Goal: Task Accomplishment & Management: Use online tool/utility

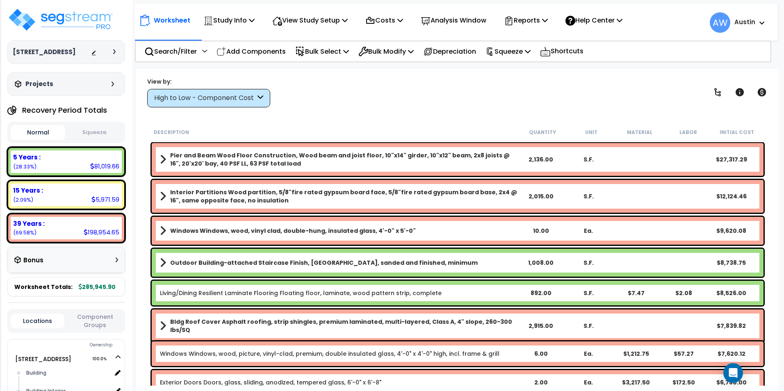
click at [385, 92] on div "View by: High to Low - Component Cost High to Low - Component Cost" at bounding box center [457, 92] width 626 height 30
click at [89, 132] on button "Squeeze" at bounding box center [94, 132] width 55 height 14
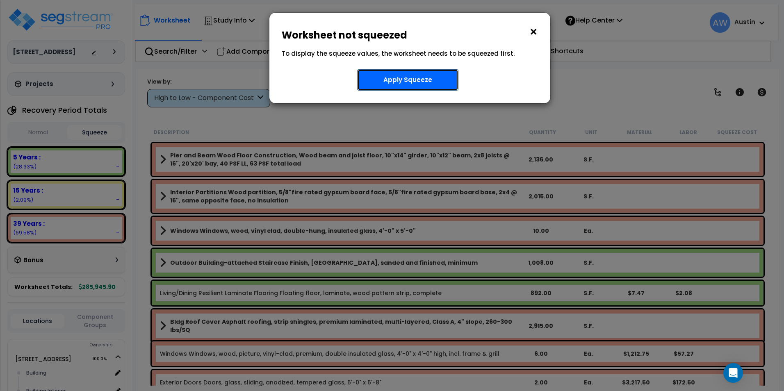
click at [423, 78] on button "Apply Squeeze" at bounding box center [407, 79] width 101 height 21
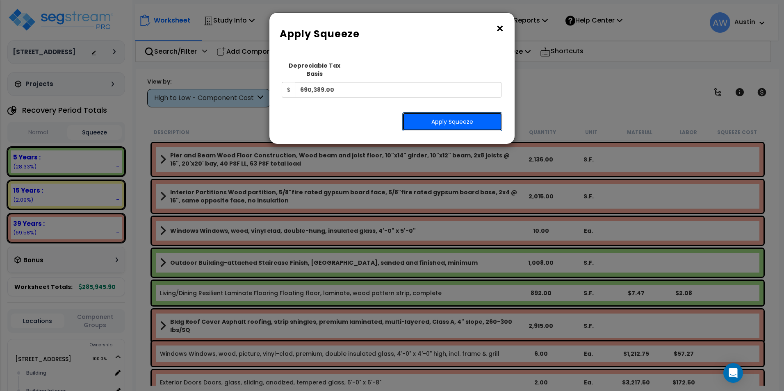
click at [437, 112] on button "Apply Squeeze" at bounding box center [452, 121] width 100 height 19
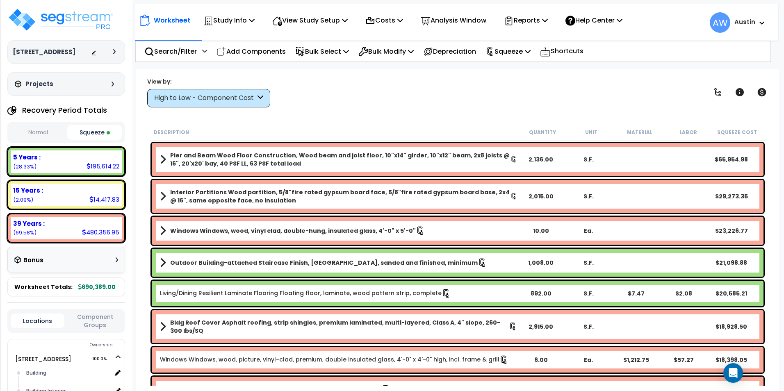
click at [216, 87] on div "View by: High to Low - Component Cost High to Low - Component Cost" at bounding box center [208, 92] width 123 height 30
click at [216, 94] on div "High to Low - Component Cost" at bounding box center [204, 97] width 101 height 9
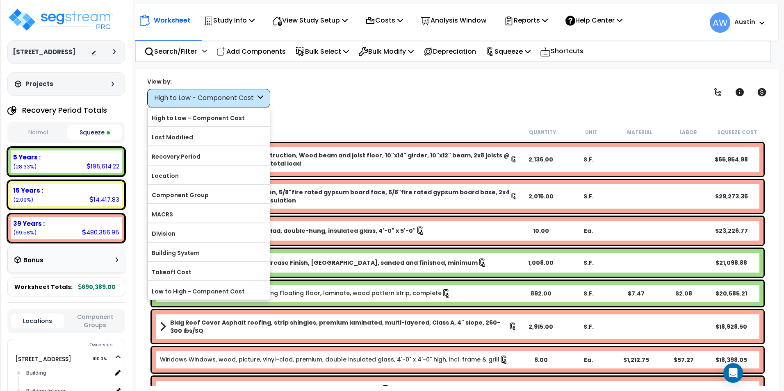
click at [216, 94] on div "High to Low - Component Cost" at bounding box center [204, 97] width 101 height 9
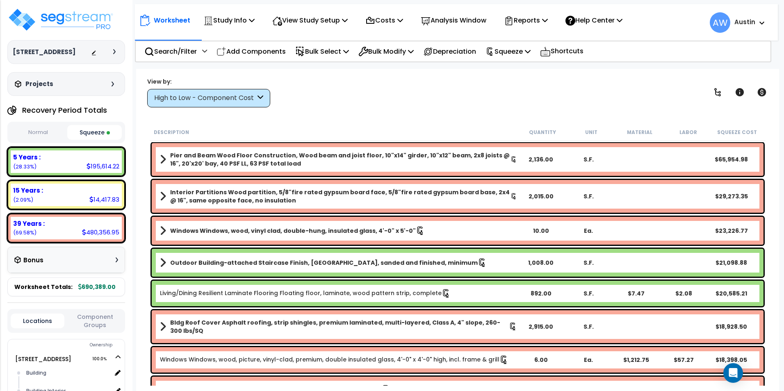
click at [216, 94] on div "High to Low - Component Cost" at bounding box center [204, 97] width 101 height 9
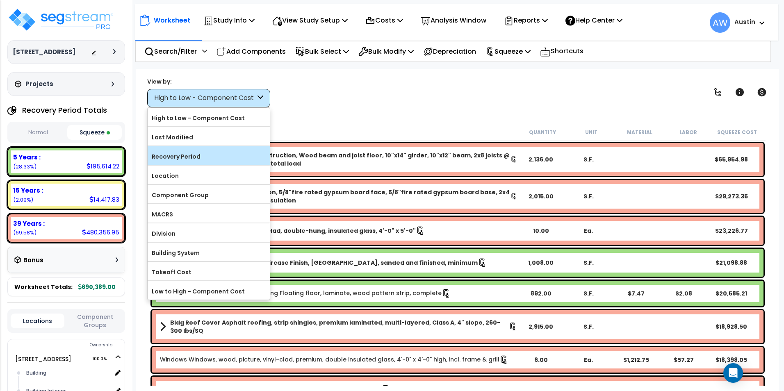
click at [187, 161] on label "Recovery Period" at bounding box center [209, 156] width 122 height 12
click at [0, 0] on input "Recovery Period" at bounding box center [0, 0] width 0 height 0
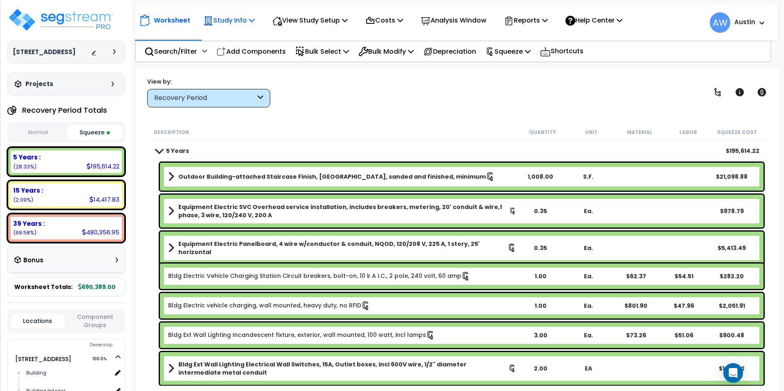
click at [231, 22] on p "Study Info" at bounding box center [228, 20] width 51 height 11
click at [404, 94] on div "View by: Recovery Period High to Low - Component Cost" at bounding box center [457, 92] width 626 height 30
click at [327, 18] on p "View Study Setup" at bounding box center [309, 20] width 75 height 11
click at [414, 119] on div "Worksheet Study Info Study Setup Add Property Unit Template study Clone study AW" at bounding box center [457, 264] width 643 height 391
click at [321, 22] on p "View Study Setup" at bounding box center [309, 20] width 75 height 11
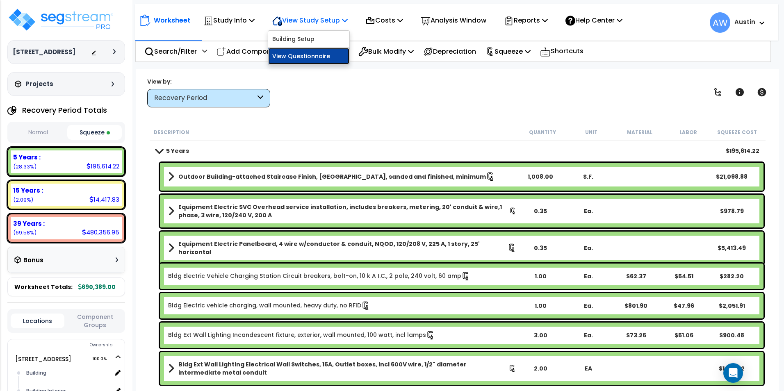
click at [314, 51] on link "View Questionnaire" at bounding box center [308, 56] width 81 height 16
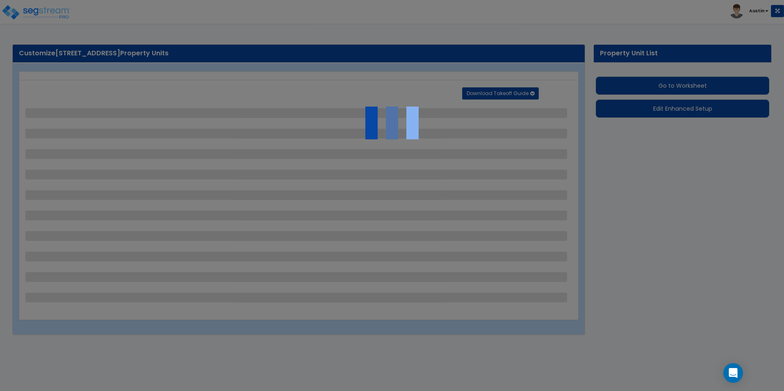
select select "2"
select select "1"
select select "2"
select select "1"
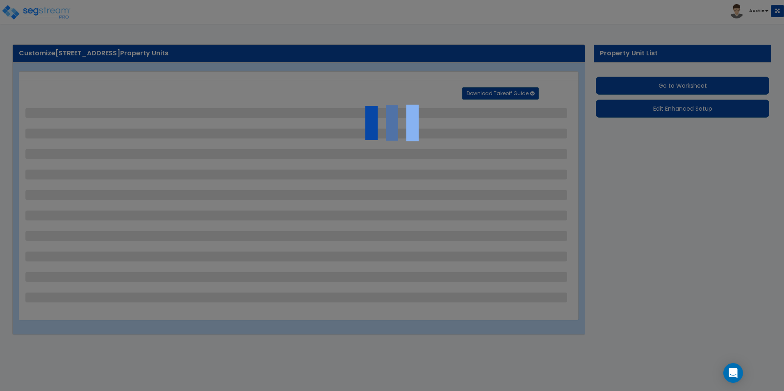
select select "1"
select select "2"
select select "1"
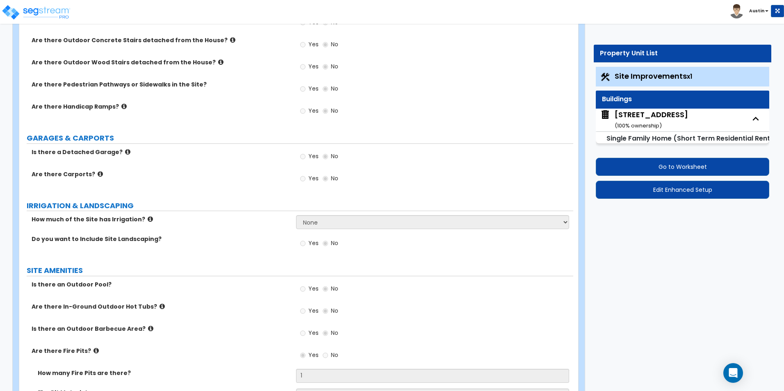
scroll to position [287, 0]
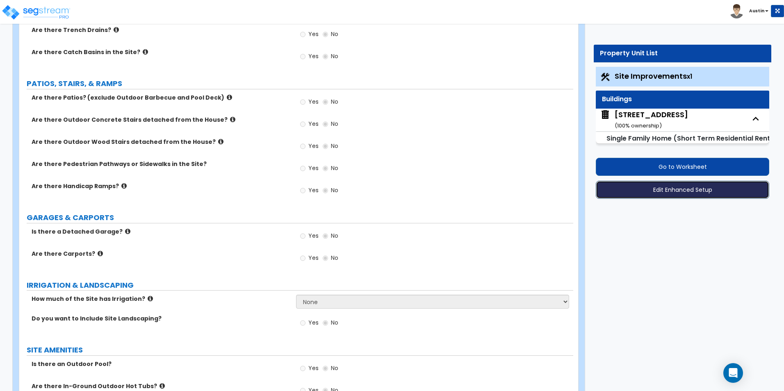
click at [664, 190] on button "Edit Enhanced Setup" at bounding box center [682, 190] width 173 height 18
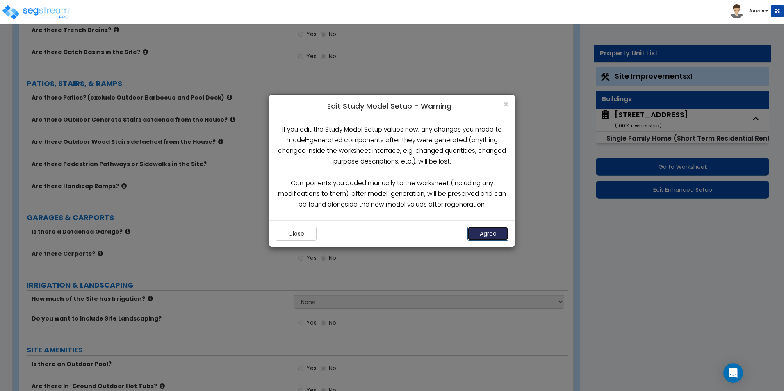
click at [486, 231] on button "Agree" at bounding box center [487, 234] width 41 height 14
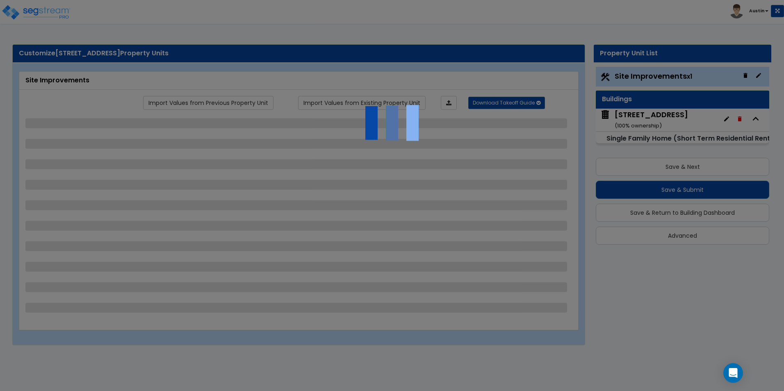
select select "2"
select select "1"
select select "2"
select select "1"
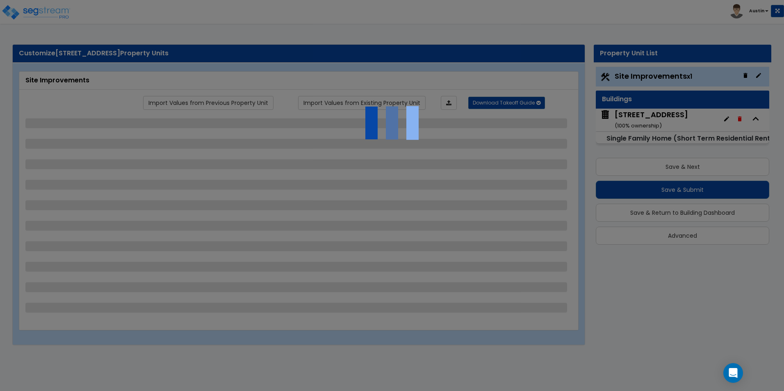
select select "1"
select select "2"
select select "1"
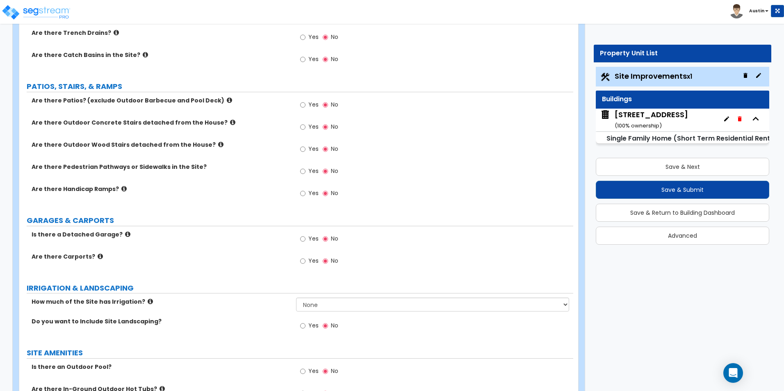
scroll to position [287, 0]
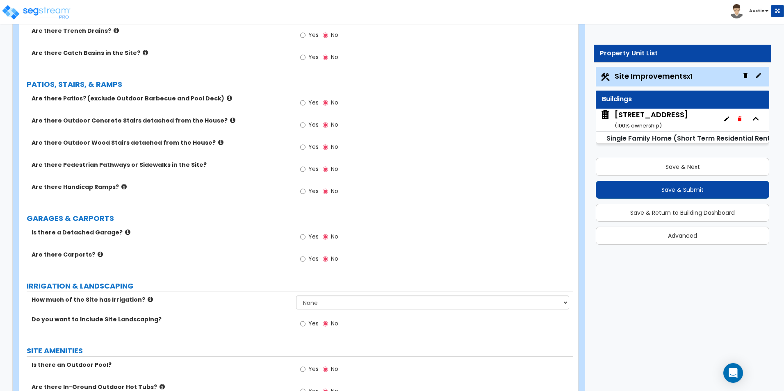
click at [476, 129] on div "Yes No" at bounding box center [434, 127] width 277 height 22
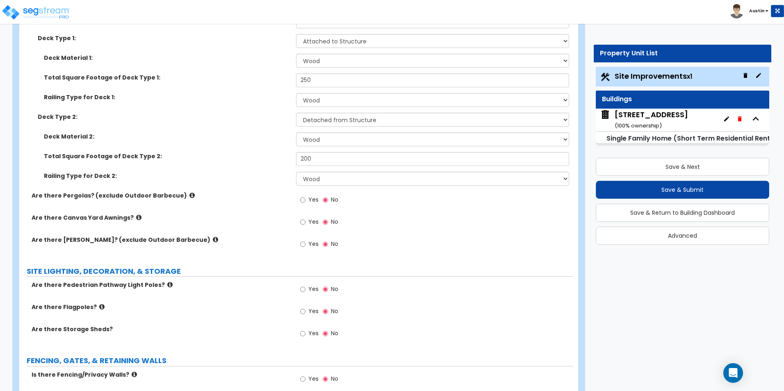
click at [189, 196] on icon at bounding box center [191, 195] width 5 height 6
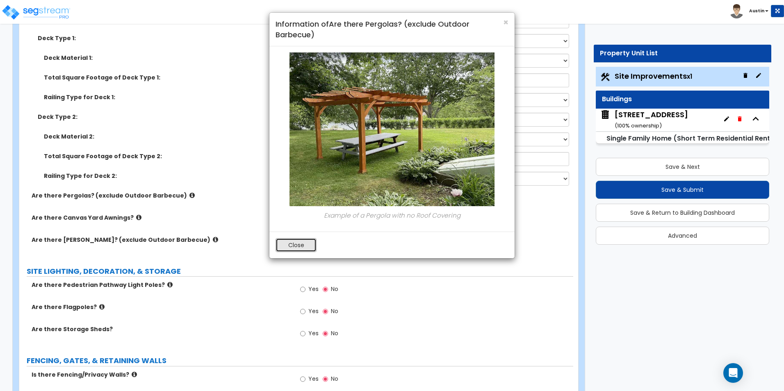
drag, startPoint x: 302, startPoint y: 247, endPoint x: 263, endPoint y: 232, distance: 41.6
click at [302, 247] on button "Close" at bounding box center [295, 245] width 41 height 14
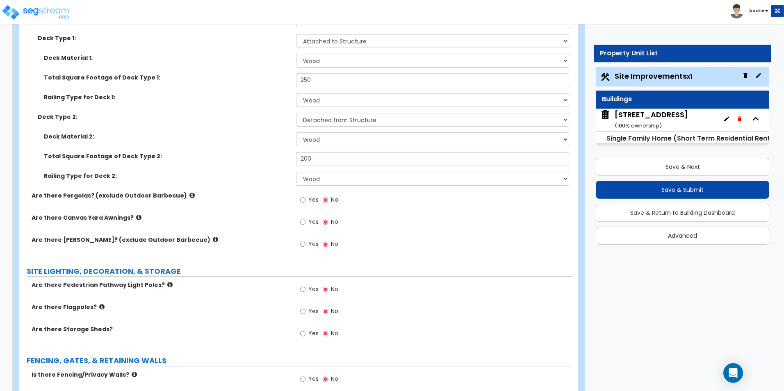
click at [307, 201] on label "Yes" at bounding box center [309, 201] width 18 height 14
click at [305, 201] on input "Yes" at bounding box center [302, 200] width 5 height 9
radio input "true"
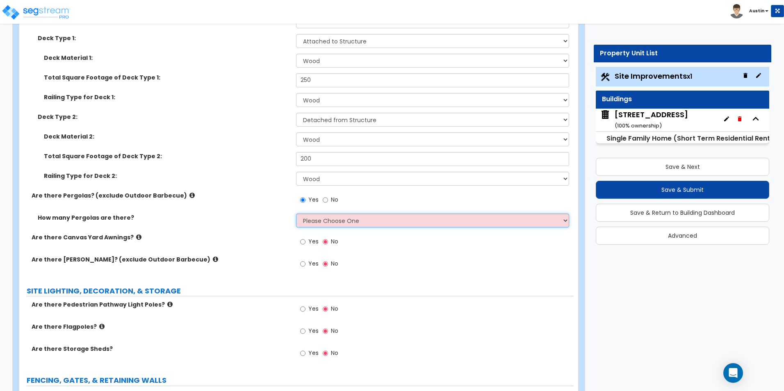
click at [331, 219] on select "Please Choose One 1 2 3" at bounding box center [432, 221] width 273 height 14
select select "1"
click at [296, 214] on select "Please Choose One 1 2 3" at bounding box center [432, 221] width 273 height 14
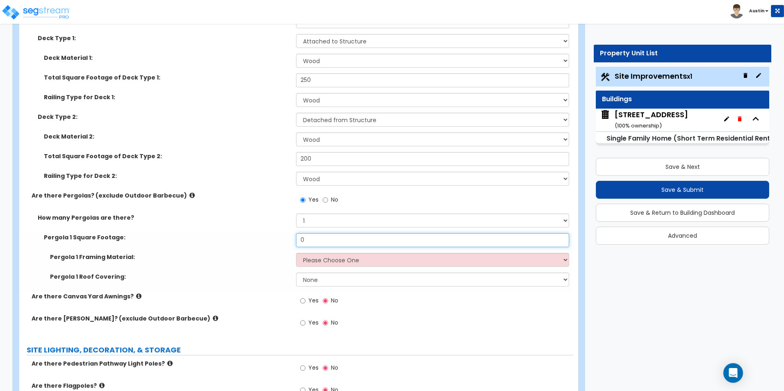
click at [325, 241] on input "0" at bounding box center [432, 240] width 273 height 14
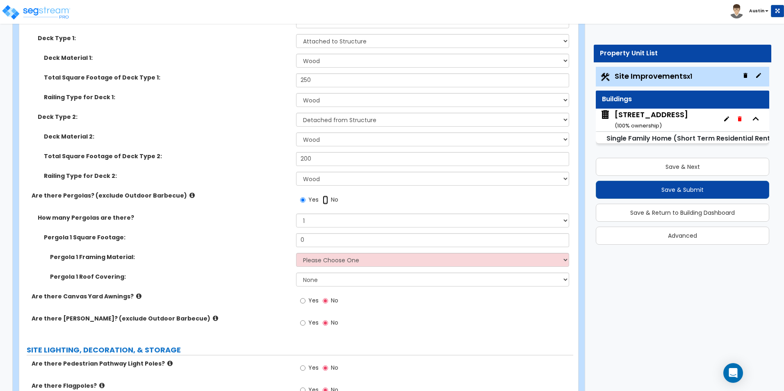
click at [325, 203] on input "No" at bounding box center [325, 200] width 5 height 9
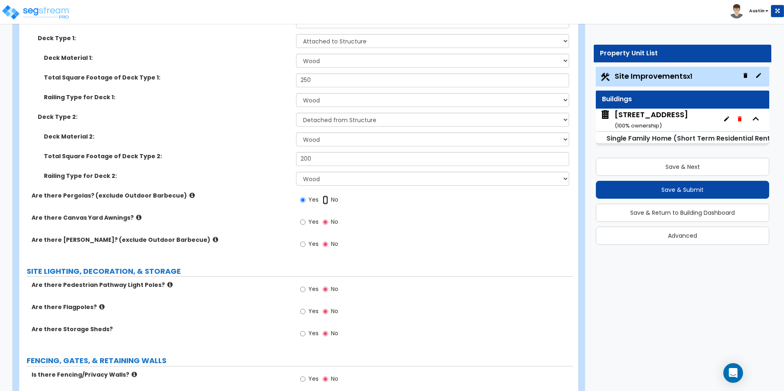
radio input "false"
radio input "true"
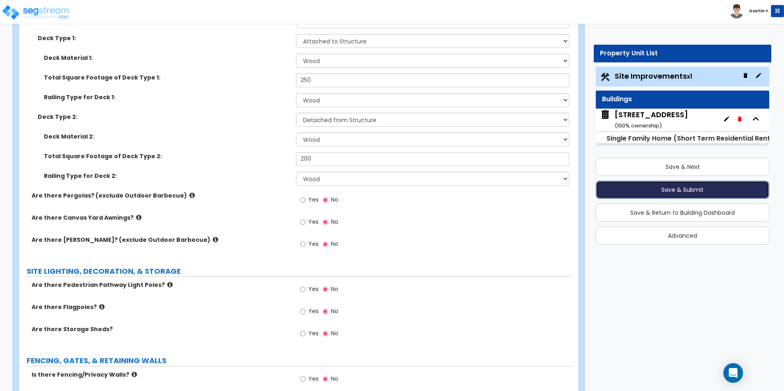
click at [660, 185] on button "Save & Submit" at bounding box center [682, 190] width 173 height 18
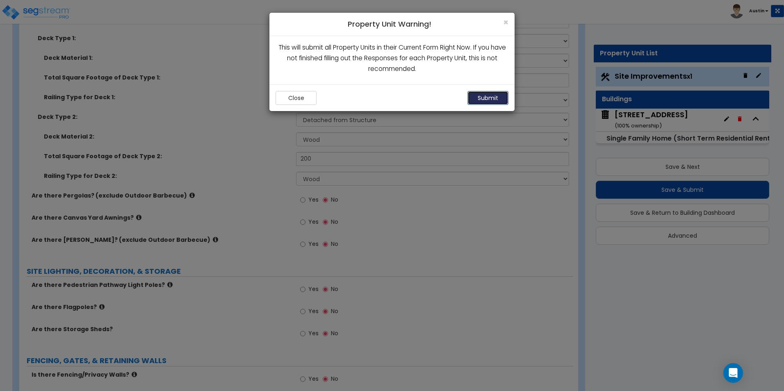
click at [483, 95] on button "Submit" at bounding box center [487, 98] width 41 height 14
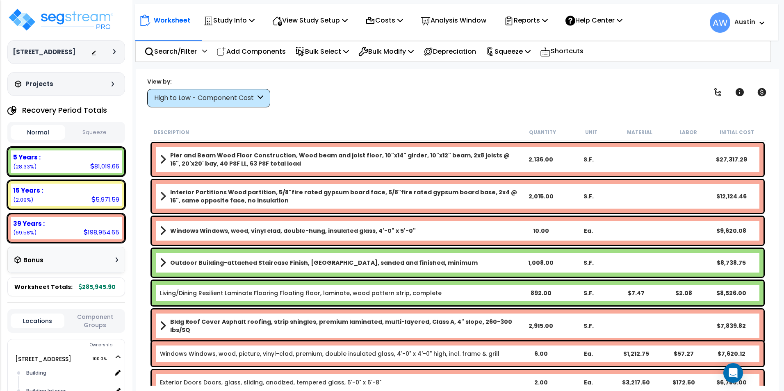
click at [82, 138] on button "Squeeze" at bounding box center [94, 132] width 55 height 14
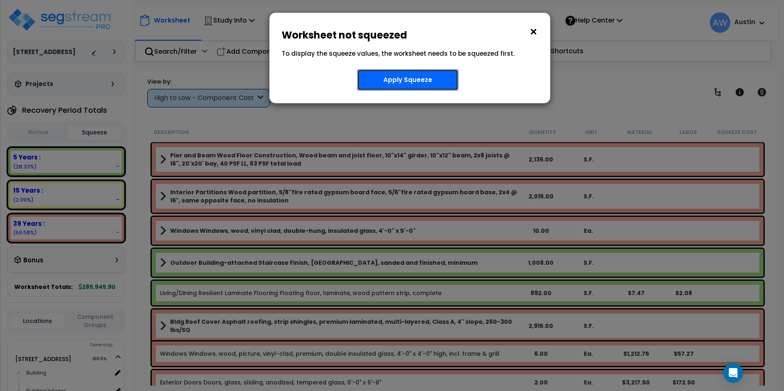
click at [399, 84] on button "Apply Squeeze" at bounding box center [407, 79] width 101 height 21
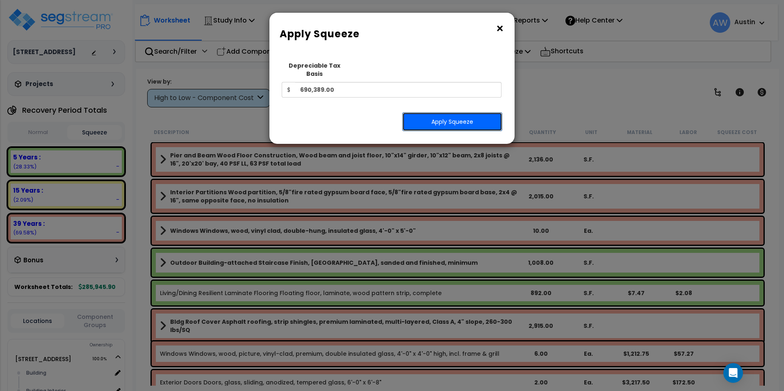
click at [477, 118] on button "Apply Squeeze" at bounding box center [452, 121] width 100 height 19
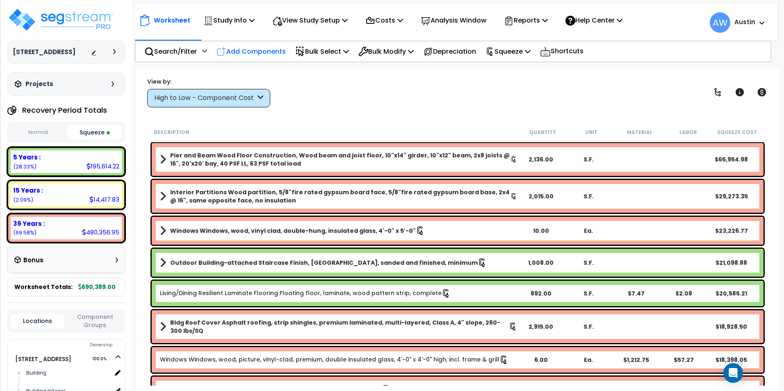
click at [262, 53] on p "Add Components" at bounding box center [250, 51] width 69 height 11
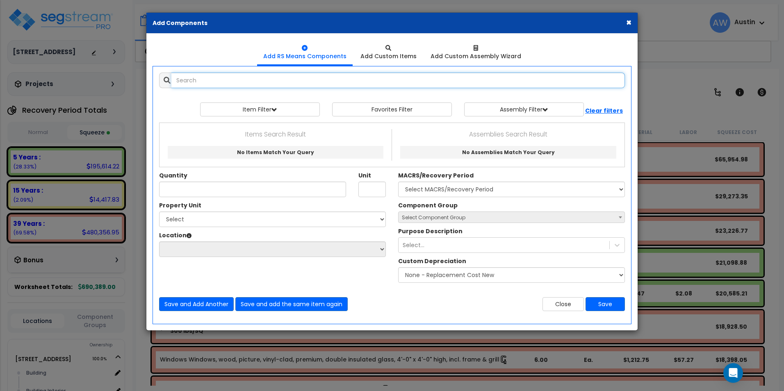
click at [386, 82] on input "text" at bounding box center [397, 81] width 453 height 16
type input "b"
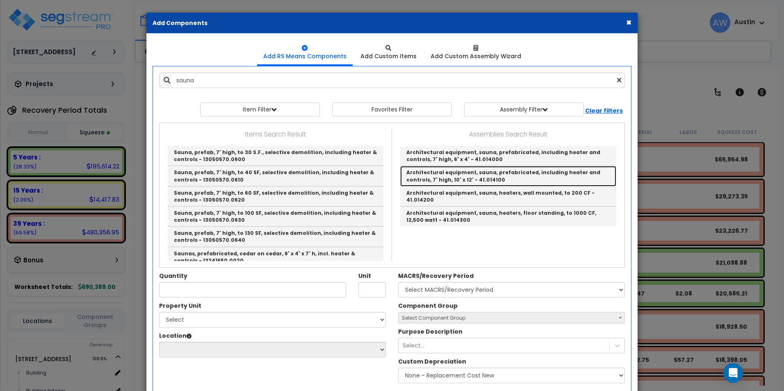
click at [496, 176] on link "Architectural equipment, sauna, prefabricated, including heater and controls, 7…" at bounding box center [508, 176] width 216 height 20
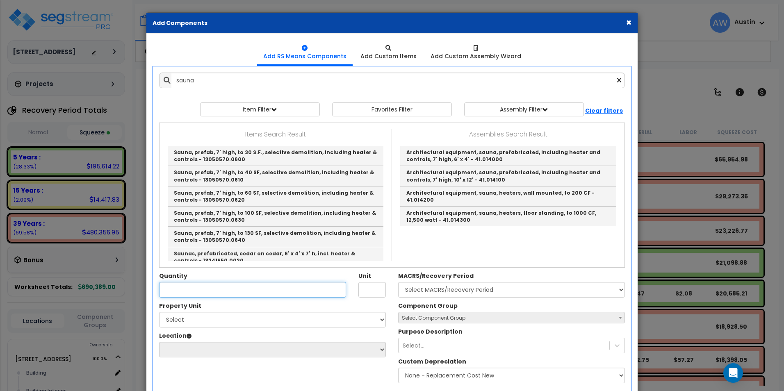
type input "Architectural equipment, sauna, prefabricated, including heater and controls, 7…"
type input "Ea."
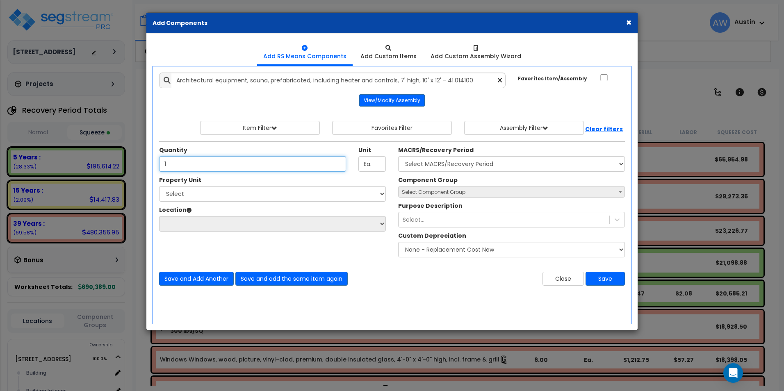
type input "1"
click at [367, 190] on select "Select 116 Creekridge Road Site Improvements" at bounding box center [272, 194] width 227 height 16
select select "172695"
click at [159, 186] on select "Select 116 Creekridge Road Site Improvements" at bounding box center [272, 194] width 227 height 16
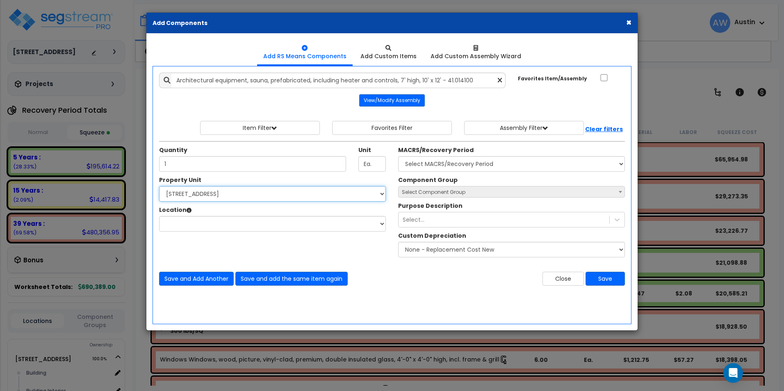
select select
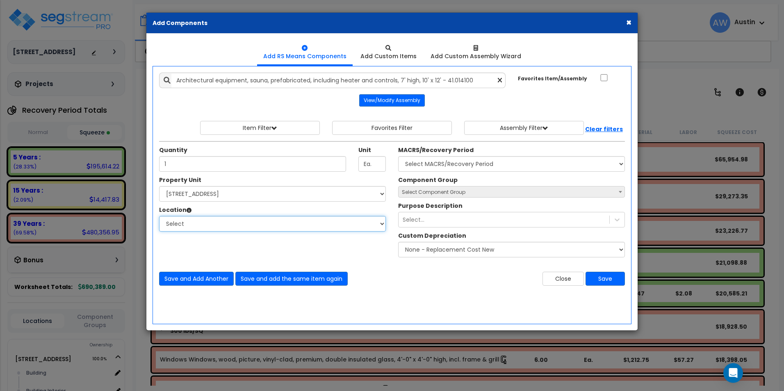
click at [312, 220] on select "Select Building Building Interior Add Additional Location" at bounding box center [272, 224] width 227 height 16
click at [439, 272] on div "Close Save" at bounding box center [511, 279] width 239 height 14
click at [336, 222] on select "Select Building Building Interior Add Additional Location" at bounding box center [272, 224] width 227 height 16
click at [628, 23] on button "×" at bounding box center [628, 22] width 5 height 9
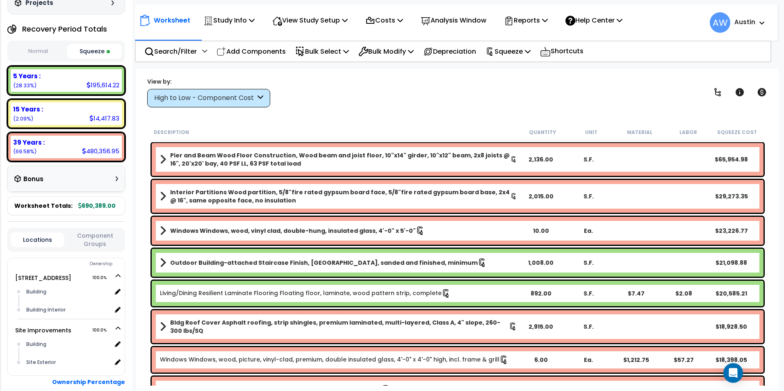
scroll to position [82, 0]
click at [61, 296] on div "Building" at bounding box center [67, 291] width 87 height 10
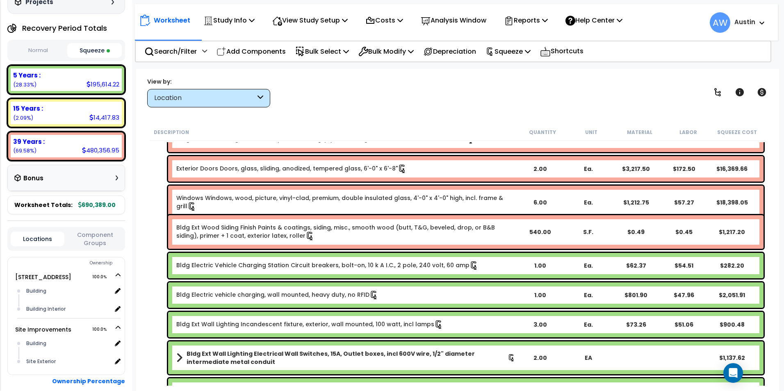
scroll to position [1230, 0]
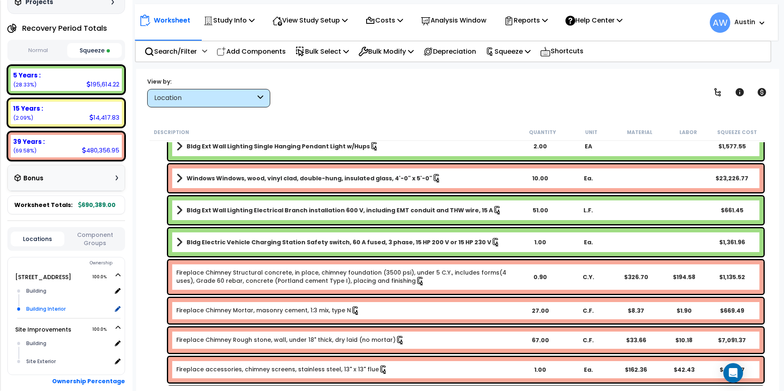
drag, startPoint x: 43, startPoint y: 306, endPoint x: 51, endPoint y: 307, distance: 8.2
click at [43, 306] on div "Building Interior" at bounding box center [67, 309] width 87 height 10
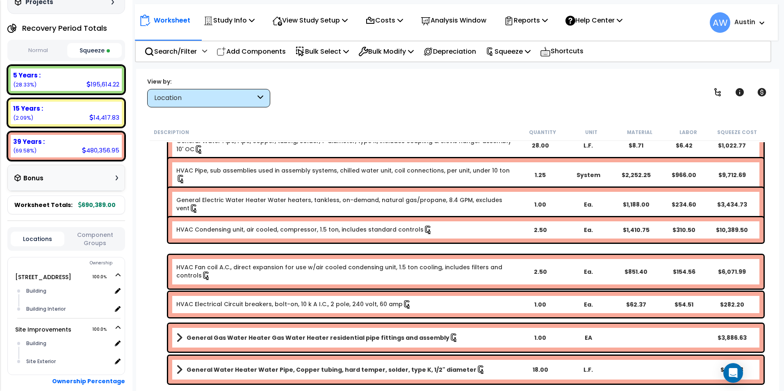
scroll to position [0, 0]
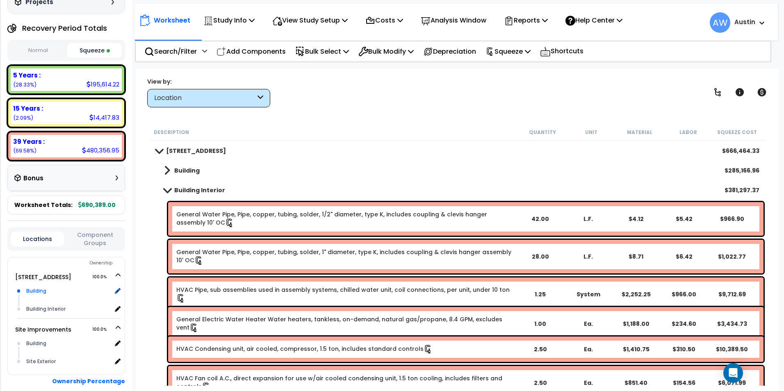
click at [41, 294] on div "Building" at bounding box center [67, 291] width 87 height 10
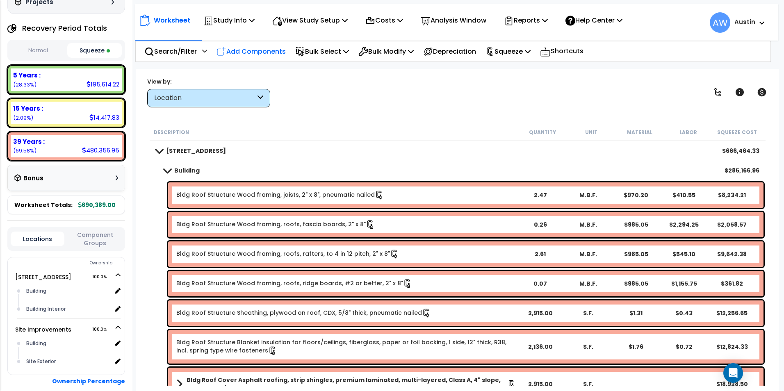
click at [254, 49] on p "Add Components" at bounding box center [250, 51] width 69 height 11
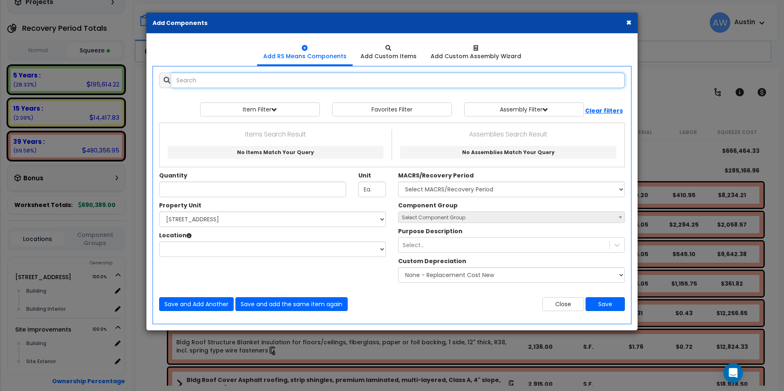
click at [245, 82] on input "text" at bounding box center [397, 81] width 453 height 16
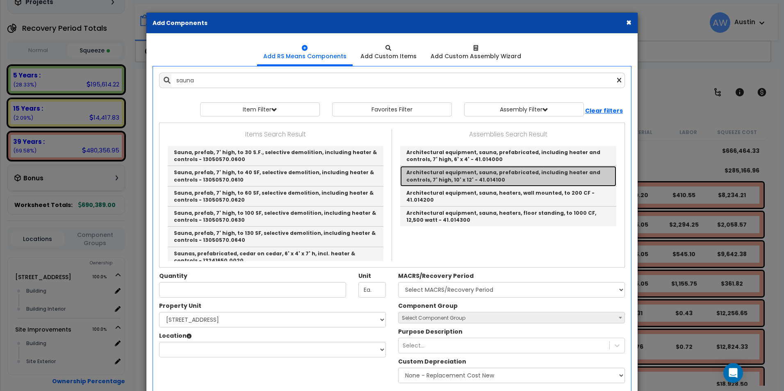
click at [480, 181] on link "Architectural equipment, sauna, prefabricated, including heater and controls, 7…" at bounding box center [508, 176] width 216 height 20
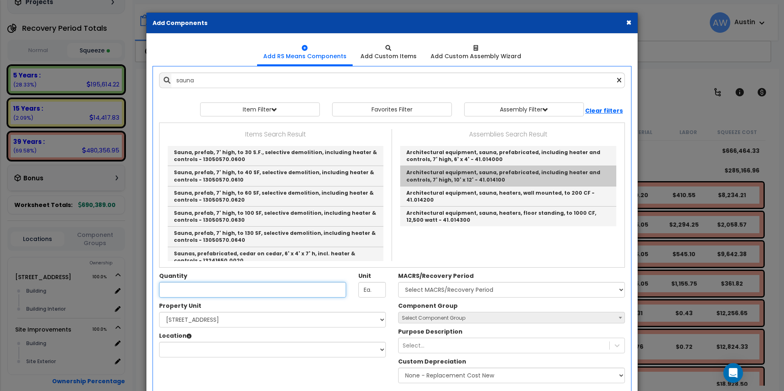
type input "Architectural equipment, sauna, prefabricated, including heater and controls, 7…"
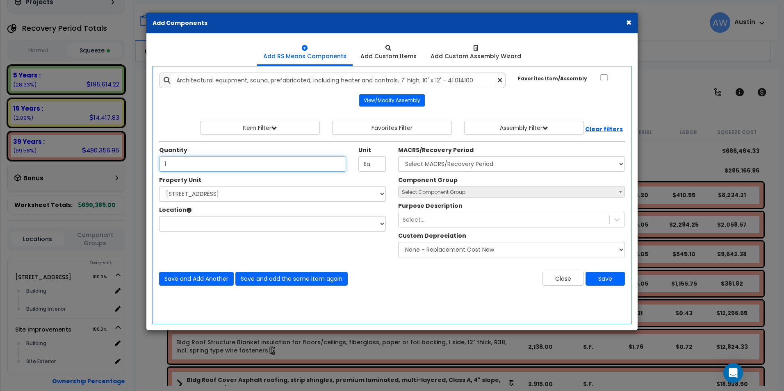
type input "1"
click at [263, 196] on select "Select 116 Creekridge Road Site Improvements" at bounding box center [272, 194] width 227 height 16
select select "172695"
click at [159, 186] on select "Select 116 Creekridge Road Site Improvements" at bounding box center [272, 194] width 227 height 16
click at [260, 222] on select "Select Building Building Interior Add Additional Location" at bounding box center [272, 224] width 227 height 16
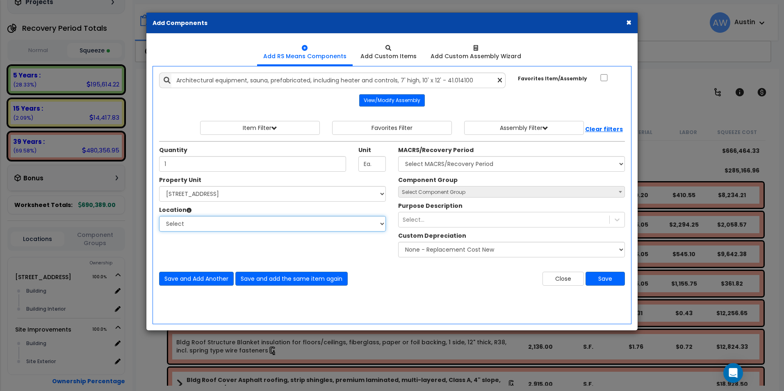
select select "6"
click at [159, 216] on select "Select Building Building Interior Add Additional Location" at bounding box center [272, 224] width 227 height 16
click at [548, 164] on select "Select MACRS/Recovery Period Land - Land - Non-Depreciable Land 5 Years - 57.0 …" at bounding box center [511, 164] width 227 height 16
click at [526, 166] on select "Select MACRS/Recovery Period Land - Land - Non-Depreciable Land 5 Years - 57.0 …" at bounding box center [511, 164] width 227 height 16
drag, startPoint x: 584, startPoint y: 162, endPoint x: 578, endPoint y: 165, distance: 5.9
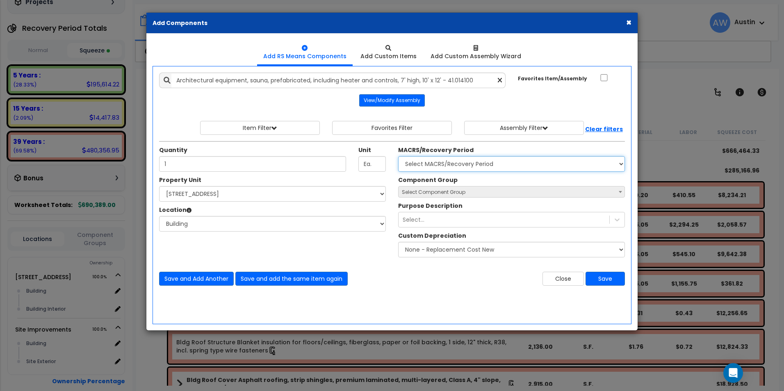
click at [584, 162] on select "Select MACRS/Recovery Period Land - Land - Non-Depreciable Land 5 Years - 57.0 …" at bounding box center [511, 164] width 227 height 16
select select "58736"
click at [398, 156] on select "Select MACRS/Recovery Period Land - Land - Non-Depreciable Land 5 Years - 57.0 …" at bounding box center [511, 164] width 227 height 16
click at [519, 189] on span "Select Component Group" at bounding box center [511, 192] width 226 height 11
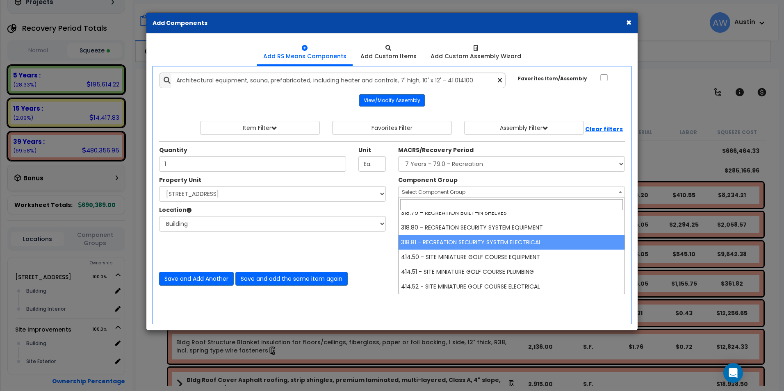
scroll to position [379, 0]
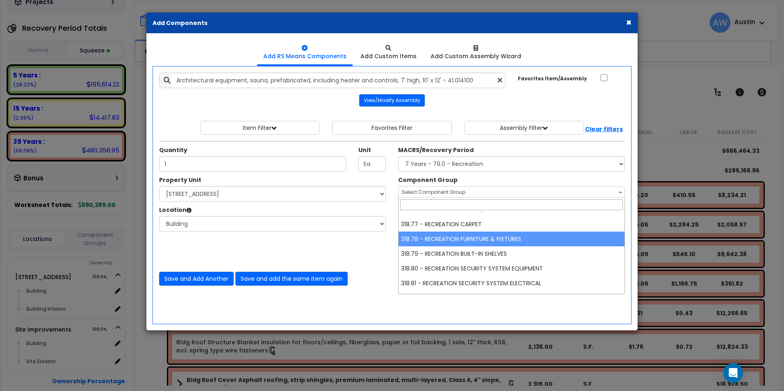
select select "61531"
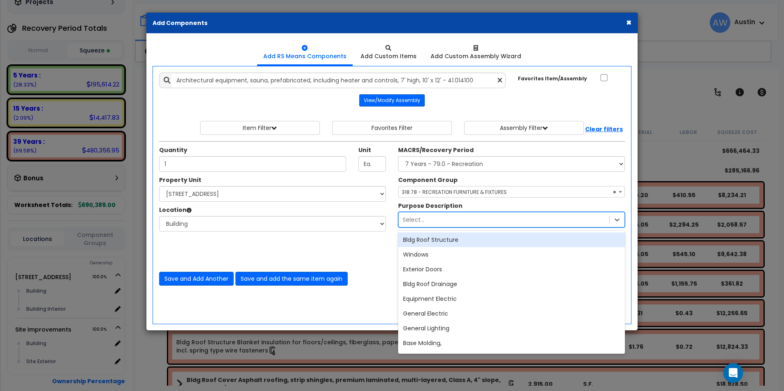
click at [526, 217] on div "Select..." at bounding box center [503, 219] width 211 height 13
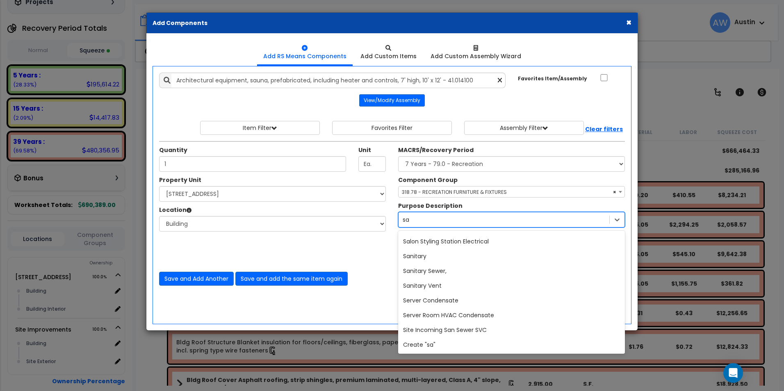
scroll to position [0, 0]
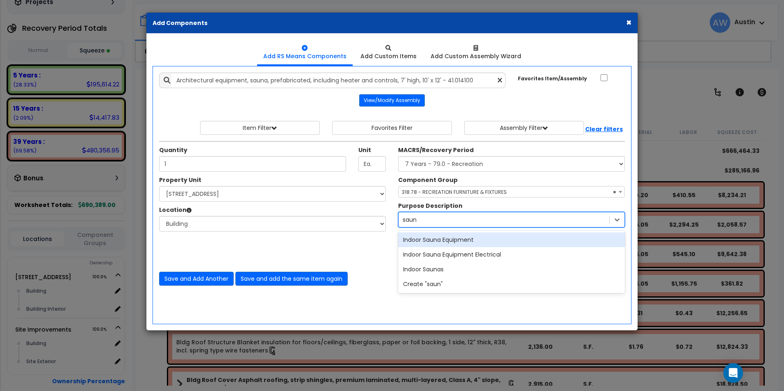
type input "saun"
click at [548, 101] on center "View/Modify Assembly" at bounding box center [392, 100] width 466 height 12
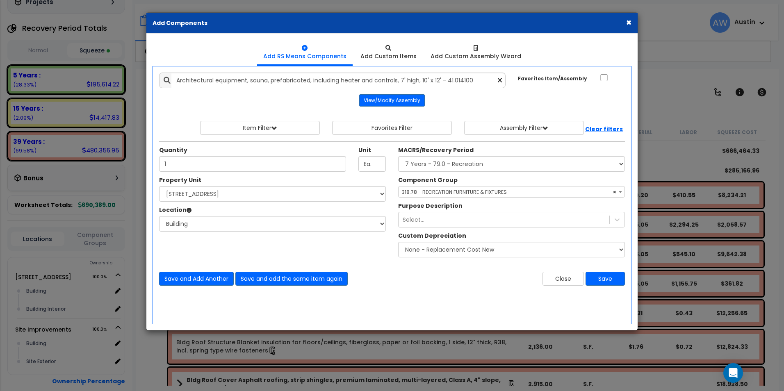
click at [626, 21] on div "× Add Components" at bounding box center [391, 23] width 491 height 21
drag, startPoint x: 626, startPoint y: 21, endPoint x: 597, endPoint y: 27, distance: 29.7
click at [597, 27] on div "× Add Components" at bounding box center [391, 23] width 491 height 21
click at [629, 21] on button "×" at bounding box center [628, 22] width 5 height 9
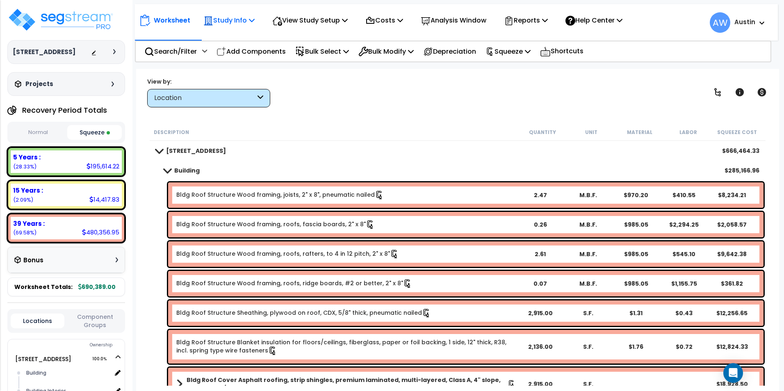
click at [254, 22] on icon at bounding box center [252, 20] width 6 height 7
click at [352, 21] on div "View Study Setup Building Setup View Questionnaire" at bounding box center [310, 20] width 84 height 19
click at [343, 23] on p "View Study Setup" at bounding box center [309, 20] width 75 height 11
click at [328, 55] on link "View Questionnaire" at bounding box center [308, 56] width 81 height 16
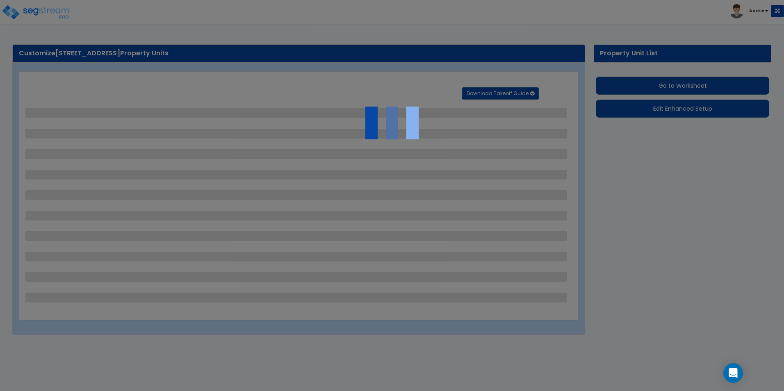
select select "2"
select select "1"
select select "2"
select select "1"
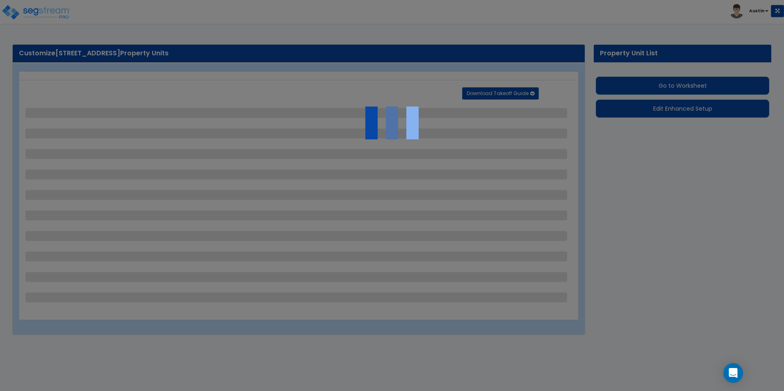
select select "1"
select select "2"
select select "1"
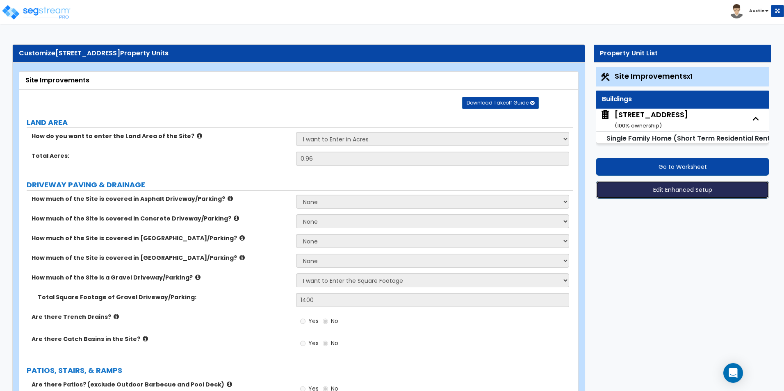
click at [670, 190] on button "Edit Enhanced Setup" at bounding box center [682, 190] width 173 height 18
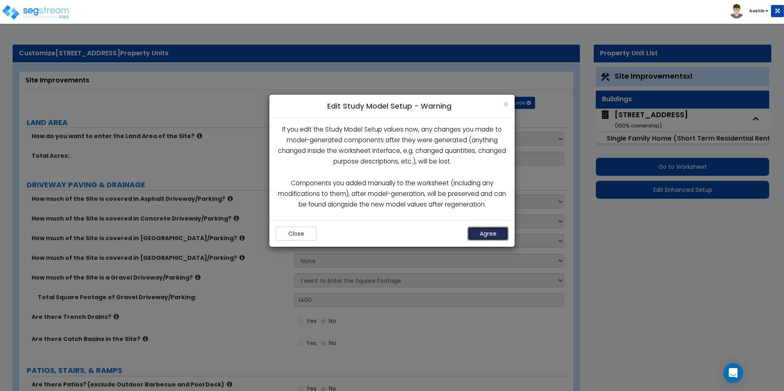
click at [489, 232] on button "Agree" at bounding box center [487, 234] width 41 height 14
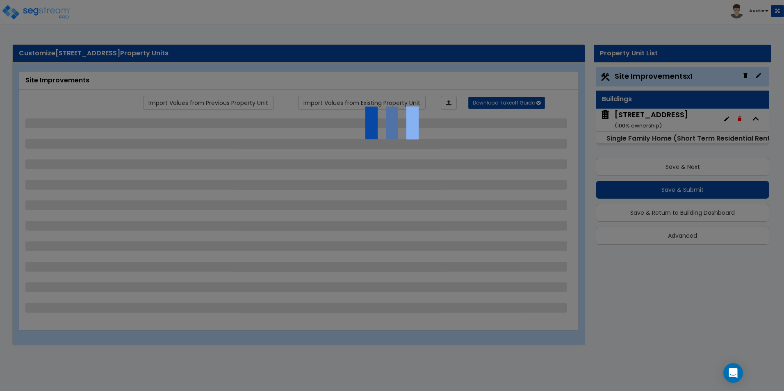
select select "2"
select select "1"
select select "2"
select select "1"
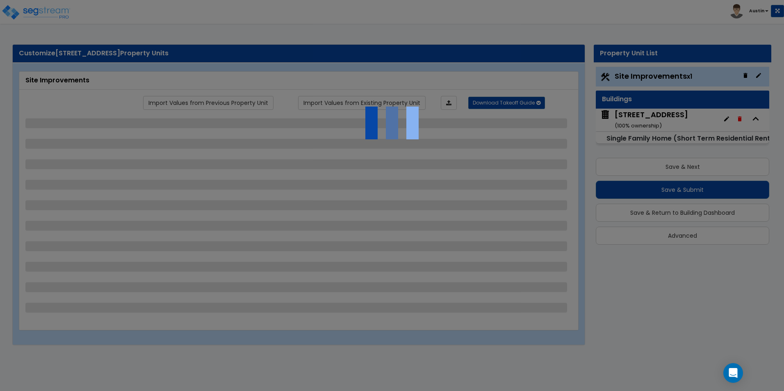
select select "1"
select select "2"
select select "1"
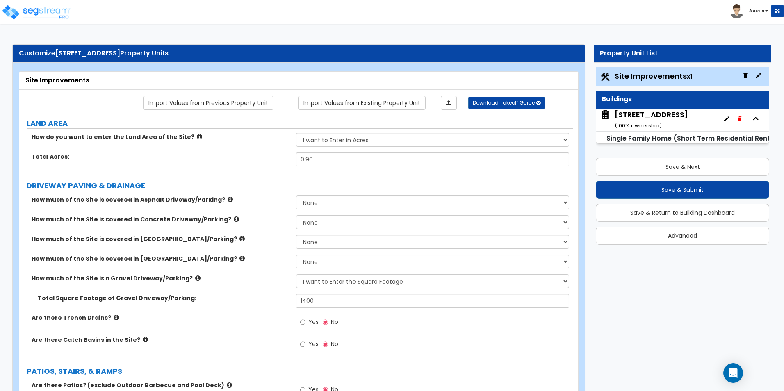
click at [660, 116] on div "[STREET_ADDRESS] ( 100 % ownership)" at bounding box center [650, 119] width 73 height 21
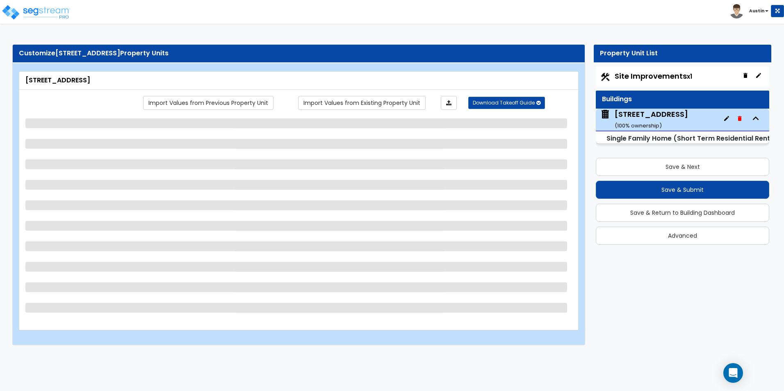
select select "2"
select select "7"
select select "2"
select select "3"
select select "1"
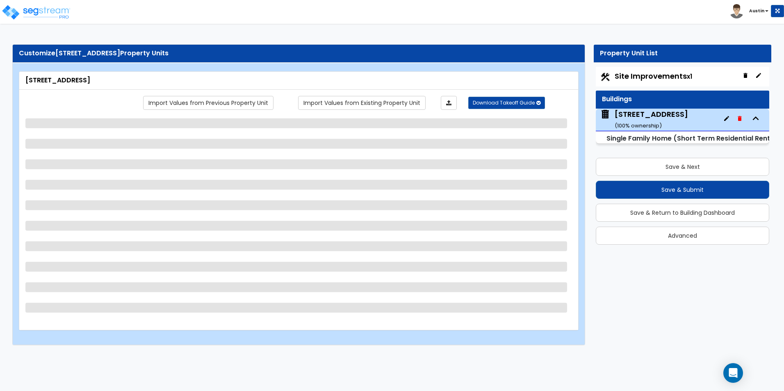
select select "4"
select select "1"
select select "2"
select select "1"
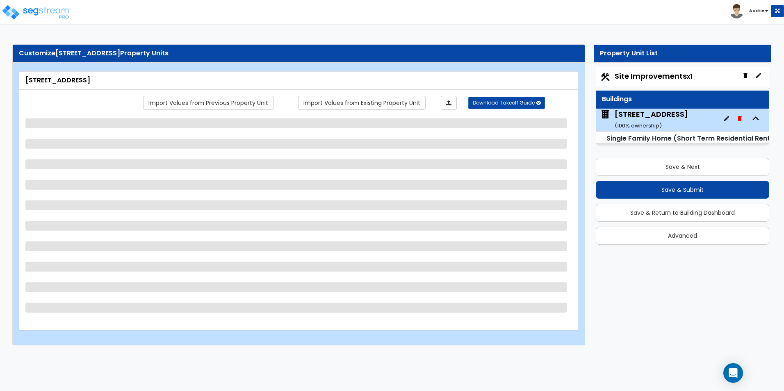
select select "1"
select select "7"
select select "1"
select select "6"
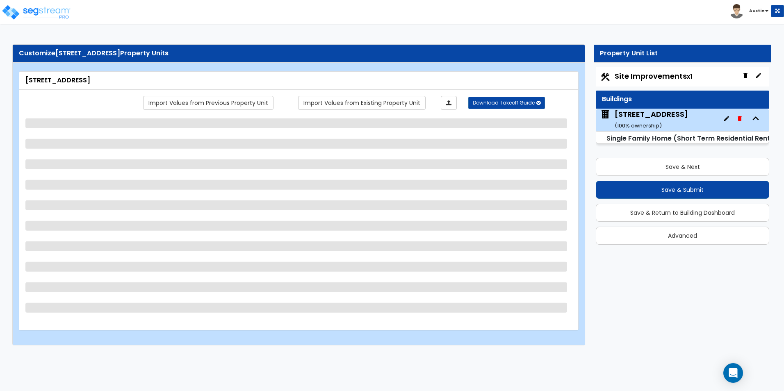
select select "1"
select select "3"
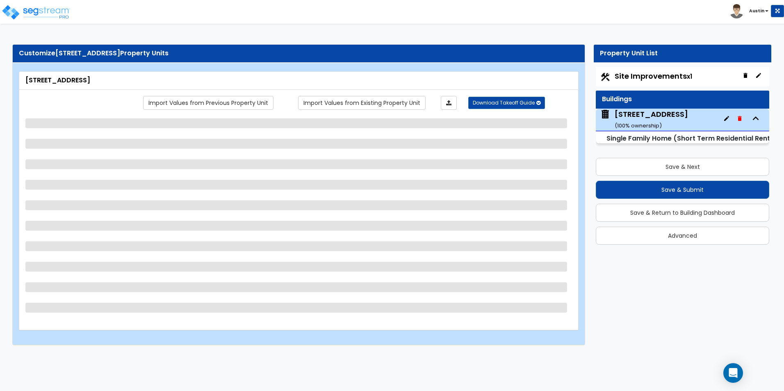
select select "2"
select select "1"
select select "2"
select select "1"
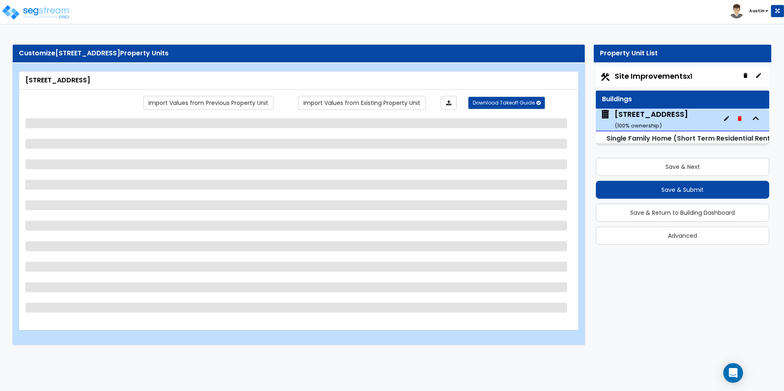
select select "2"
select select "3"
select select "2"
select select "3"
select select "4"
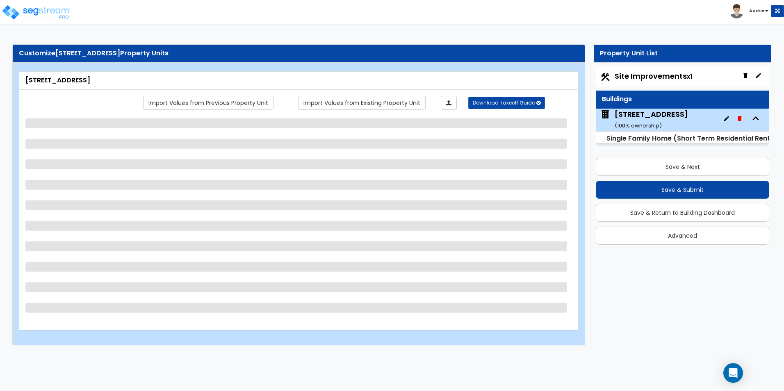
select select "1"
select select "2"
select select "3"
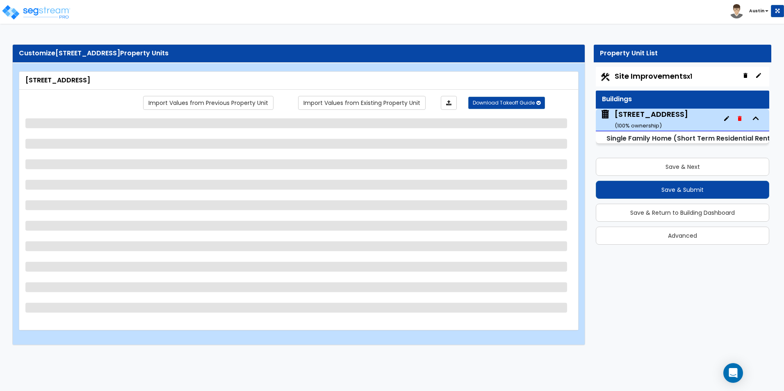
select select "4"
select select "1"
select select "2"
select select "3"
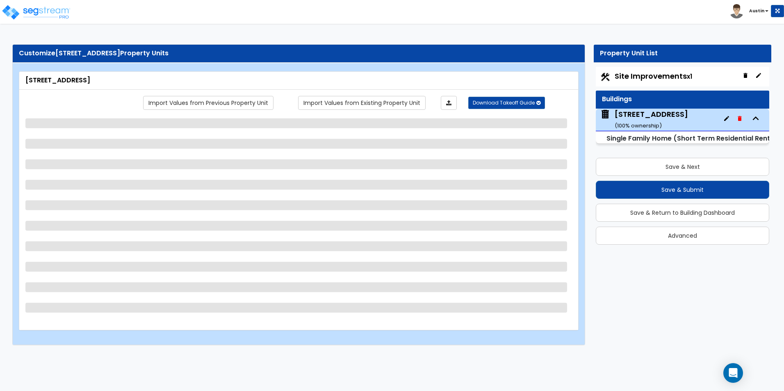
select select "3"
select select "4"
select select "1"
select select "2"
select select "1"
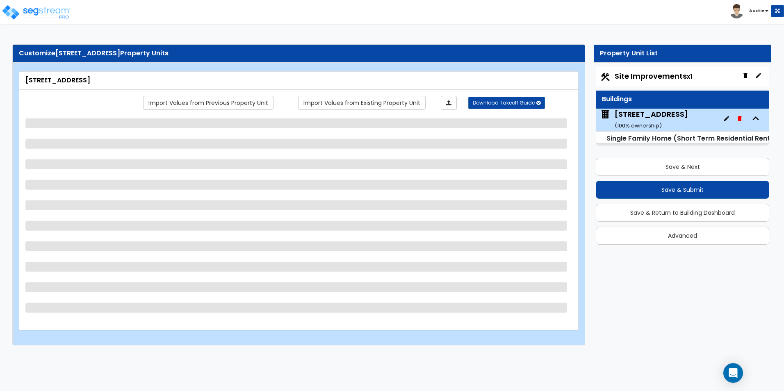
select select "3"
select select "7"
select select "6"
select select "7"
select select "1"
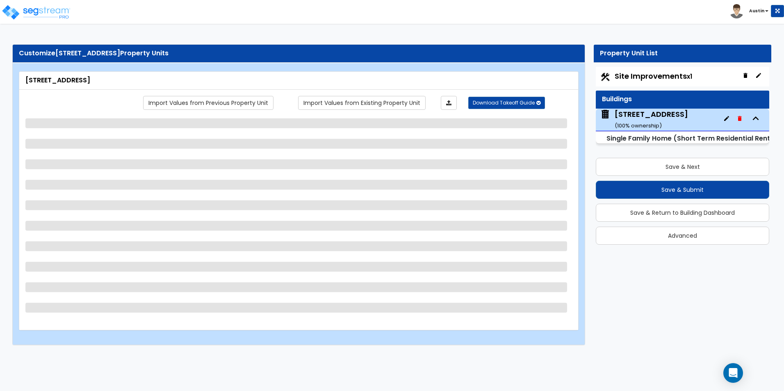
select select "1"
select select "2"
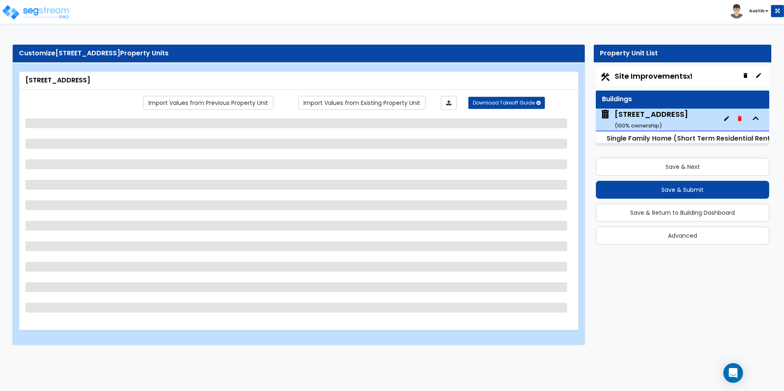
select select "4"
select select "1"
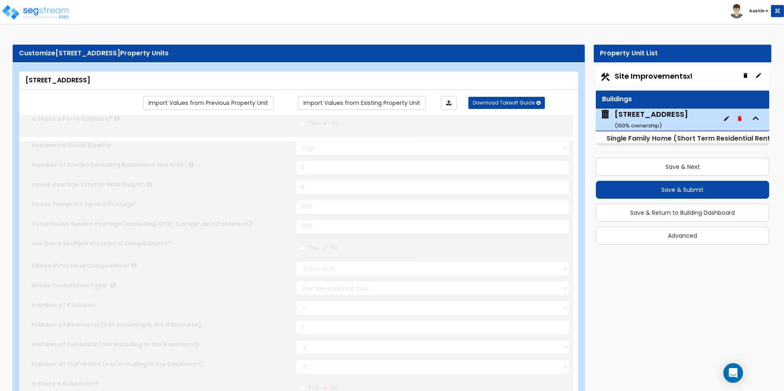
type input "3"
select select "2"
type input "3"
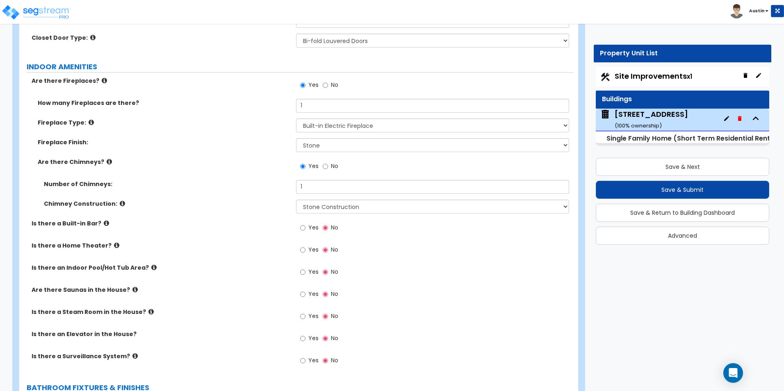
scroll to position [2627, 0]
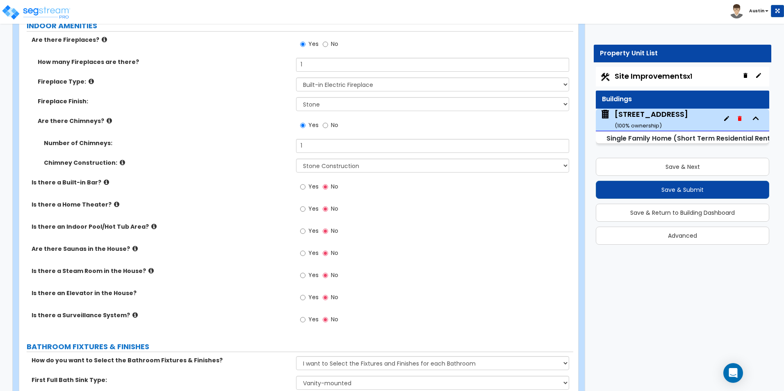
click at [306, 225] on label "Yes" at bounding box center [309, 232] width 18 height 14
click at [305, 227] on input "Yes" at bounding box center [302, 231] width 5 height 9
radio input "true"
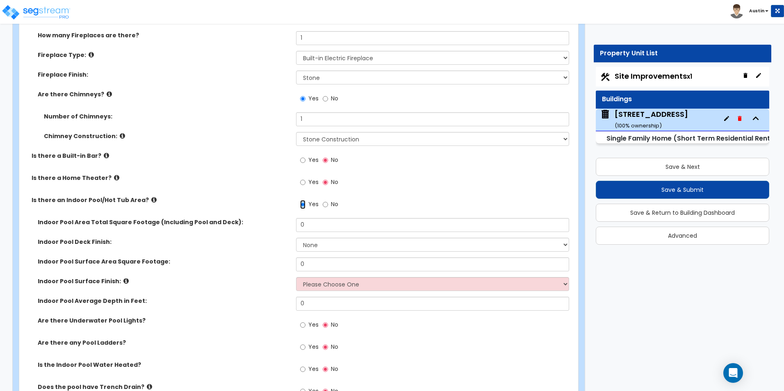
scroll to position [2668, 0]
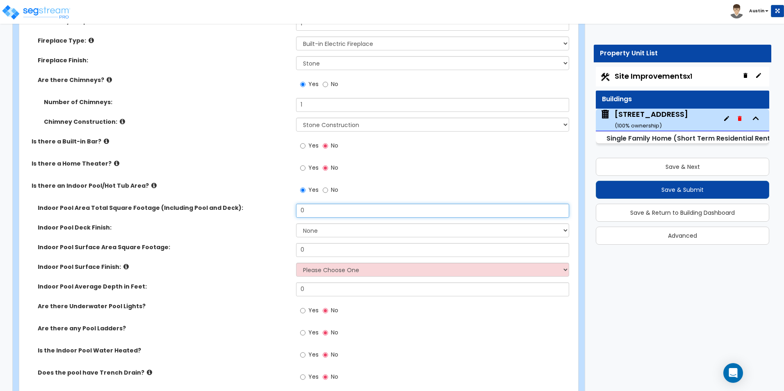
click at [323, 207] on input "0" at bounding box center [432, 211] width 273 height 14
type input "200"
click at [314, 227] on select "None Tile Concrete" at bounding box center [432, 230] width 273 height 14
click at [296, 223] on select "None Tile Concrete" at bounding box center [432, 230] width 273 height 14
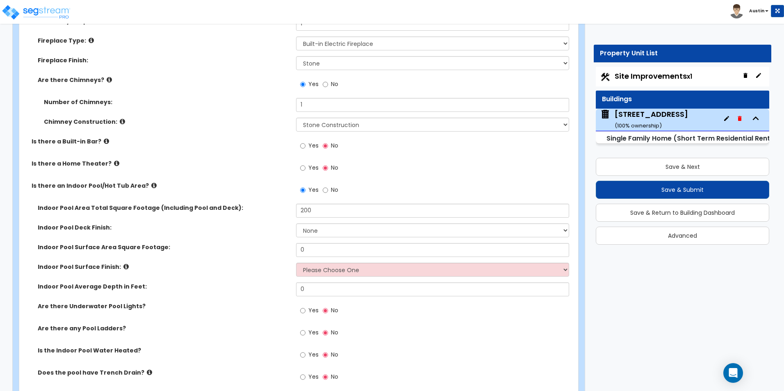
click at [266, 225] on div "Indoor Pool Deck Finish: None Tile Concrete" at bounding box center [296, 233] width 554 height 20
click at [339, 250] on div "Indoor Pool Surface Area Square Footage: 0" at bounding box center [296, 253] width 554 height 20
click at [320, 263] on select "Please Choose One Tile Plaster" at bounding box center [432, 270] width 273 height 14
click at [280, 263] on label "Indoor Pool Surface Finish:" at bounding box center [164, 267] width 252 height 8
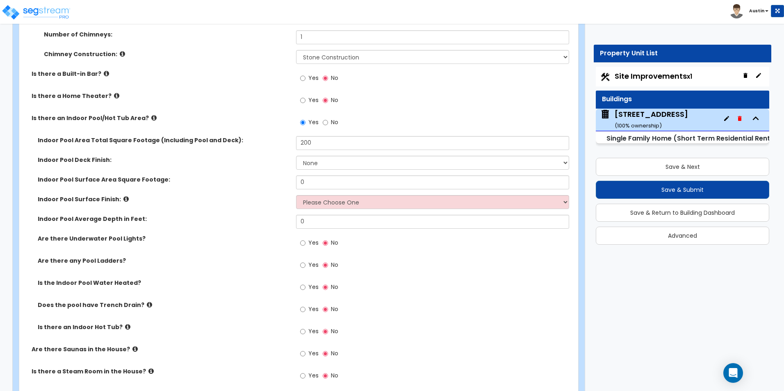
scroll to position [2750, 0]
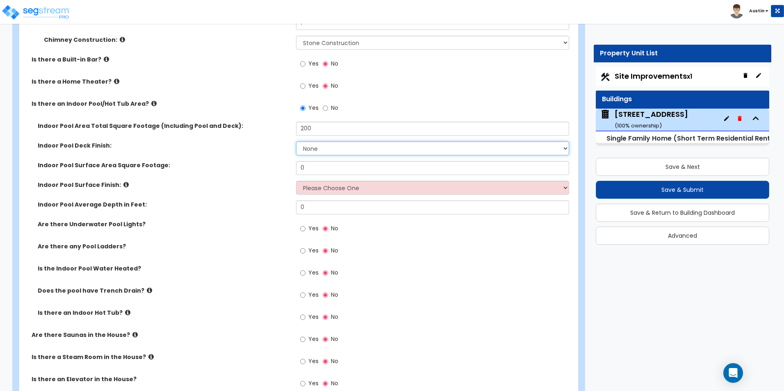
click at [335, 141] on select "None Tile Concrete" at bounding box center [432, 148] width 273 height 14
click at [330, 141] on select "None Tile Concrete" at bounding box center [432, 148] width 273 height 14
click at [337, 125] on input "200" at bounding box center [432, 129] width 273 height 14
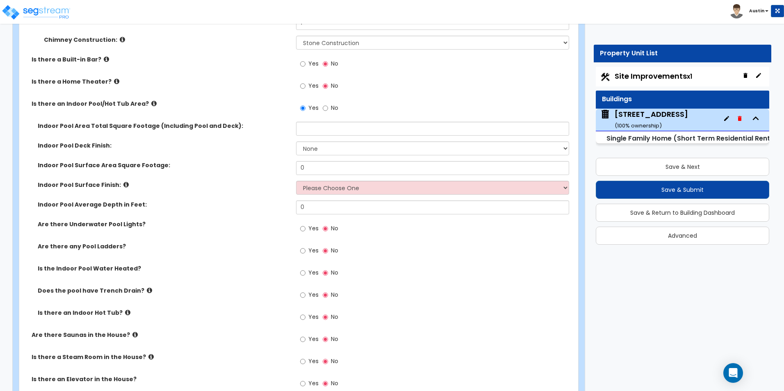
click at [207, 181] on label "Indoor Pool Surface Finish:" at bounding box center [164, 185] width 252 height 8
click at [328, 102] on label "No" at bounding box center [331, 109] width 16 height 14
click at [328, 104] on input "No" at bounding box center [325, 108] width 5 height 9
radio input "false"
radio input "true"
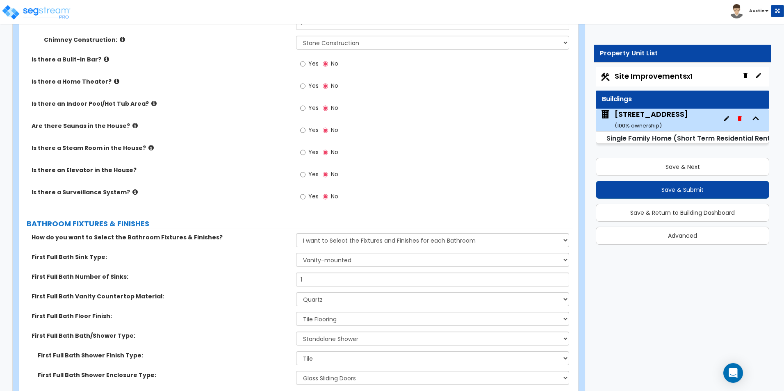
click at [310, 104] on span "Yes" at bounding box center [313, 108] width 10 height 8
click at [305, 104] on input "Yes" at bounding box center [302, 108] width 5 height 9
radio input "true"
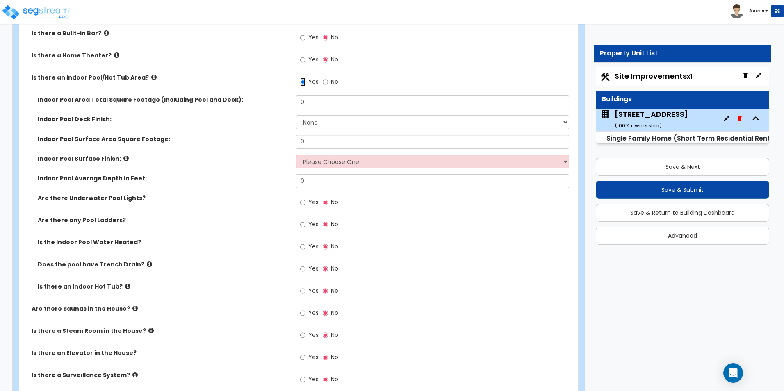
scroll to position [2791, 0]
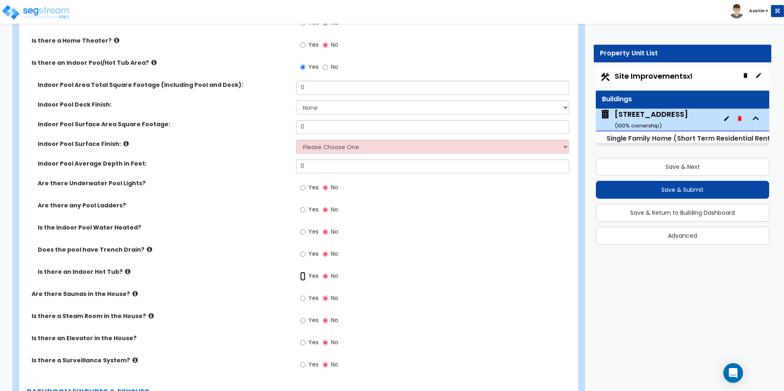
click at [302, 272] on input "Yes" at bounding box center [302, 276] width 5 height 9
radio input "true"
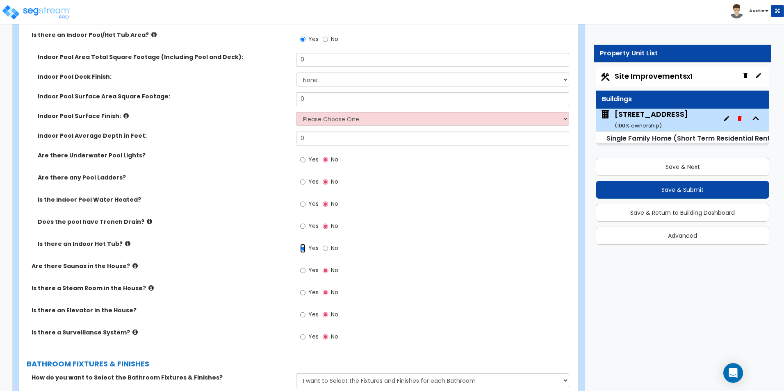
scroll to position [2832, 0]
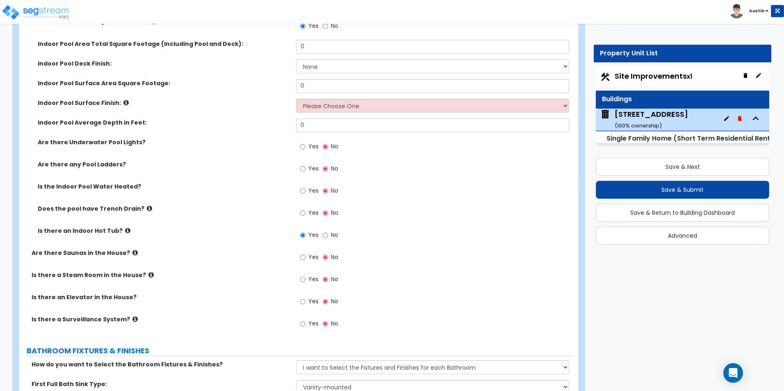
click at [125, 228] on icon at bounding box center [127, 231] width 5 height 6
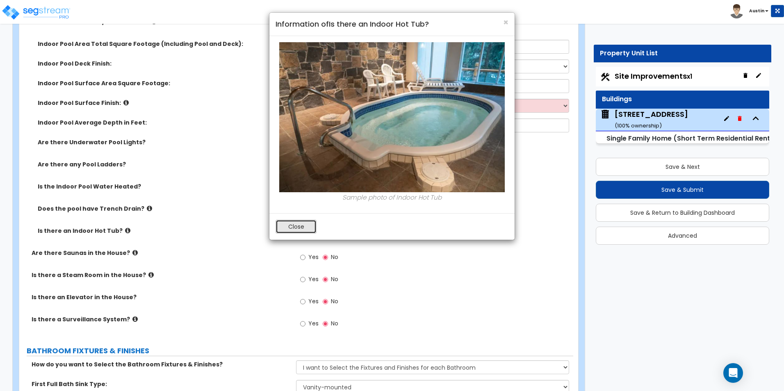
click at [303, 231] on button "Close" at bounding box center [295, 227] width 41 height 14
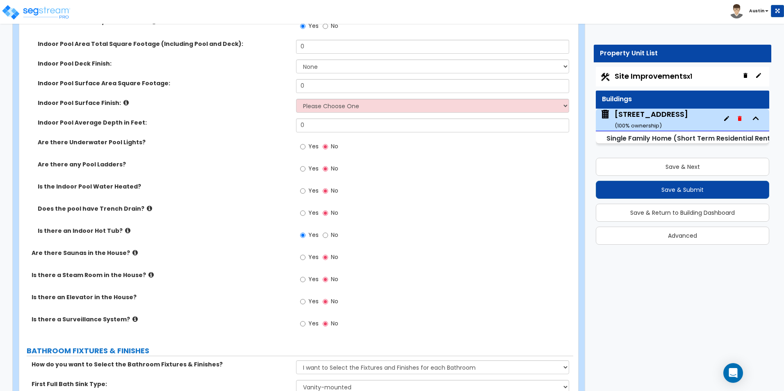
click at [131, 249] on label "Are there Saunas in the House?" at bounding box center [161, 253] width 258 height 8
click at [132, 250] on icon at bounding box center [134, 253] width 5 height 6
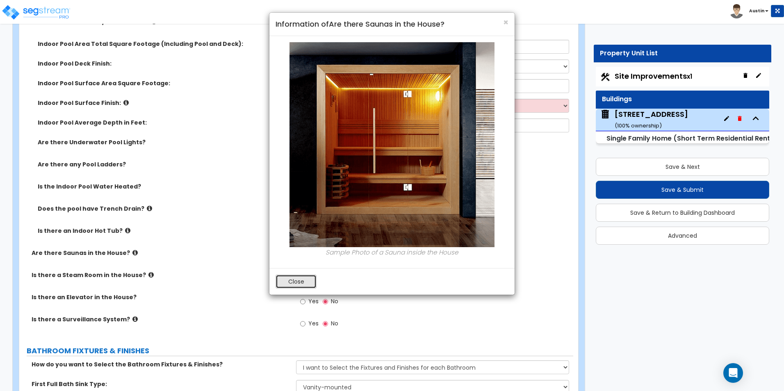
click at [293, 282] on button "Close" at bounding box center [295, 282] width 41 height 14
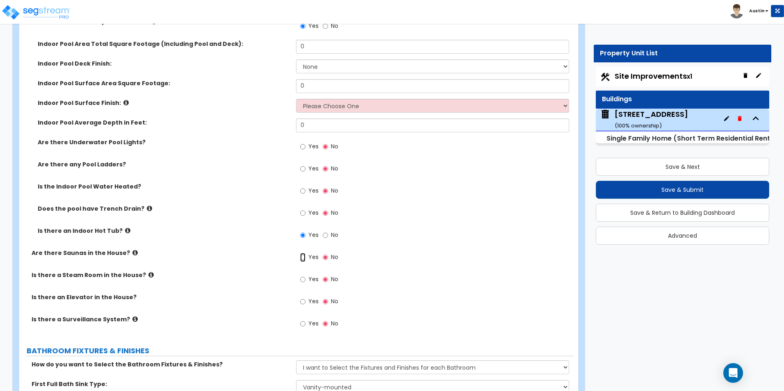
click at [304, 253] on input "Yes" at bounding box center [302, 257] width 5 height 9
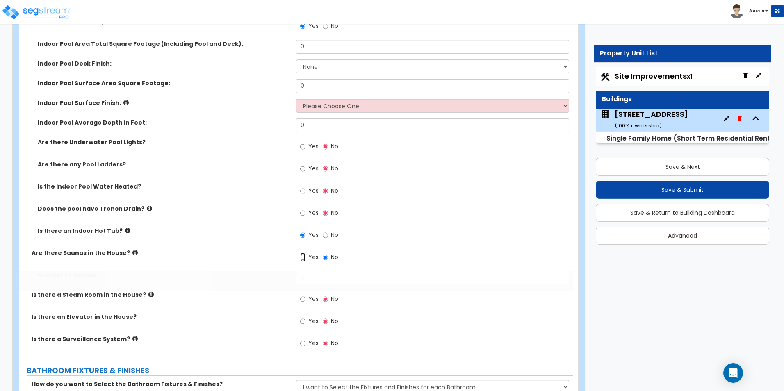
radio input "true"
click at [319, 271] on input "0" at bounding box center [432, 278] width 273 height 14
type input "1"
click at [217, 257] on div "Are there Saunas in the House? Yes No" at bounding box center [296, 260] width 554 height 22
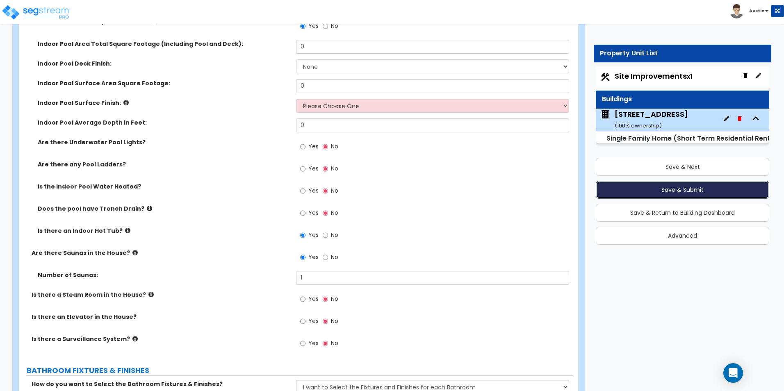
click at [705, 188] on button "Save & Submit" at bounding box center [682, 190] width 173 height 18
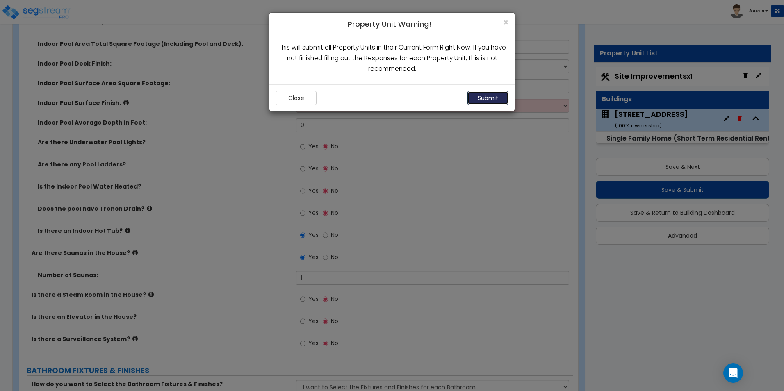
drag, startPoint x: 478, startPoint y: 98, endPoint x: 338, endPoint y: 112, distance: 141.3
click at [342, 116] on div "× Property Unit Warning! This will submit all Property Units in their Current F…" at bounding box center [392, 195] width 784 height 391
click at [311, 97] on button "Close" at bounding box center [295, 98] width 41 height 14
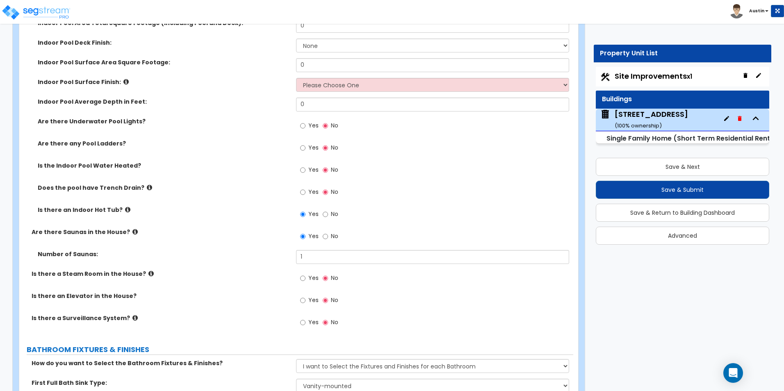
scroll to position [2873, 0]
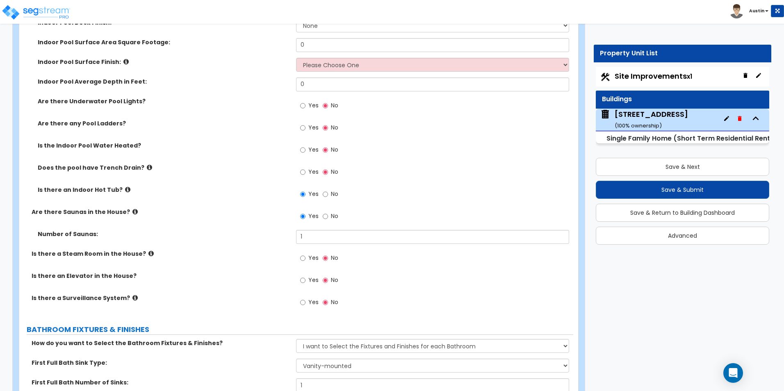
click at [148, 250] on icon at bounding box center [150, 253] width 5 height 6
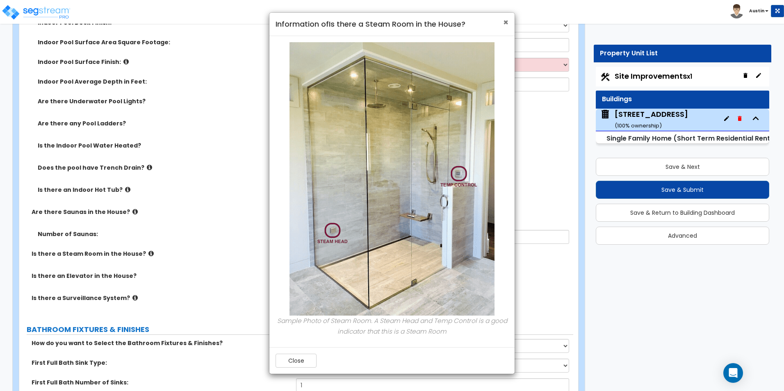
click at [507, 21] on span "×" at bounding box center [505, 22] width 5 height 12
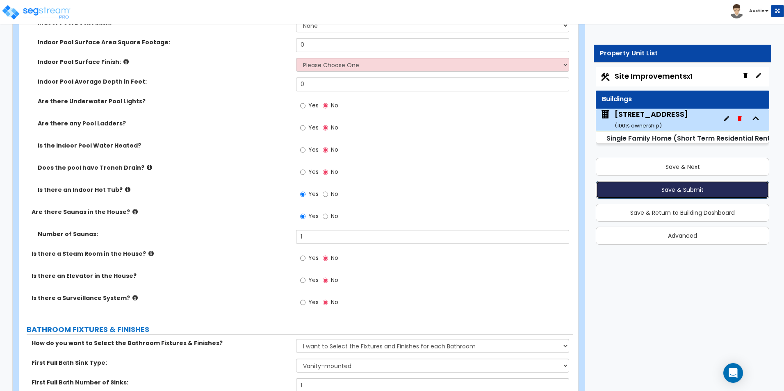
click at [656, 188] on button "Save & Submit" at bounding box center [682, 190] width 173 height 18
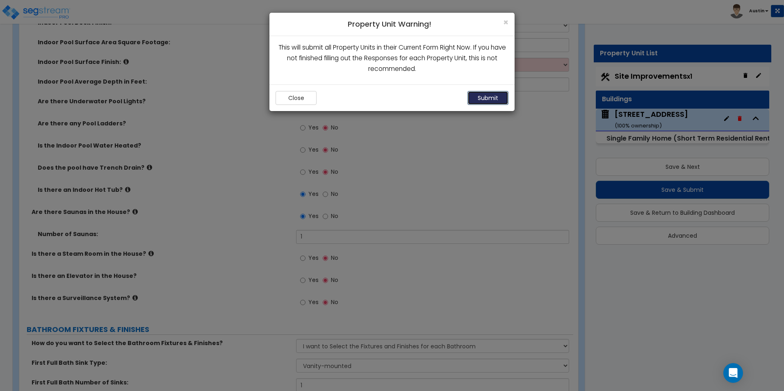
click at [480, 98] on button "Submit" at bounding box center [487, 98] width 41 height 14
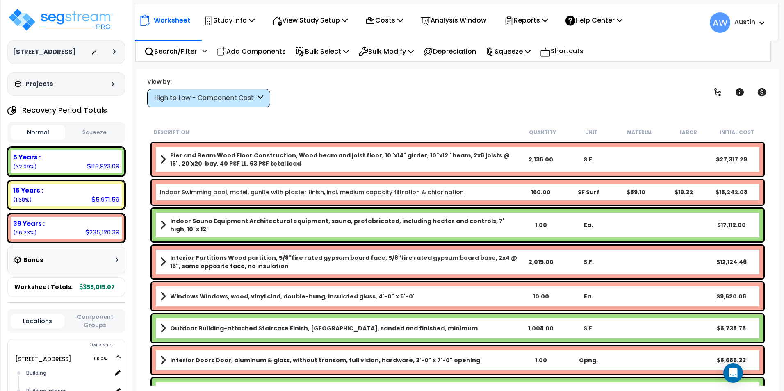
click at [284, 193] on link "Indoor Swimming pool, motel, gunite with plaster finish, incl. medium capacity …" at bounding box center [312, 192] width 304 height 8
click at [221, 95] on div "High to Low - Component Cost" at bounding box center [204, 97] width 101 height 9
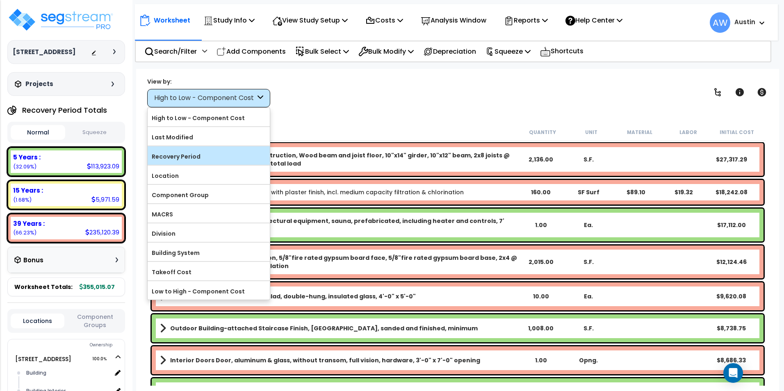
click at [197, 151] on label "Recovery Period" at bounding box center [209, 156] width 122 height 12
click at [0, 0] on input "Recovery Period" at bounding box center [0, 0] width 0 height 0
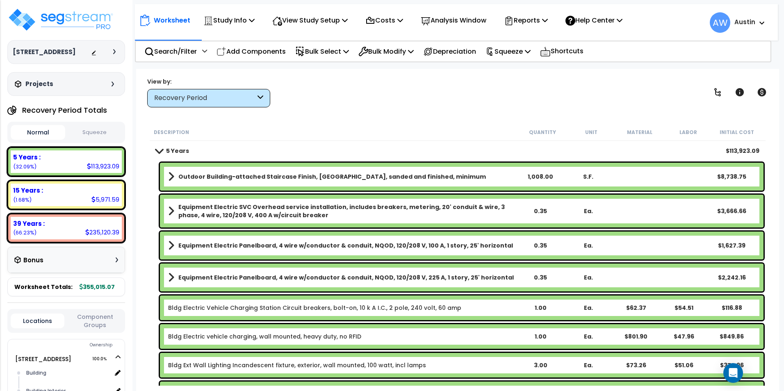
click at [327, 124] on div "Description Quantity Unit Material Labor Initial Cost" at bounding box center [458, 132] width 616 height 17
click at [348, 24] on p "View Study Setup" at bounding box center [309, 20] width 75 height 11
click at [305, 54] on link "View Questionnaire" at bounding box center [308, 56] width 81 height 16
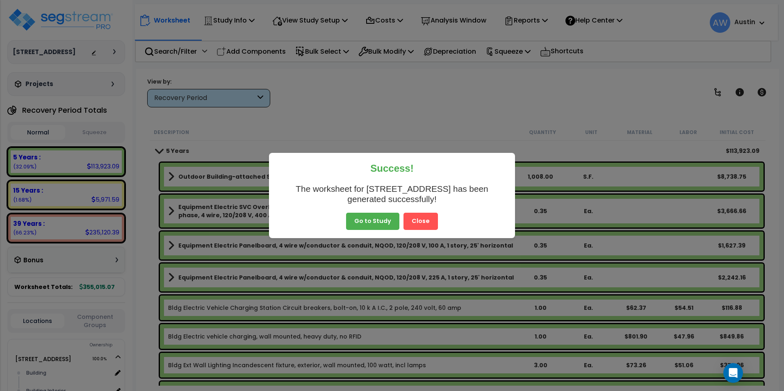
click at [385, 228] on button "Go to Study" at bounding box center [372, 221] width 53 height 17
click at [379, 223] on button "Go to Study" at bounding box center [372, 221] width 53 height 17
click at [409, 220] on button "Close" at bounding box center [420, 221] width 34 height 17
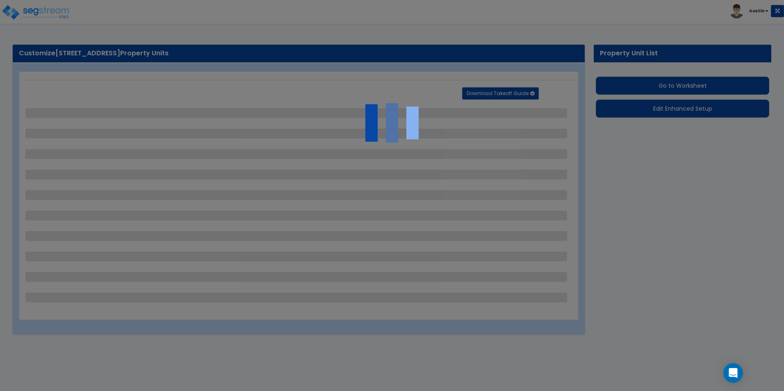
select select "2"
select select "1"
select select "2"
select select "1"
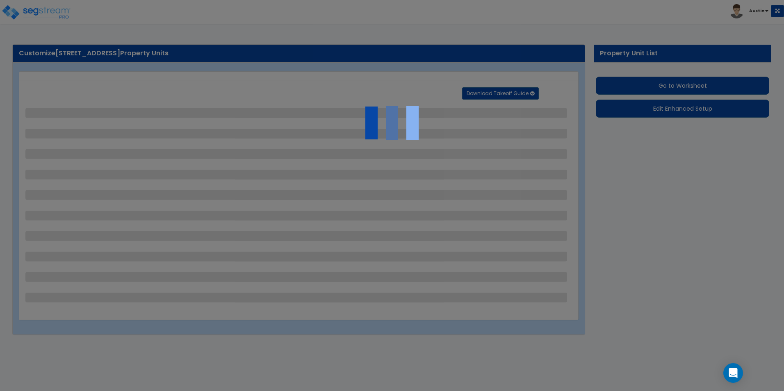
select select "1"
select select "2"
select select "1"
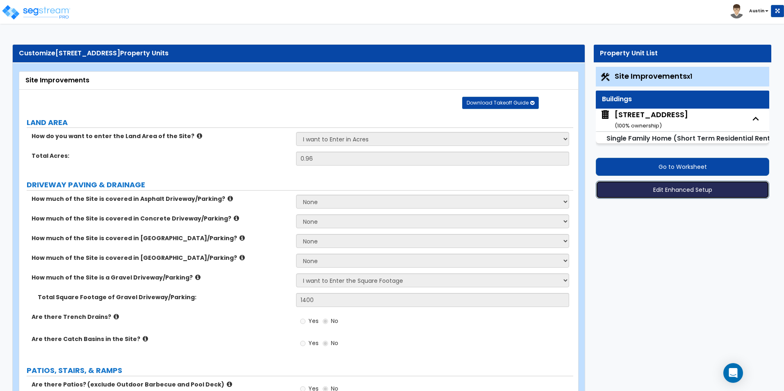
click at [648, 189] on button "Edit Enhanced Setup" at bounding box center [682, 190] width 173 height 18
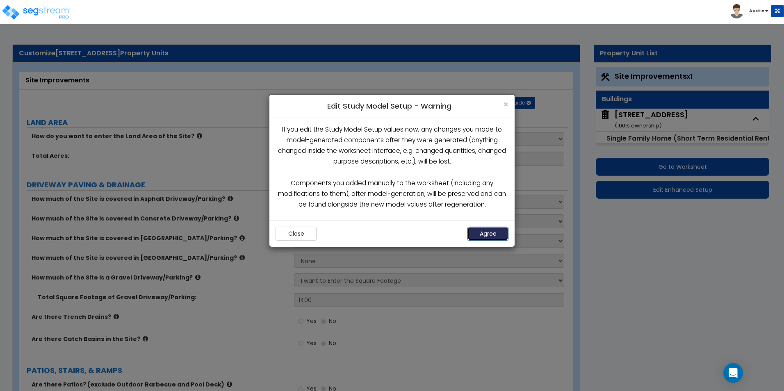
click at [499, 232] on button "Agree" at bounding box center [487, 234] width 41 height 14
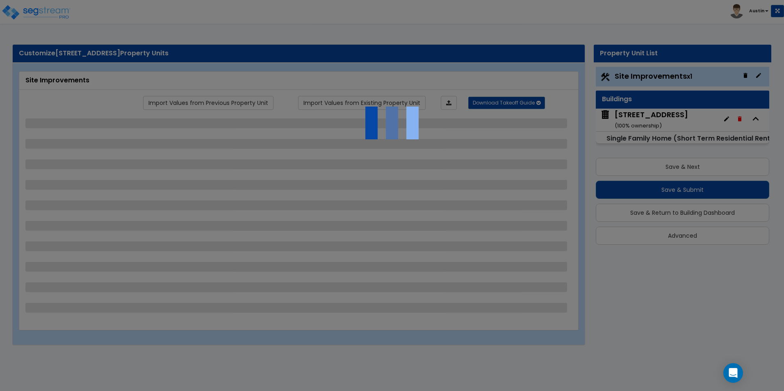
select select "2"
select select "1"
select select "2"
select select "1"
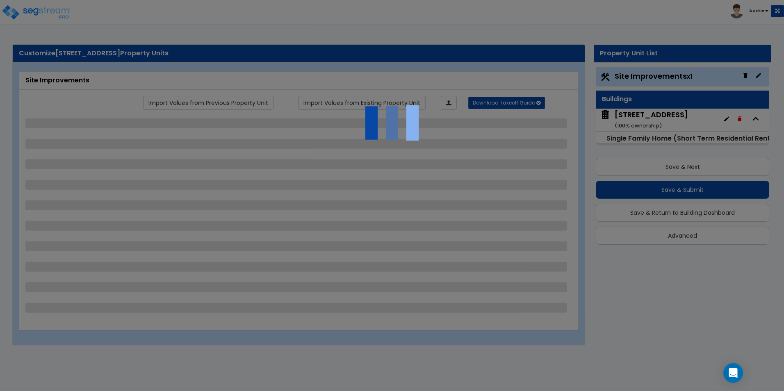
select select "1"
select select "2"
select select "1"
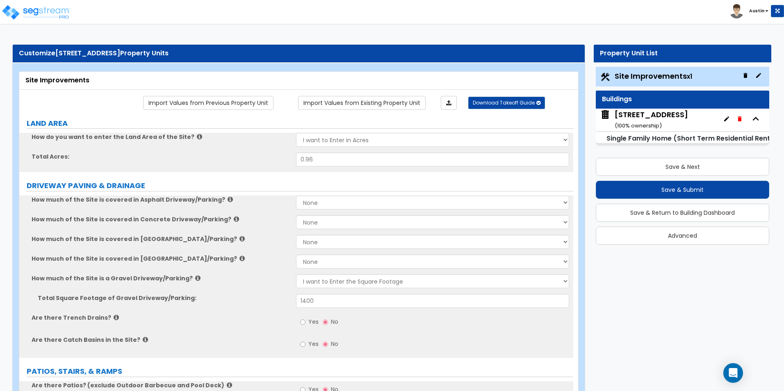
click at [643, 118] on div "[STREET_ADDRESS] ( 100 % ownership)" at bounding box center [650, 119] width 73 height 21
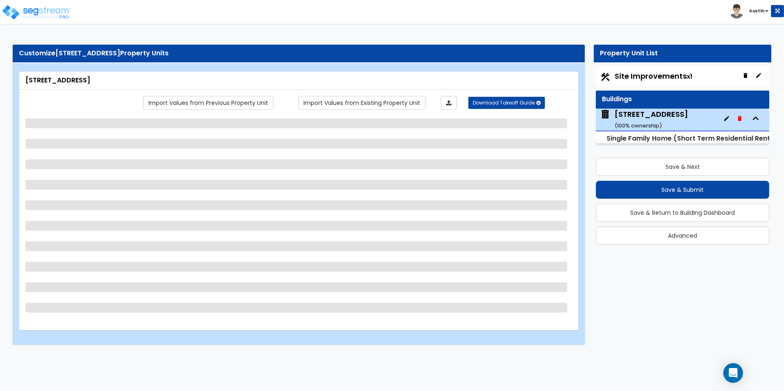
select select "2"
select select "7"
select select "2"
select select "3"
select select "1"
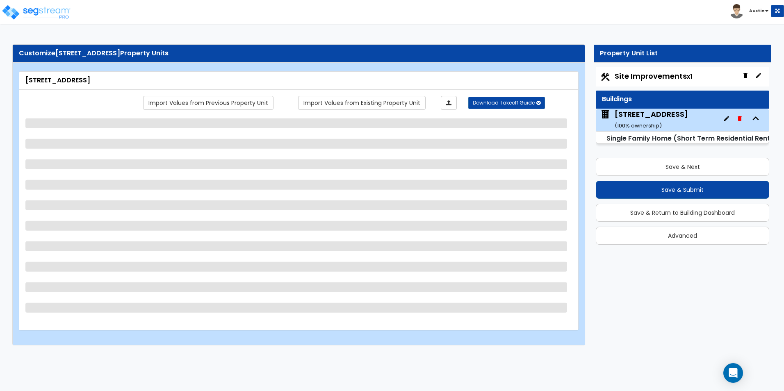
select select "4"
select select "1"
select select "2"
select select "1"
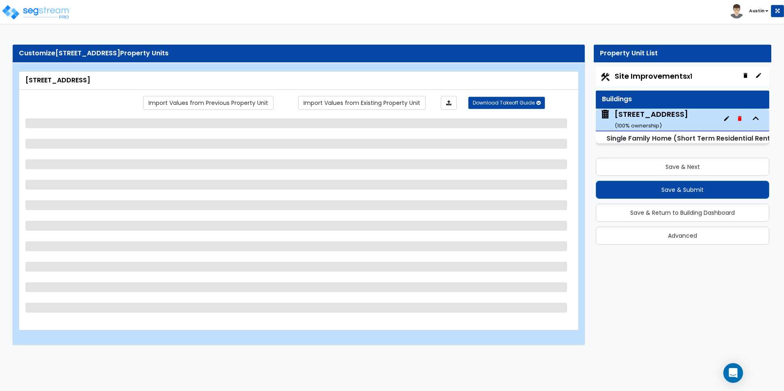
select select "1"
select select "7"
select select "1"
select select "2"
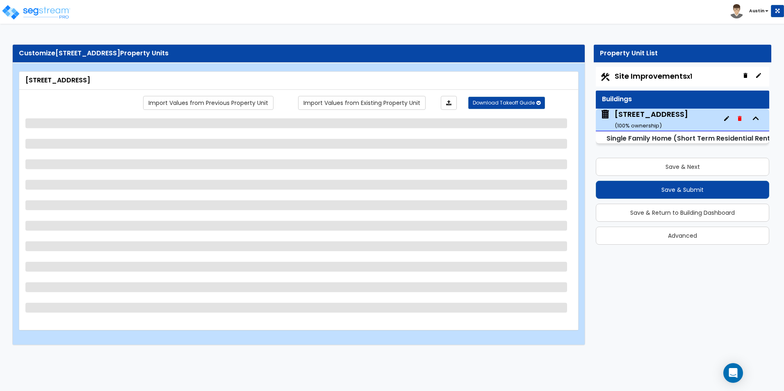
select select "6"
select select "1"
select select "3"
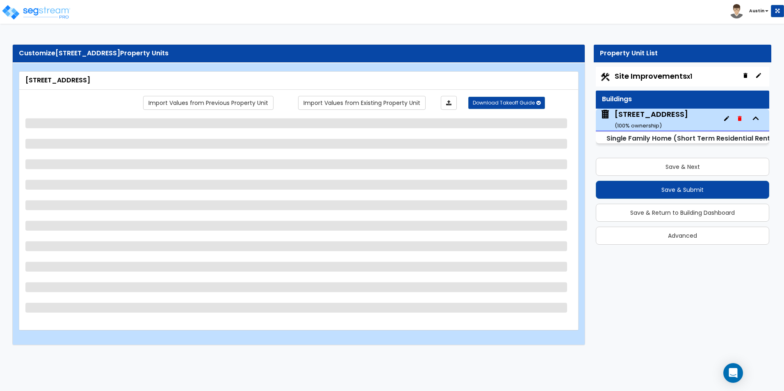
select select "3"
select select "2"
select select "1"
select select "2"
select select "1"
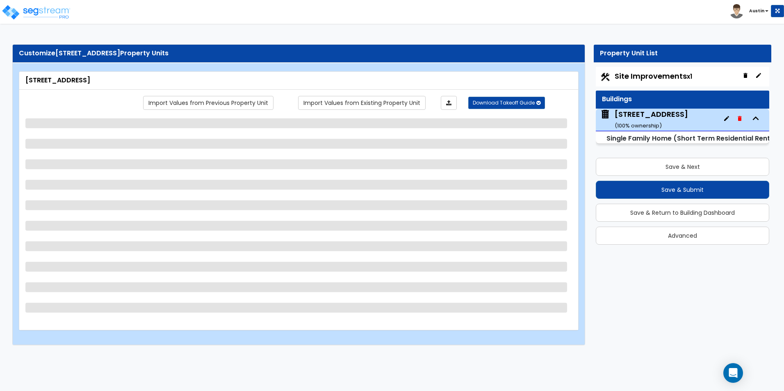
select select "1"
select select "2"
select select "3"
select select "2"
select select "3"
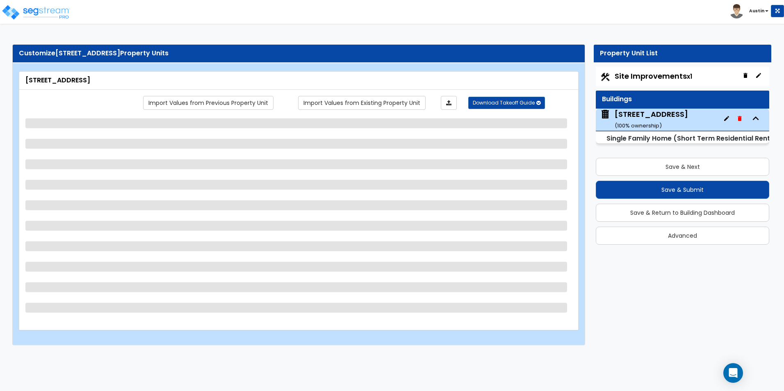
select select "4"
select select "1"
select select "2"
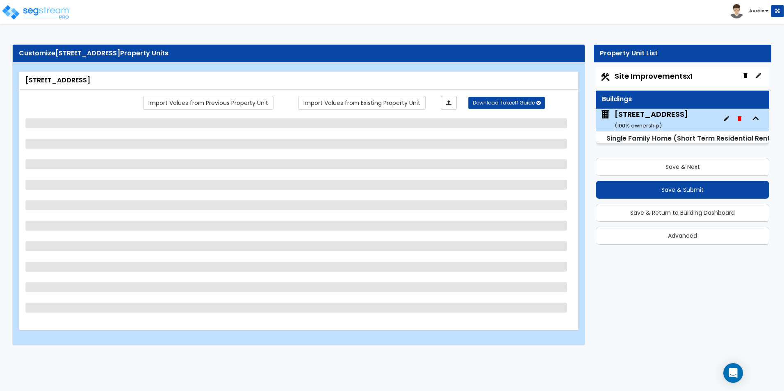
select select "3"
select select "4"
select select "1"
select select "2"
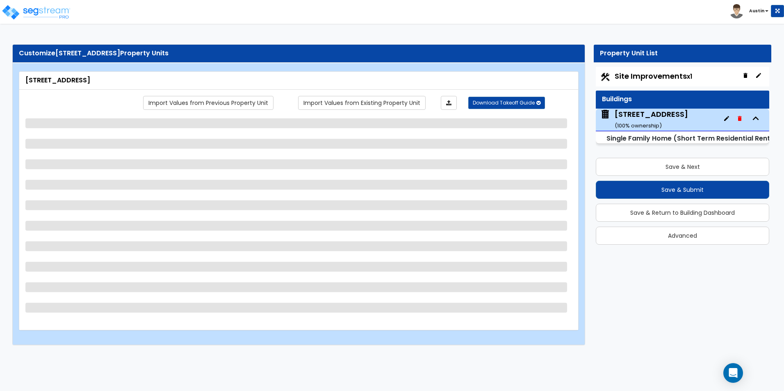
select select "3"
select select "4"
select select "1"
select select "2"
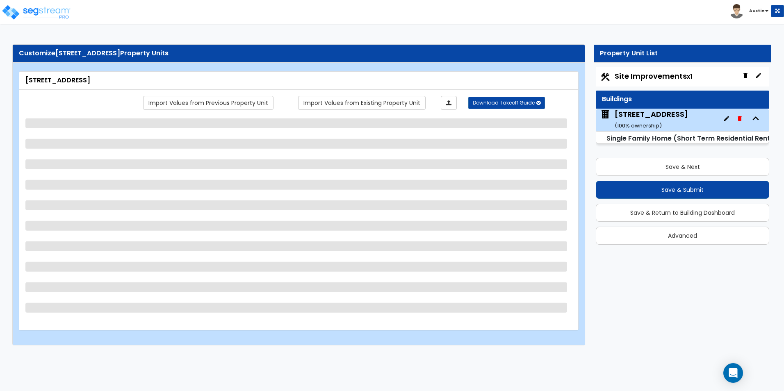
select select "1"
select select "3"
select select "7"
select select "6"
select select "7"
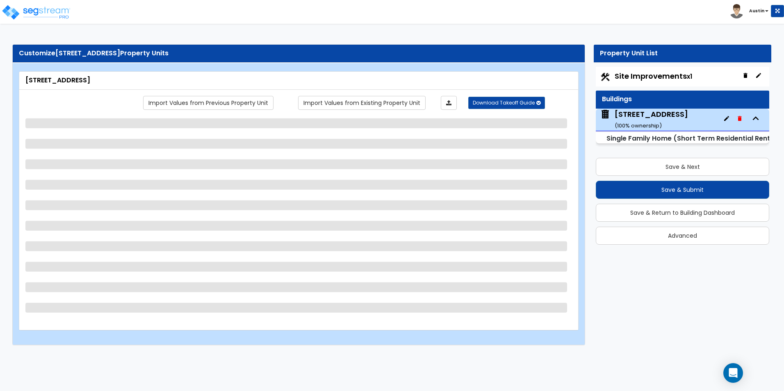
select select "1"
select select "2"
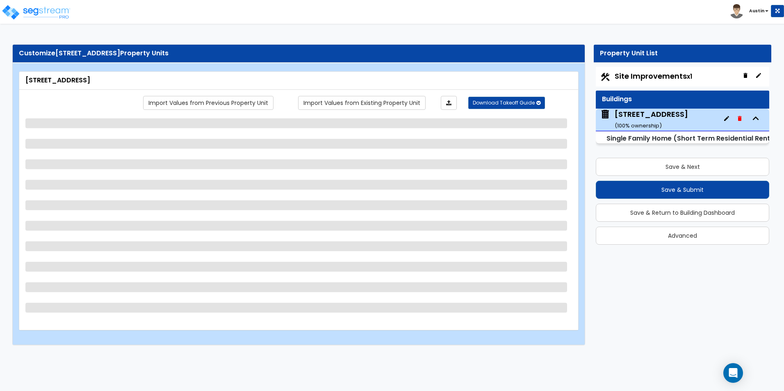
select select "2"
select select "4"
select select "1"
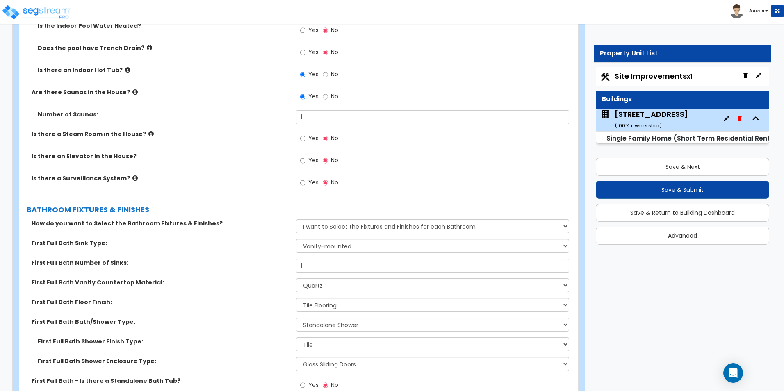
scroll to position [2869, 0]
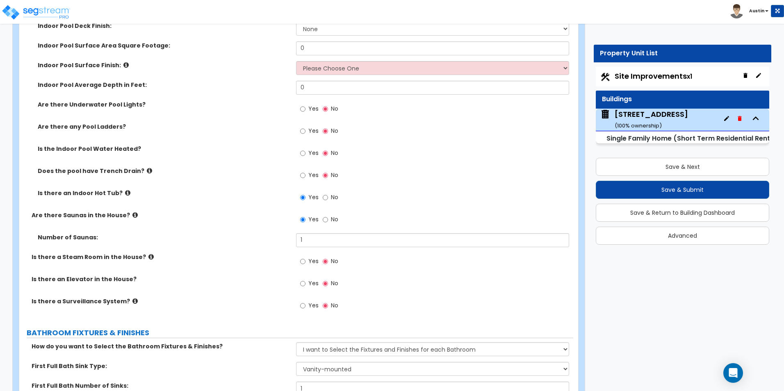
click at [331, 193] on span "No" at bounding box center [334, 197] width 7 height 8
click at [328, 193] on input "No" at bounding box center [325, 197] width 5 height 9
radio input "false"
radio input "true"
click at [305, 193] on input "Yes" at bounding box center [302, 197] width 5 height 9
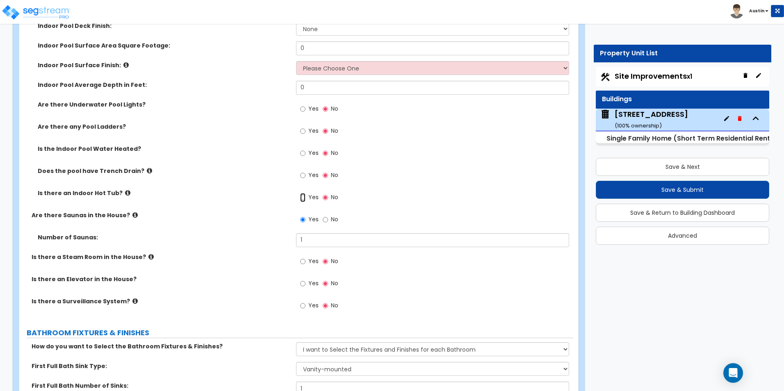
radio input "true"
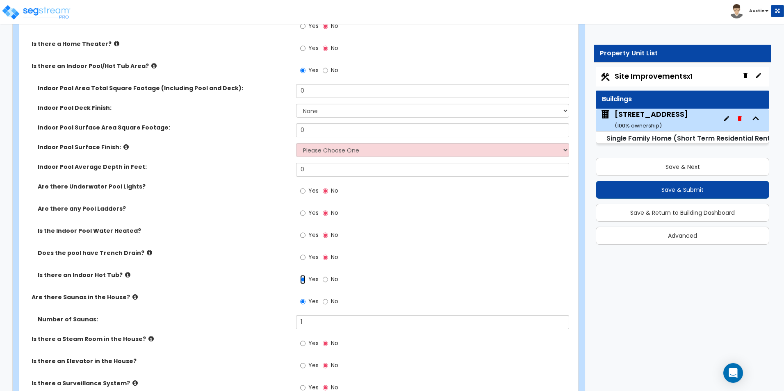
scroll to position [2746, 0]
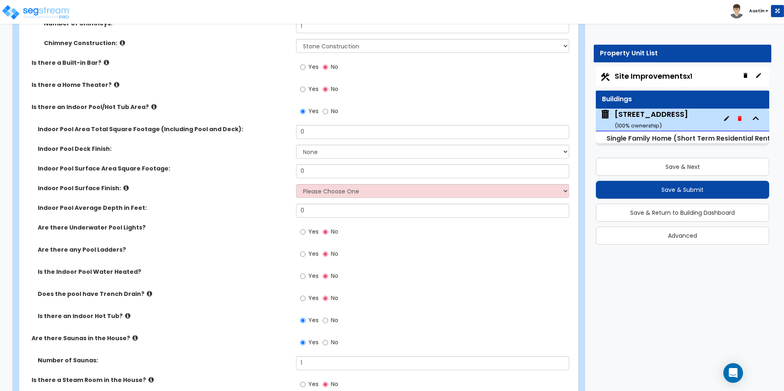
click at [334, 107] on span "No" at bounding box center [334, 111] width 7 height 8
click at [328, 107] on input "No" at bounding box center [325, 111] width 5 height 9
radio input "false"
radio input "true"
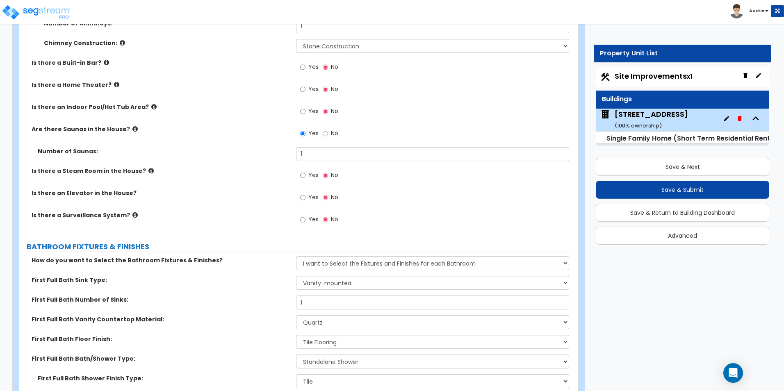
click at [314, 107] on span "Yes" at bounding box center [313, 111] width 10 height 8
click at [305, 107] on input "Yes" at bounding box center [302, 111] width 5 height 9
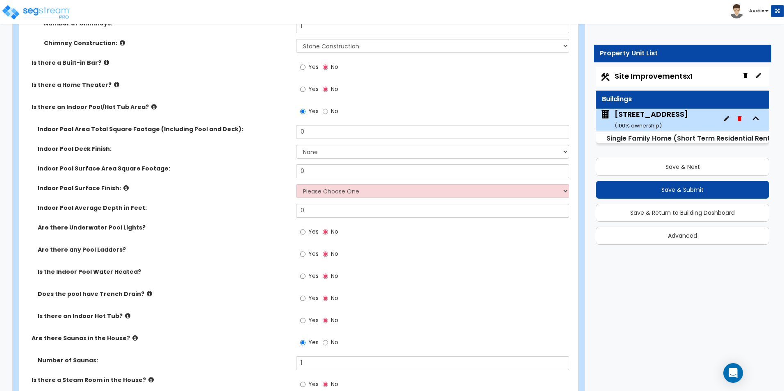
click at [334, 107] on span "No" at bounding box center [334, 111] width 7 height 8
click at [328, 107] on input "No" at bounding box center [325, 111] width 5 height 9
radio input "false"
radio input "true"
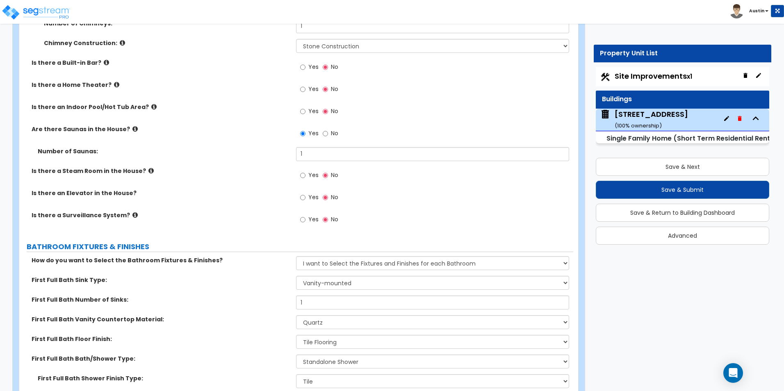
click at [309, 107] on span "Yes" at bounding box center [313, 111] width 10 height 8
click at [305, 107] on input "Yes" at bounding box center [302, 111] width 5 height 9
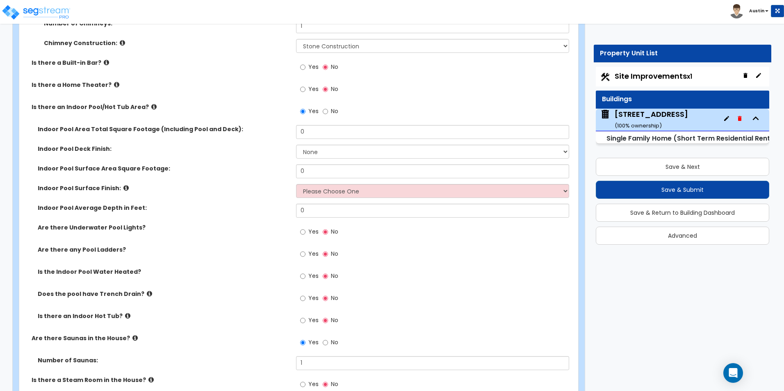
click at [337, 107] on span "No" at bounding box center [334, 111] width 7 height 8
click at [328, 107] on input "No" at bounding box center [325, 111] width 5 height 9
radio input "false"
radio input "true"
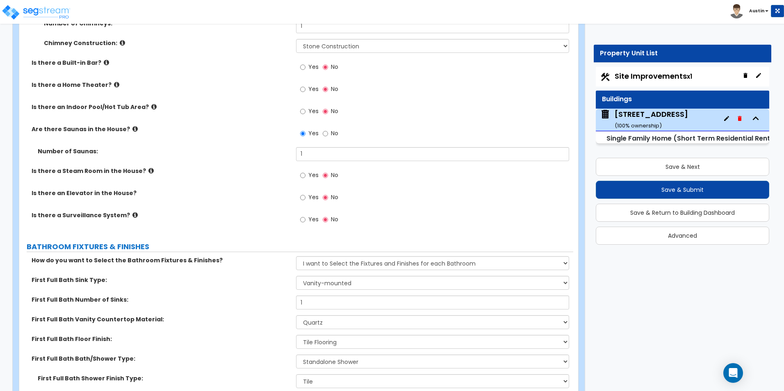
click at [334, 129] on span "No" at bounding box center [334, 133] width 7 height 8
click at [328, 129] on input "No" at bounding box center [325, 133] width 5 height 9
radio input "false"
radio input "true"
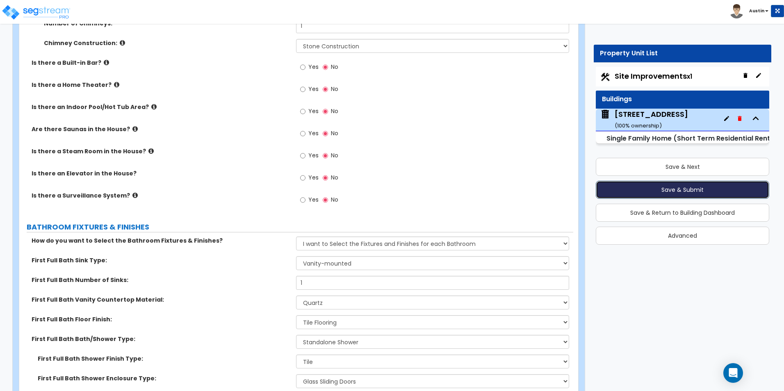
click at [699, 188] on button "Save & Submit" at bounding box center [682, 190] width 173 height 18
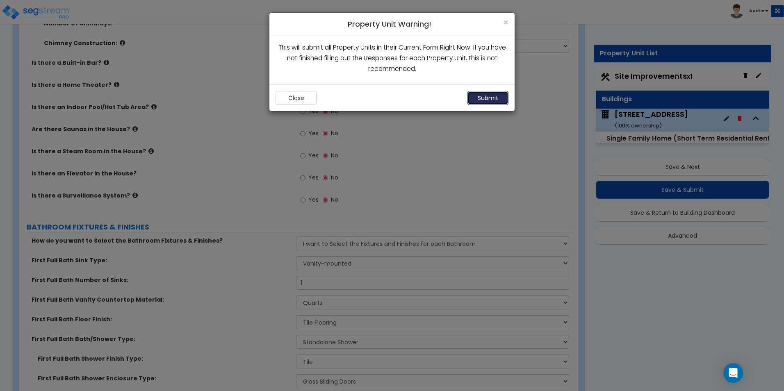
click at [493, 98] on button "Submit" at bounding box center [487, 98] width 41 height 14
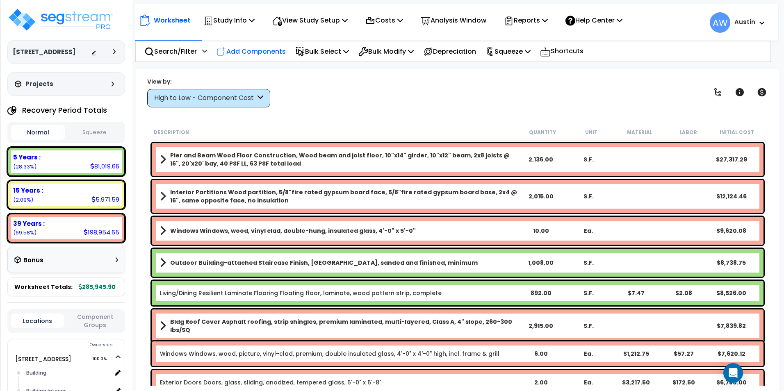
click at [257, 48] on p "Add Components" at bounding box center [250, 51] width 69 height 11
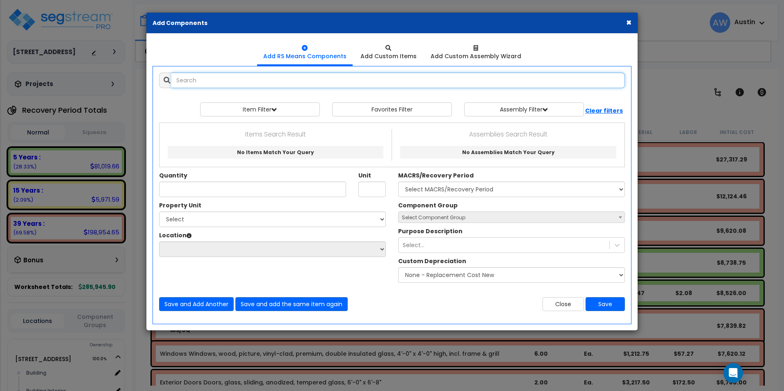
click at [341, 74] on input "text" at bounding box center [397, 81] width 453 height 16
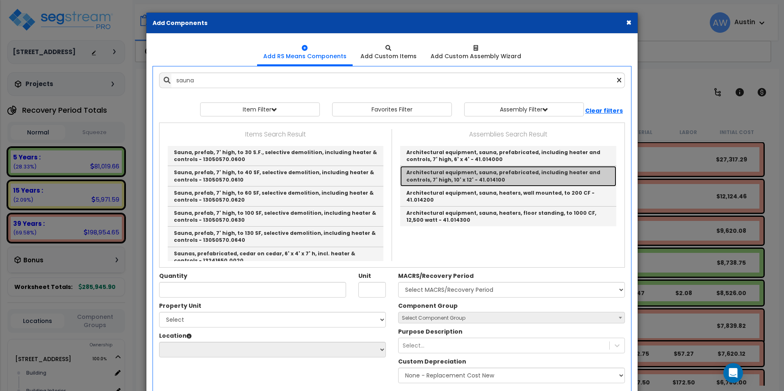
click at [488, 174] on link "Architectural equipment, sauna, prefabricated, including heater and controls, 7…" at bounding box center [508, 176] width 216 height 20
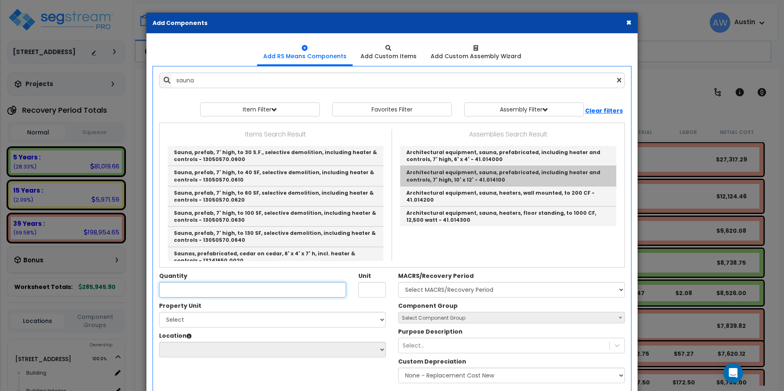
type input "Architectural equipment, sauna, prefabricated, including heater and controls, 7…"
type input "Ea."
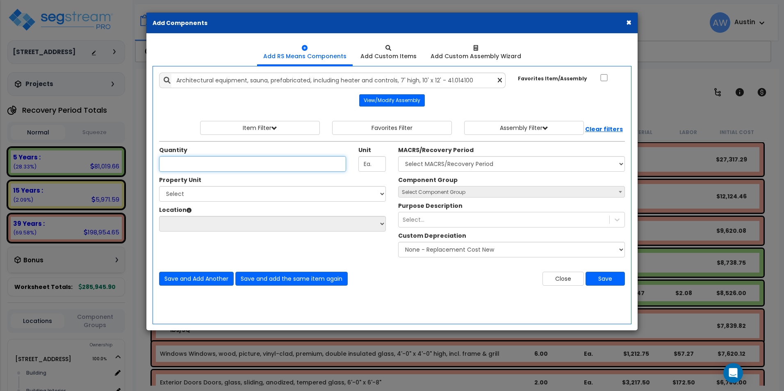
click at [289, 161] on input "Quantity" at bounding box center [252, 164] width 187 height 16
type input "1"
click at [309, 193] on select "Select [STREET_ADDRESS] Site Improvements" at bounding box center [272, 194] width 227 height 16
select select "172699"
click at [159, 186] on select "Select [STREET_ADDRESS] Site Improvements" at bounding box center [272, 194] width 227 height 16
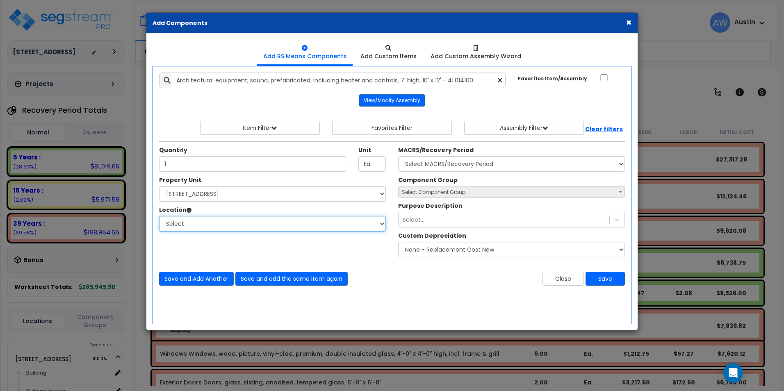
click at [286, 220] on select "Select Building Building Interior Add Additional Location" at bounding box center [272, 224] width 227 height 16
select select "6"
click at [159, 216] on select "Select Building Building Interior Add Additional Location" at bounding box center [272, 224] width 227 height 16
click at [462, 165] on select "Select MACRS/Recovery Period Land - Land - Non-Depreciable Land 5 Years - 57.0 …" at bounding box center [511, 164] width 227 height 16
select select "58736"
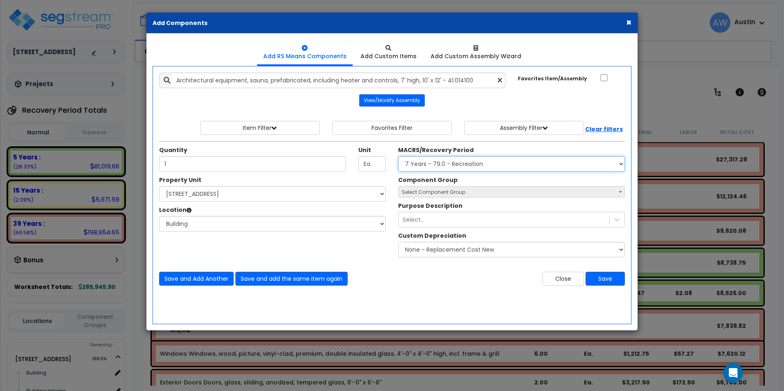
click at [398, 156] on select "Select MACRS/Recovery Period Land - Land - Non-Depreciable Land 5 Years - 57.0 …" at bounding box center [511, 164] width 227 height 16
click at [467, 192] on span "Select Component Group" at bounding box center [511, 192] width 226 height 11
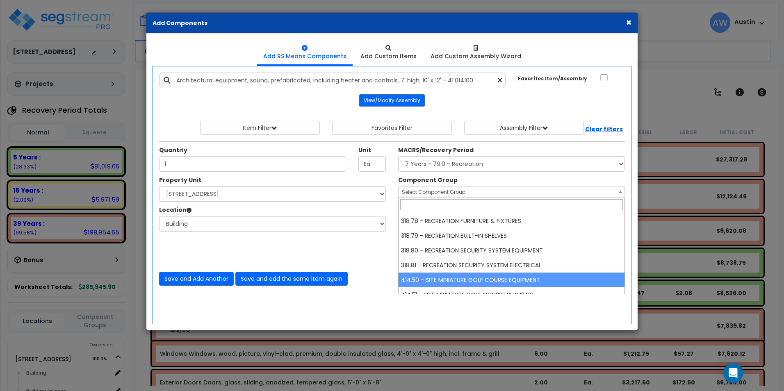
scroll to position [379, 0]
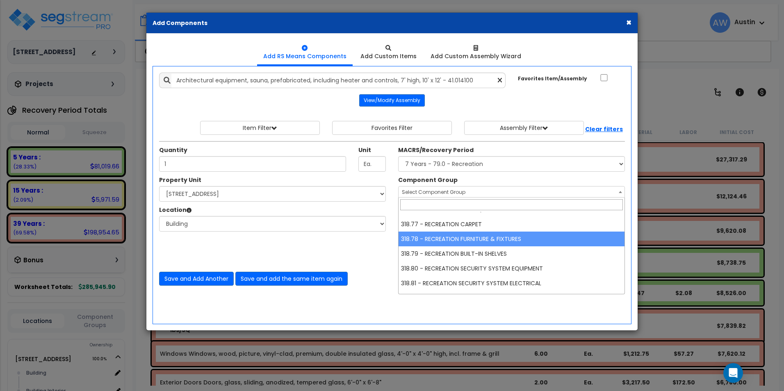
select select "61531"
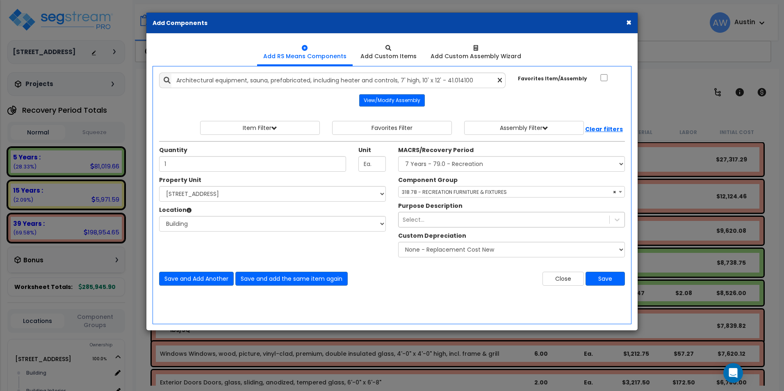
click at [485, 222] on div "Select..." at bounding box center [503, 219] width 211 height 13
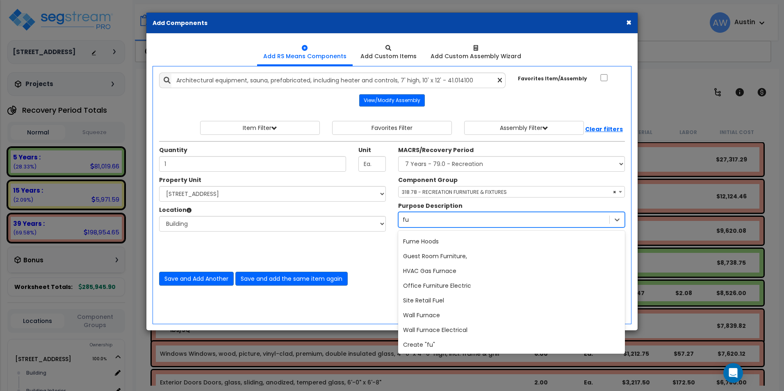
scroll to position [0, 0]
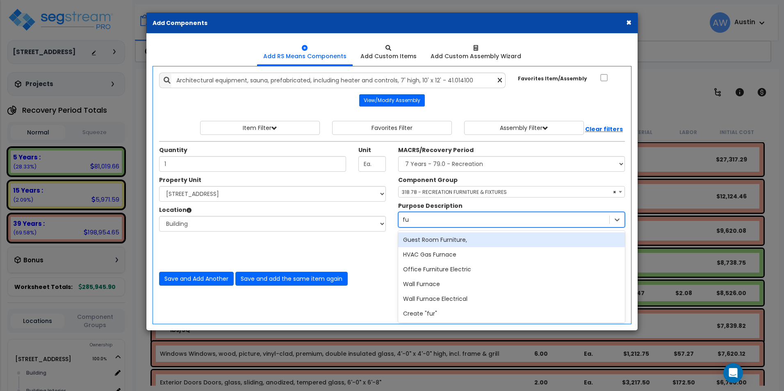
type input "f"
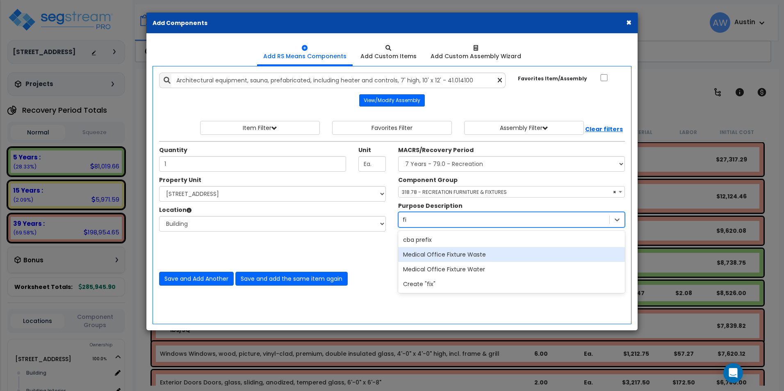
type input "f"
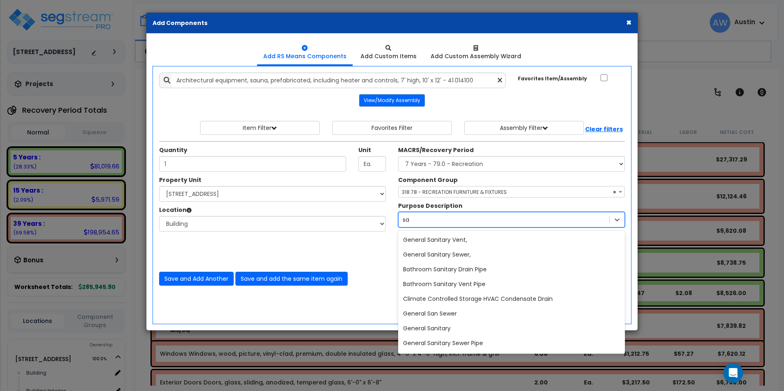
type input "s"
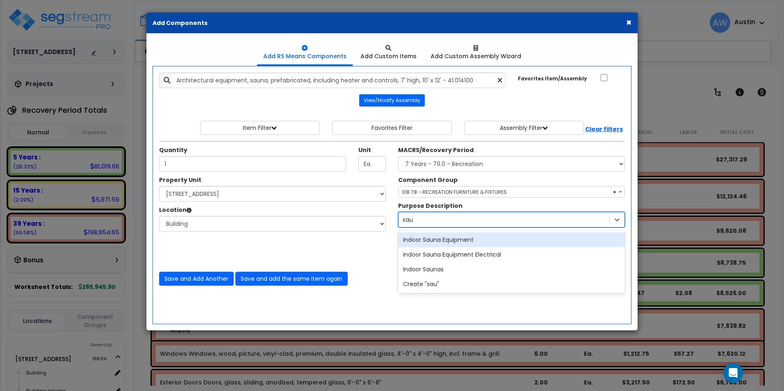
type input "saun"
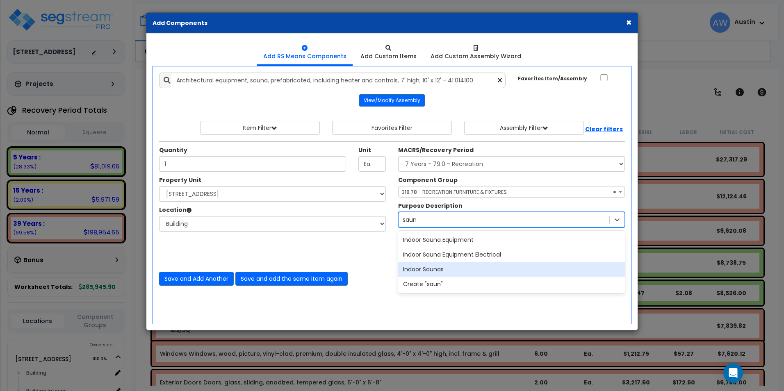
click at [464, 264] on div "Indoor Saunas" at bounding box center [511, 269] width 227 height 15
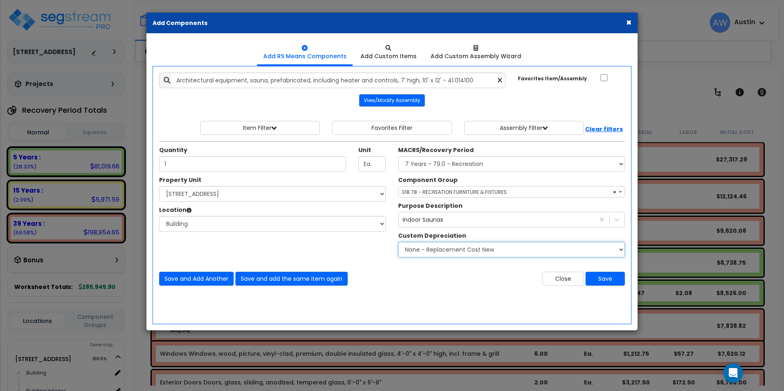
click at [451, 248] on select "None - Replacement Cost New Excellent - 90% Good - 75% Fair - 50% Bad - 25% Rep…" at bounding box center [511, 250] width 227 height 16
click at [519, 254] on select "None - Replacement Cost New Excellent - 90% Good - 75% Fair - 50% Bad - 25% Rep…" at bounding box center [511, 250] width 227 height 16
click at [474, 300] on div "Add Items Add Assemblies Both" at bounding box center [391, 195] width 479 height 258
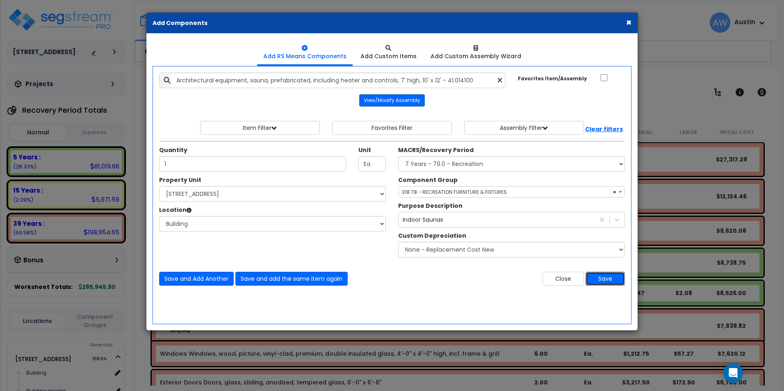
click at [610, 280] on button "Save" at bounding box center [604, 279] width 39 height 14
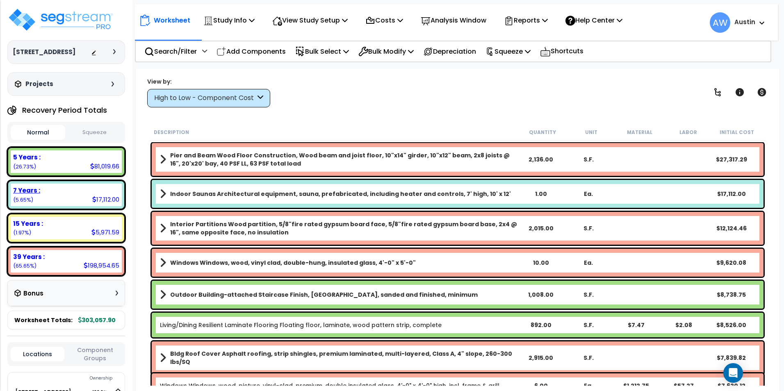
click at [74, 192] on div "7 Years :" at bounding box center [66, 190] width 106 height 9
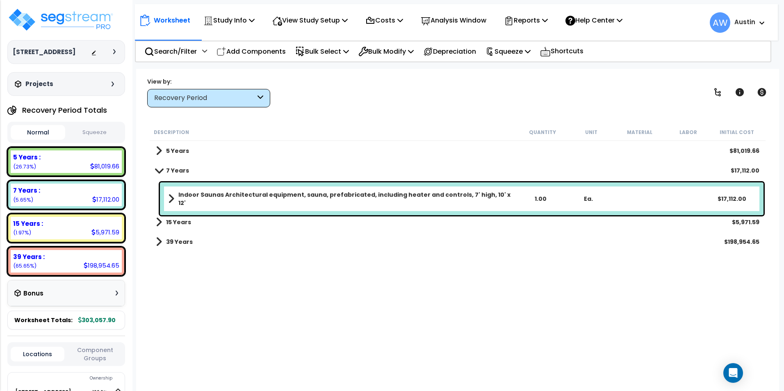
drag, startPoint x: 423, startPoint y: 201, endPoint x: 391, endPoint y: 199, distance: 31.6
click at [391, 199] on b "Indoor Saunas Architectural equipment, sauna, prefabricated, including heater a…" at bounding box center [347, 199] width 338 height 16
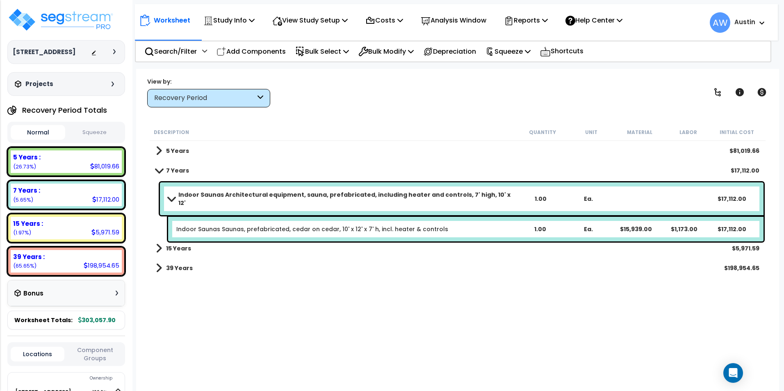
click at [349, 191] on link "Indoor Saunas Architectural equipment, sauna, prefabricated, including heater a…" at bounding box center [342, 199] width 348 height 16
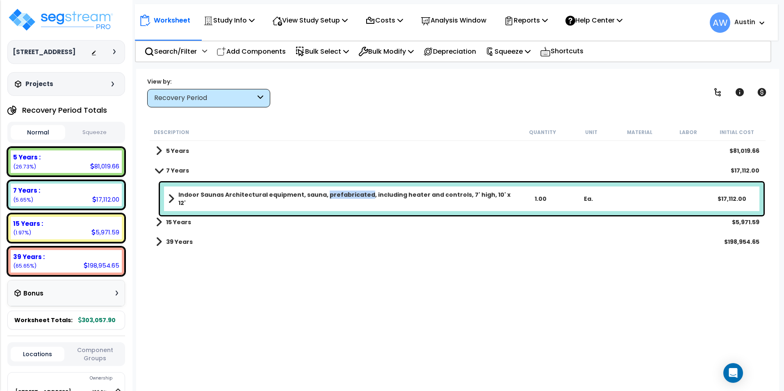
click at [349, 191] on link "Indoor Saunas Architectural equipment, sauna, prefabricated, including heater a…" at bounding box center [342, 199] width 348 height 16
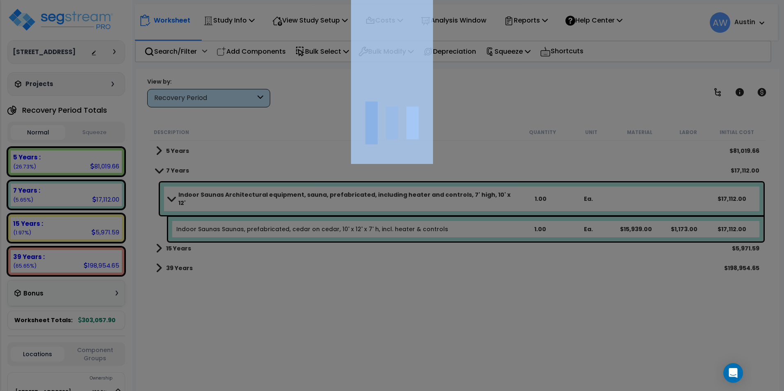
click at [349, 191] on div at bounding box center [392, 195] width 784 height 391
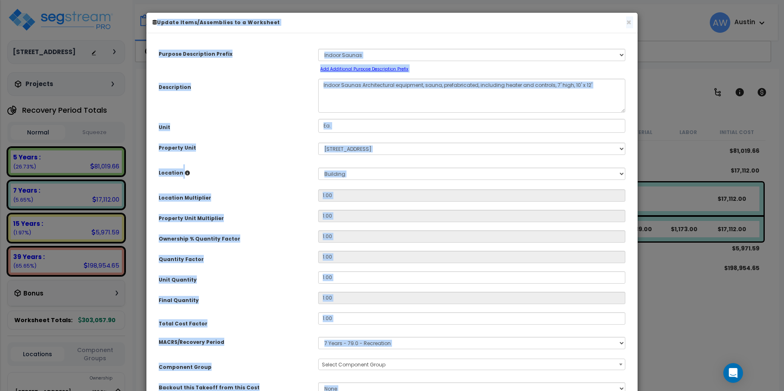
drag, startPoint x: 349, startPoint y: 191, endPoint x: 299, endPoint y: 197, distance: 50.3
click at [299, 197] on div "Location Multiplier" at bounding box center [231, 196] width 159 height 14
select select "61531"
click at [290, 194] on div "Location Multiplier" at bounding box center [231, 196] width 159 height 14
drag, startPoint x: 268, startPoint y: 124, endPoint x: 323, endPoint y: 110, distance: 56.3
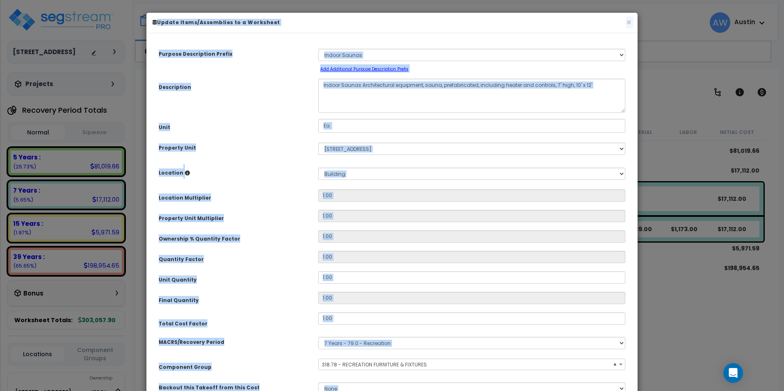
click at [270, 123] on div "Unit" at bounding box center [231, 126] width 159 height 14
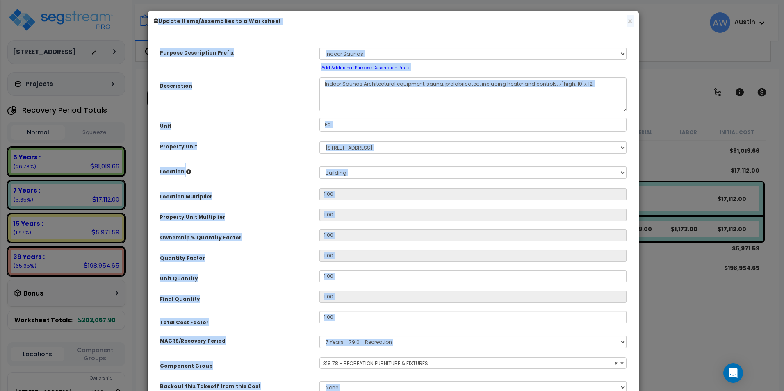
click at [371, 110] on textarea "Indoor Saunas Architectural equipment, sauna, prefabricated, including heater a…" at bounding box center [472, 94] width 307 height 34
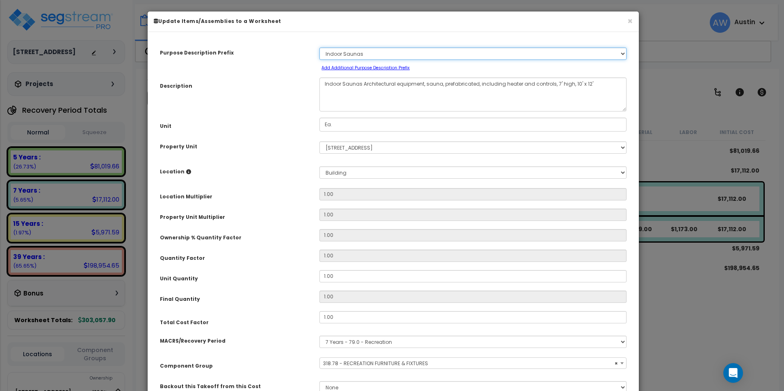
click at [366, 52] on select "Select A/V System A/V System Equipment A/V System Equipment Electric A/V System…" at bounding box center [472, 54] width 307 height 12
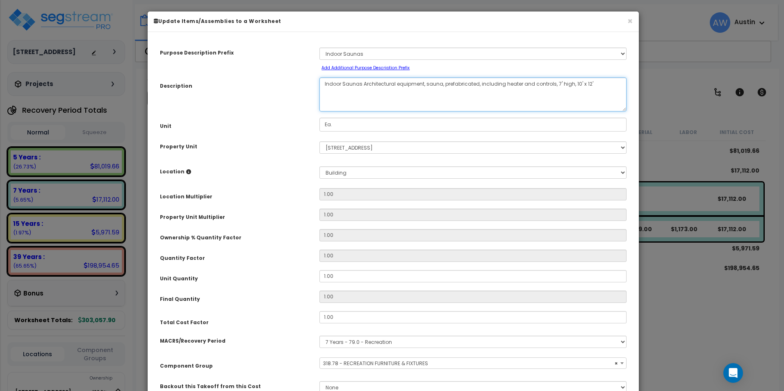
drag, startPoint x: 362, startPoint y: 82, endPoint x: 143, endPoint y: 66, distance: 219.5
click at [143, 66] on div "× Update Items/Assemblies to a Worksheet Purpose Description Prefix Select A/V …" at bounding box center [392, 195] width 784 height 391
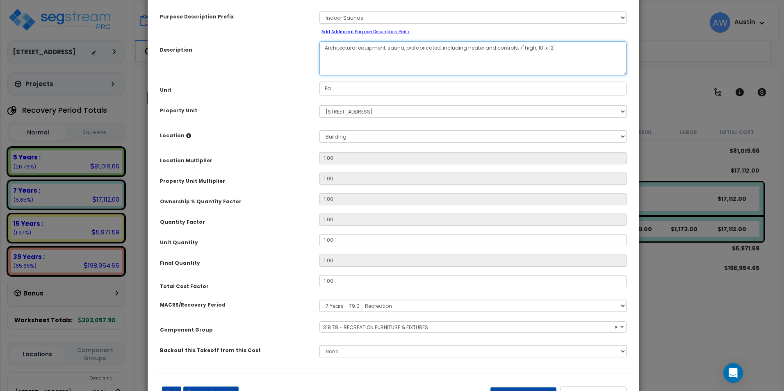
scroll to position [72, 0]
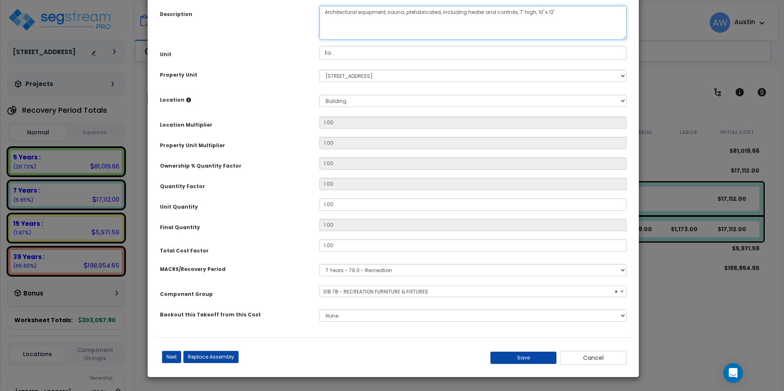
type textarea "Architectural equipment, sauna, prefabricated, including heater and controls, 7…"
click at [522, 358] on button "Save" at bounding box center [523, 358] width 66 height 12
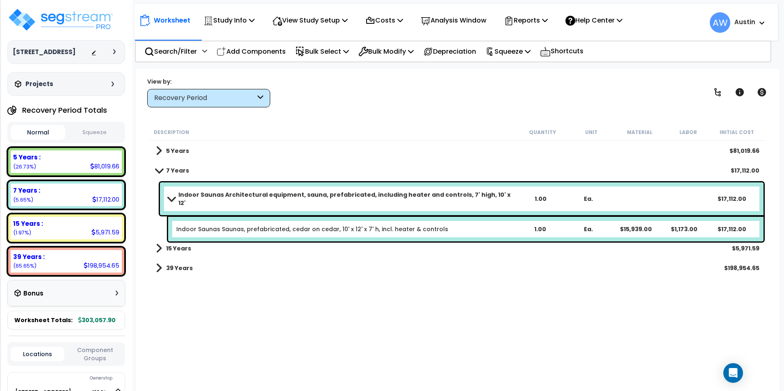
click at [224, 220] on div "Indoor Saunas Saunas, prefabricated, cedar on cedar, 10' x 12' x 7' h, incl. he…" at bounding box center [465, 229] width 595 height 25
click at [158, 169] on span at bounding box center [158, 170] width 11 height 6
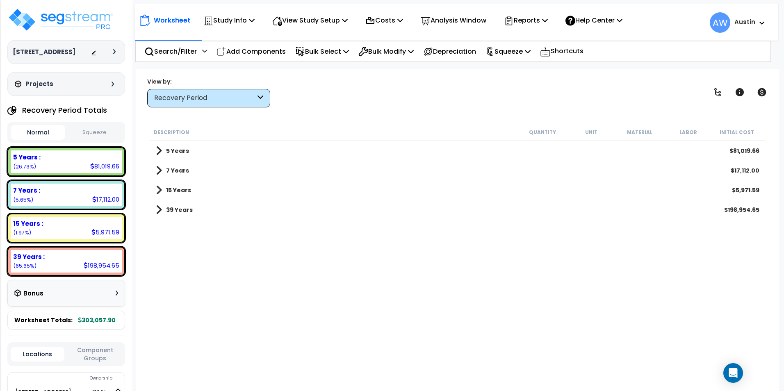
click at [159, 169] on span at bounding box center [159, 170] width 6 height 11
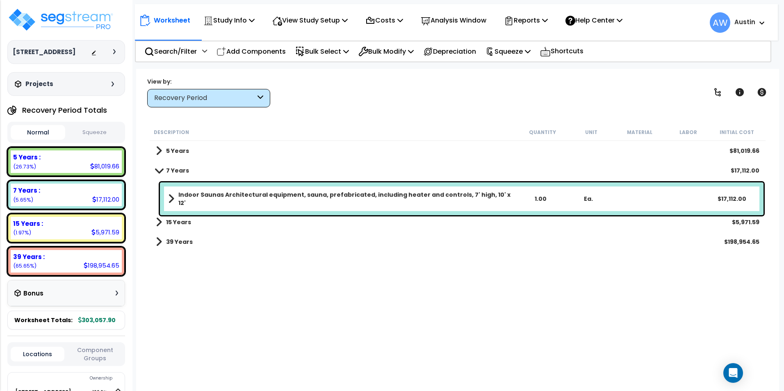
click at [223, 196] on b "Indoor Saunas Architectural equipment, sauna, prefabricated, including heater a…" at bounding box center [347, 199] width 338 height 16
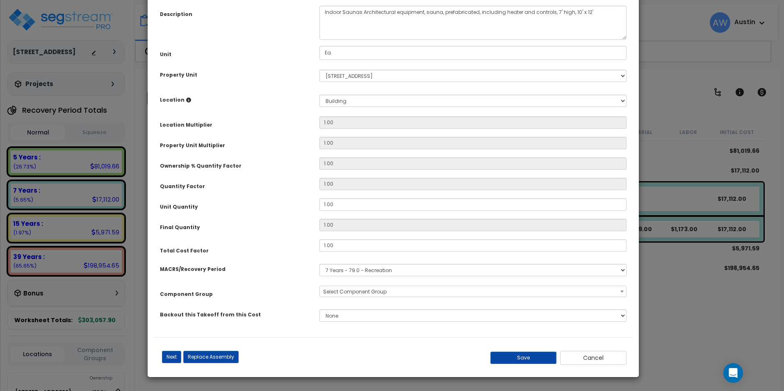
scroll to position [0, 0]
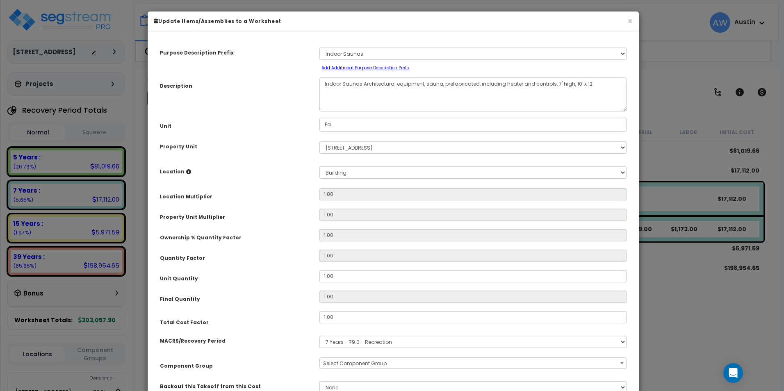
select select "61531"
click at [356, 86] on textarea "Indoor Saunas Architectural equipment, sauna, prefabricated, including heater a…" at bounding box center [472, 94] width 307 height 34
drag, startPoint x: 362, startPoint y: 82, endPoint x: 264, endPoint y: 74, distance: 97.9
click at [264, 74] on div "Purpose Description Prefix Select A/V System A/V System Equipment A/V System Eq…" at bounding box center [393, 223] width 479 height 371
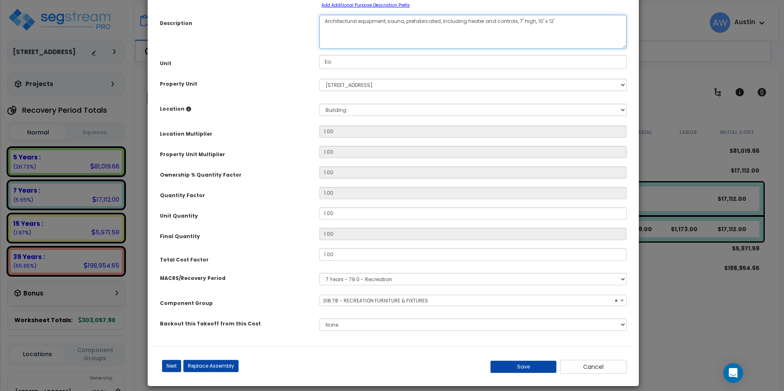
scroll to position [72, 0]
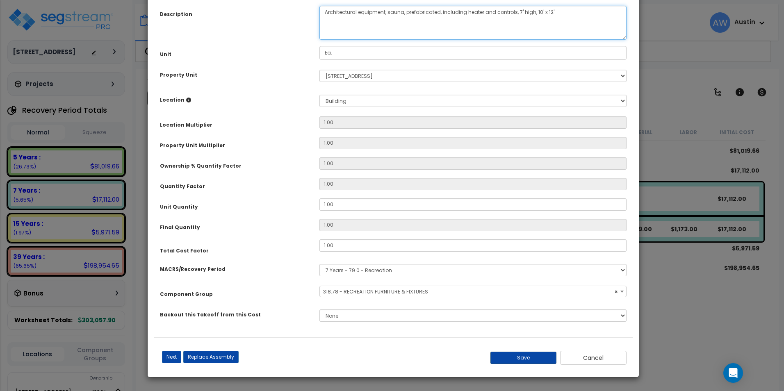
type textarea "Architectural equipment, sauna, prefabricated, including heater and controls, 7…"
click at [531, 355] on button "Save" at bounding box center [523, 358] width 66 height 12
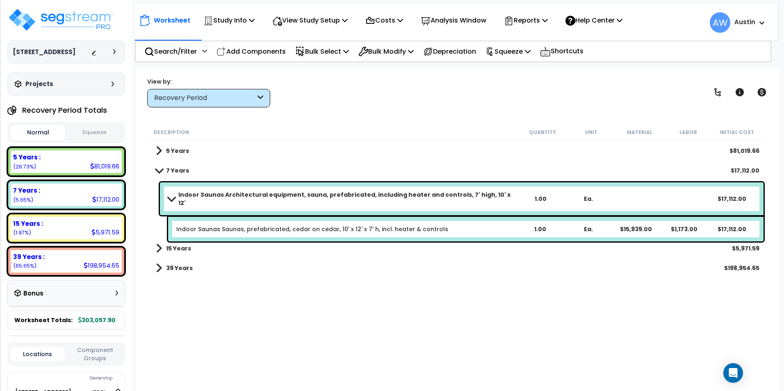
click at [157, 170] on span at bounding box center [158, 170] width 11 height 6
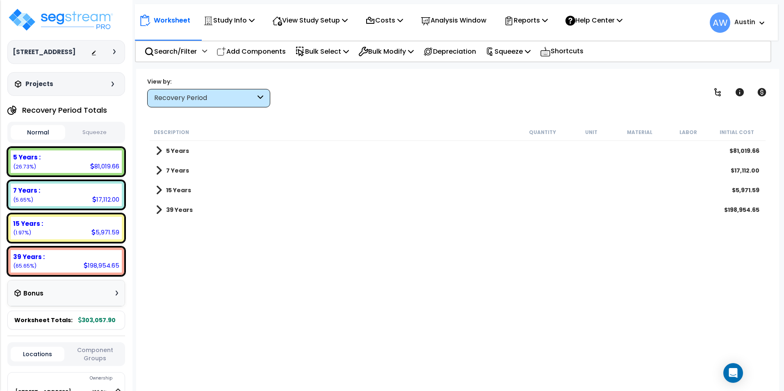
click at [157, 169] on span at bounding box center [159, 170] width 6 height 11
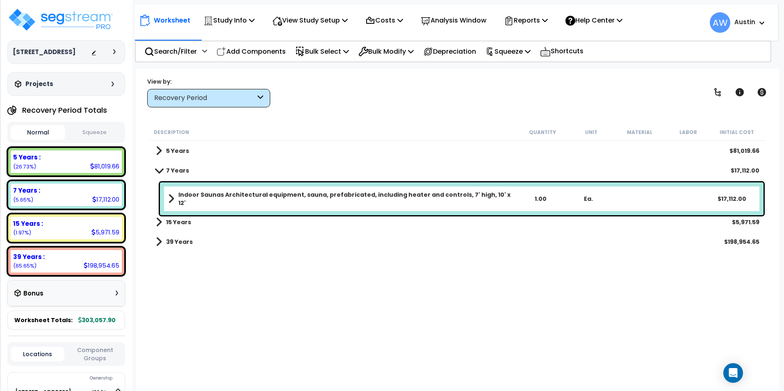
click at [157, 170] on span at bounding box center [158, 170] width 11 height 6
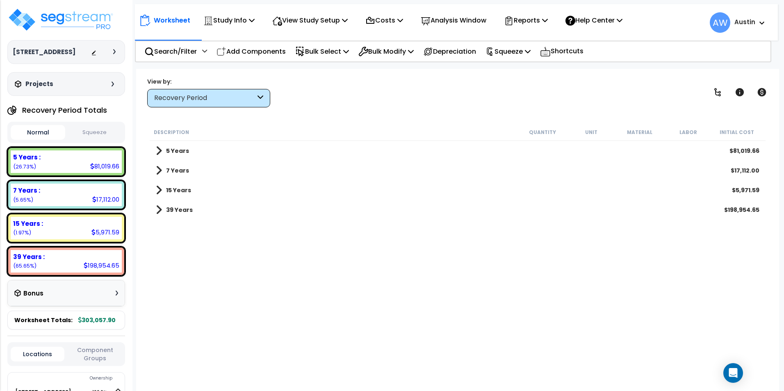
click at [157, 170] on span at bounding box center [159, 170] width 6 height 11
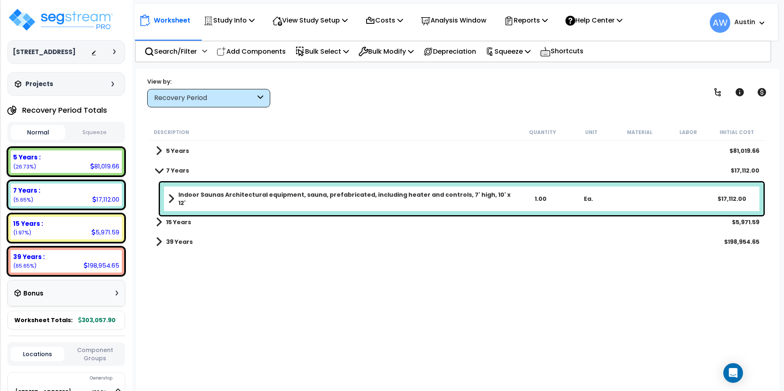
click at [166, 192] on div "Indoor Saunas Architectural equipment, sauna, prefabricated, including heater a…" at bounding box center [461, 198] width 603 height 33
click at [172, 196] on span at bounding box center [171, 198] width 6 height 11
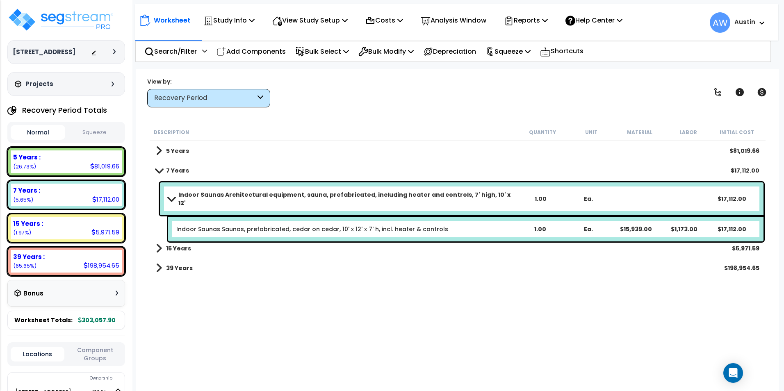
click at [172, 196] on span at bounding box center [170, 199] width 11 height 6
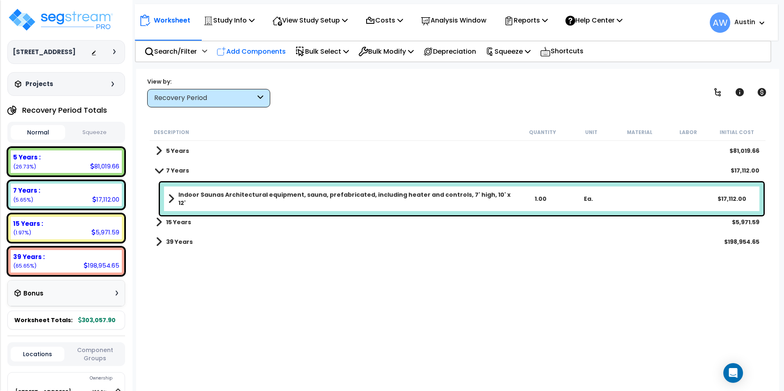
click at [271, 52] on p "Add Components" at bounding box center [250, 51] width 69 height 11
select select
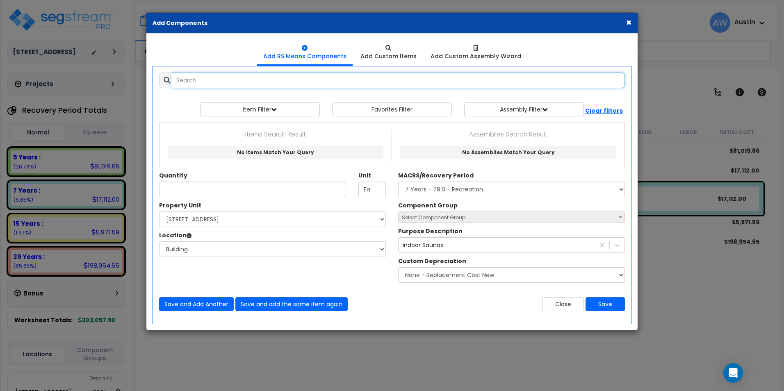
select select
click at [320, 78] on input "text" at bounding box center [397, 81] width 453 height 16
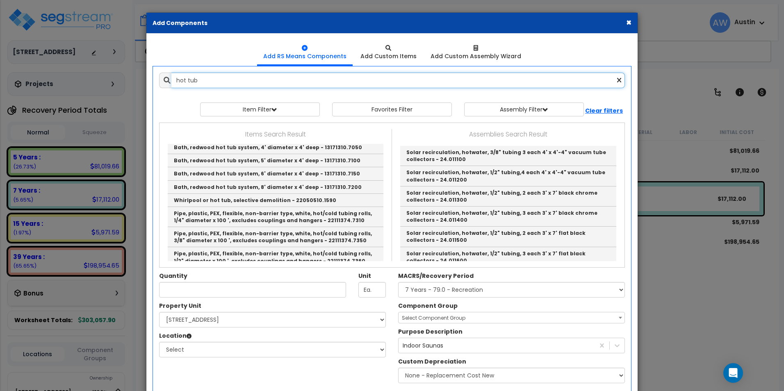
scroll to position [0, 0]
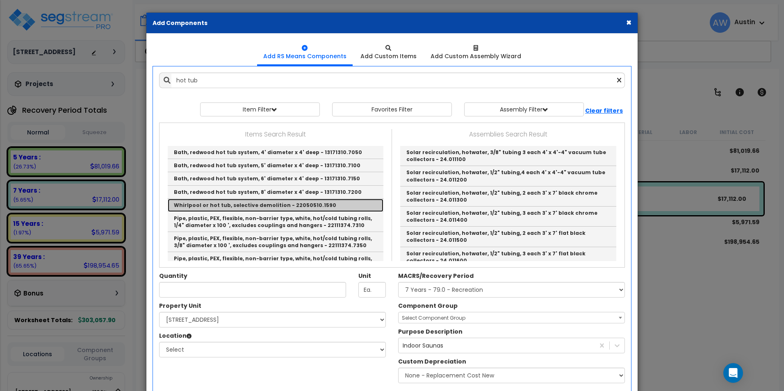
click at [302, 205] on link "Whirlpool or hot tub, selective demolition - 22050510.1590" at bounding box center [276, 205] width 216 height 13
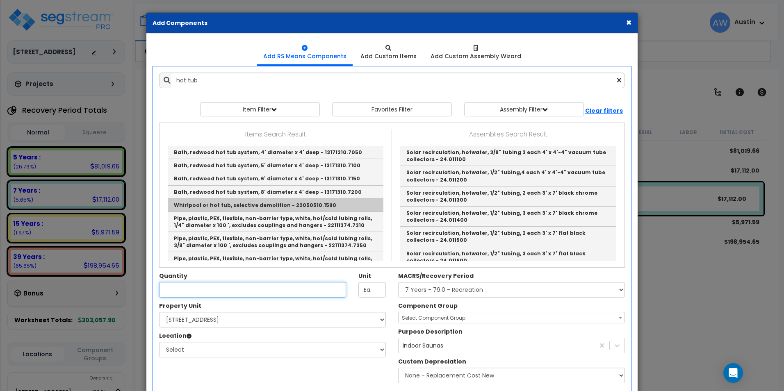
type input "Whirlpool or hot tub, selective demolition - 22050510.1590"
type input "Ea."
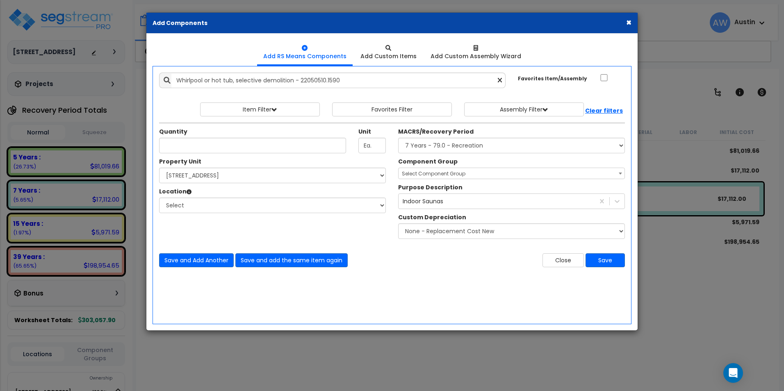
click at [626, 22] on button "×" at bounding box center [628, 22] width 5 height 9
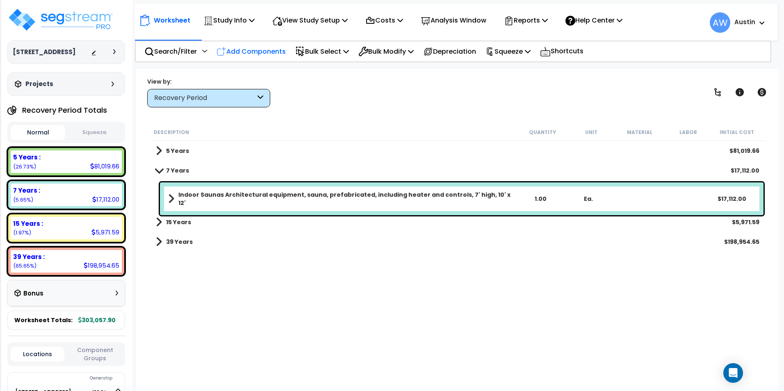
click at [243, 51] on p "Add Components" at bounding box center [250, 51] width 69 height 11
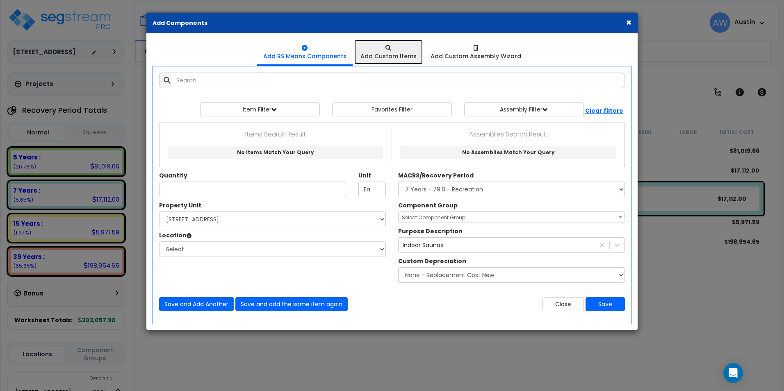
click at [395, 56] on div "Add Custom Items" at bounding box center [388, 56] width 56 height 8
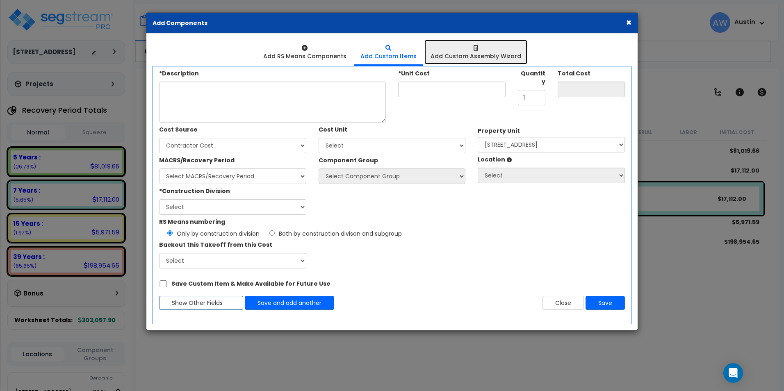
click at [469, 50] on div at bounding box center [475, 48] width 91 height 8
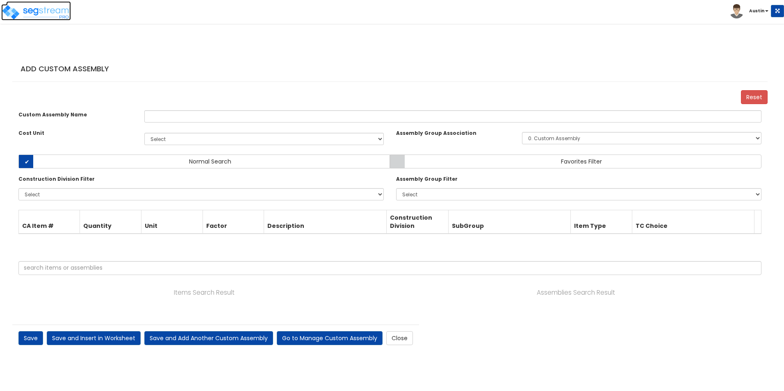
click at [34, 8] on img at bounding box center [36, 12] width 70 height 16
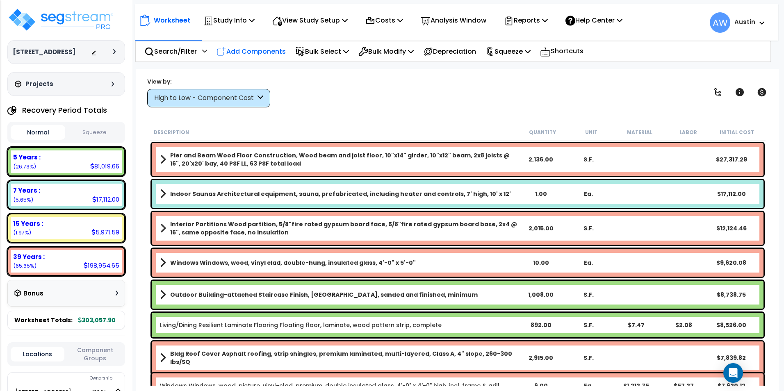
click at [241, 54] on p "Add Components" at bounding box center [250, 51] width 69 height 11
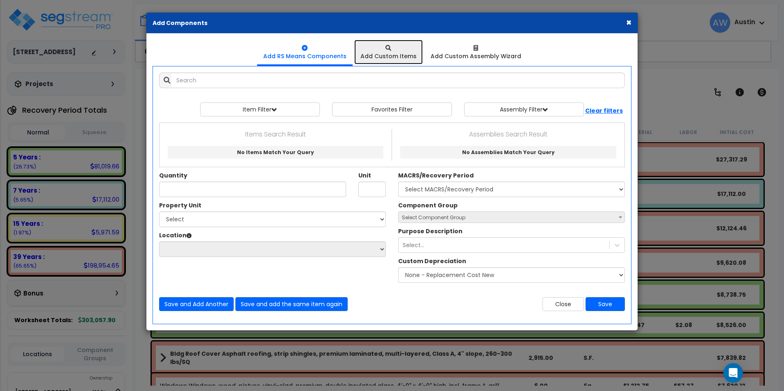
click at [392, 49] on div at bounding box center [388, 48] width 56 height 8
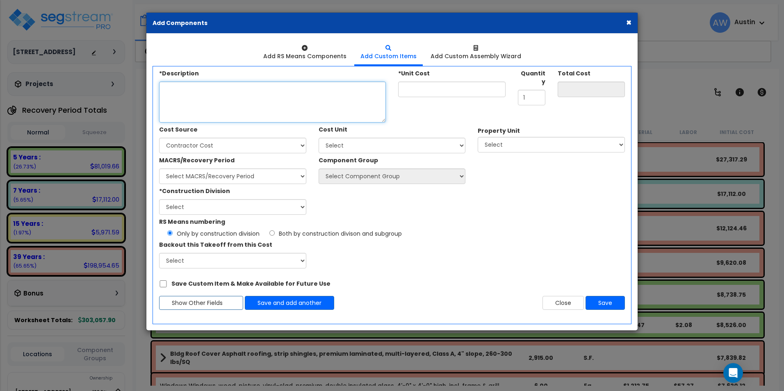
click at [232, 99] on textarea "*Description" at bounding box center [272, 102] width 227 height 41
click at [239, 95] on textarea "*Description" at bounding box center [272, 102] width 227 height 41
paste textarea "Outdoor 6-person acrylic hot tub, 240V w/ GFCI disconnect, insulated cover & li…"
type textarea "Outdoor 6-person acrylic hot tub, 240V w/ GFCI disconnect, insulated cover & li…"
click at [476, 95] on input "*Unit Cost" at bounding box center [451, 90] width 107 height 16
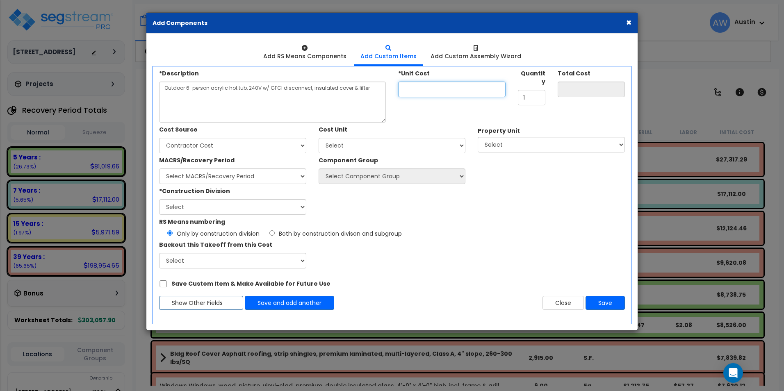
click at [431, 91] on input "*Unit Cost" at bounding box center [451, 90] width 107 height 16
type input "6"
type input "6.00"
type input "60"
type input "60.00"
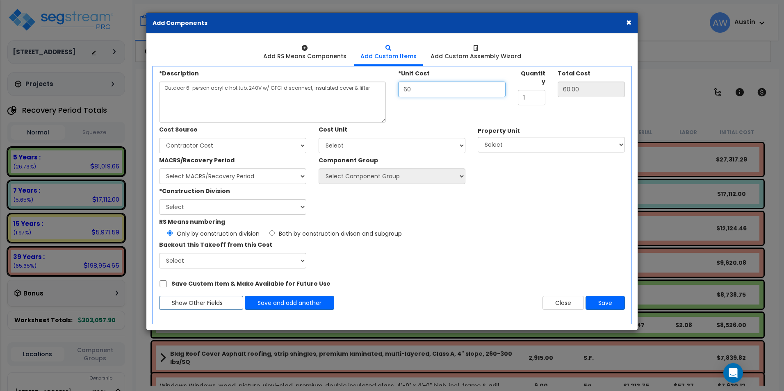
type input "605"
type input "605.00"
type input "6,050"
type input "6,050.00"
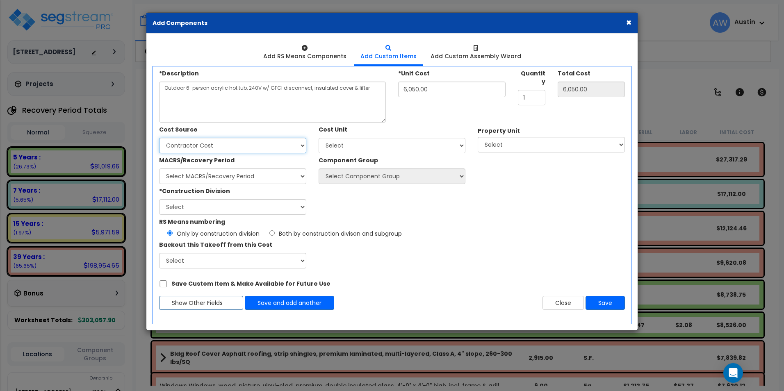
click at [216, 141] on select "Select Client Cost Client Cost - Expense Contractor Cost Contractor Cost - Equi…" at bounding box center [232, 146] width 147 height 16
click at [425, 209] on div "*Construction Division Select 1. General Requirements 2. Existing Conditions 3.…" at bounding box center [312, 199] width 319 height 31
click at [379, 147] on select "Select Add Additional Cost Unit" at bounding box center [392, 146] width 147 height 16
click at [511, 143] on select "Select 116 Creekridge Road Site Improvements" at bounding box center [551, 145] width 147 height 16
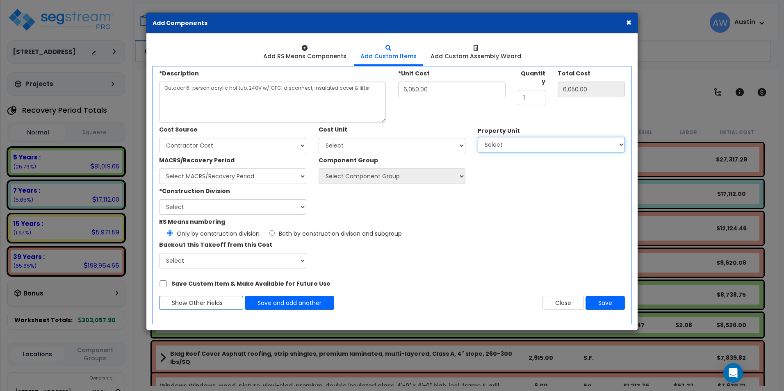
select select "172699"
click at [478, 137] on select "Select 116 Creekridge Road Site Improvements" at bounding box center [551, 145] width 147 height 16
select select
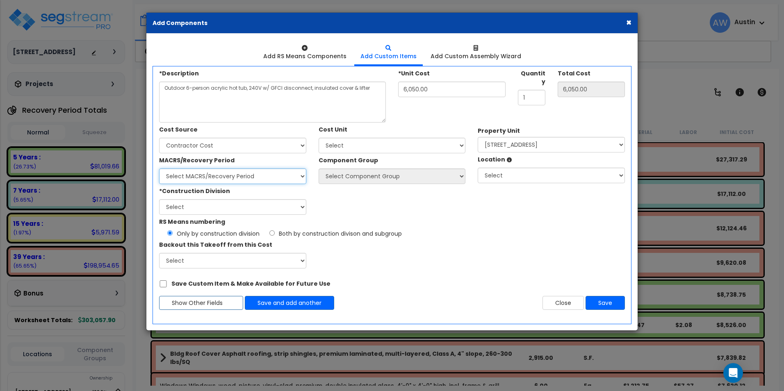
click at [205, 177] on select "Select MACRS/Recovery Period Land - Land - Non-Depreciable Land 5 Years - 57.0 …" at bounding box center [232, 176] width 147 height 16
select select "58736"
click at [159, 168] on select "Select MACRS/Recovery Period Land - Land - Non-Depreciable Land 5 Years - 57.0 …" at bounding box center [232, 176] width 147 height 16
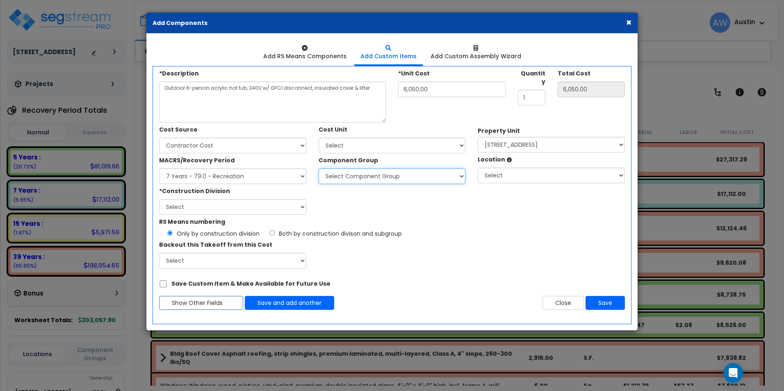
click at [382, 180] on select "Select Component Group 318.51 - RECREATION EQUIPMENT 318.52 - RECREATION EQUIPM…" at bounding box center [392, 176] width 147 height 16
select select "61531"
click at [319, 168] on select "Select Component Group 318.51 - RECREATION EQUIPMENT 318.52 - RECREATION EQUIPM…" at bounding box center [392, 176] width 147 height 16
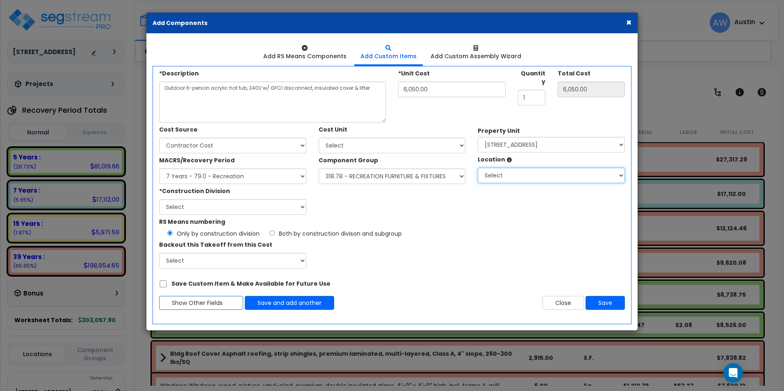
click at [523, 177] on select "Select Building Building Interior Add Additional Location" at bounding box center [551, 176] width 147 height 16
select select "6"
click at [478, 168] on select "Select Building Building Interior Add Additional Location" at bounding box center [551, 176] width 147 height 16
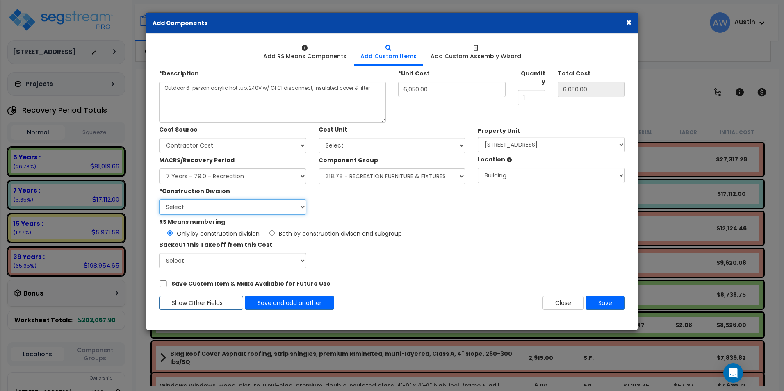
click at [228, 206] on select "Select 1. General Requirements 2. Existing Conditions 3. Concrete 4. Masonry 5.…" at bounding box center [232, 207] width 147 height 16
click at [208, 209] on select "Select 1. General Requirements 2. Existing Conditions 3. Concrete 4. Masonry 5.…" at bounding box center [232, 207] width 147 height 16
click at [234, 212] on select "Select 1. General Requirements 2. Existing Conditions 3. Concrete 4. Masonry 5.…" at bounding box center [232, 207] width 147 height 16
click at [249, 144] on select "Select Client Cost Client Cost - Expense Contractor Cost Contractor Cost - Equi…" at bounding box center [232, 146] width 147 height 16
select select "1996"
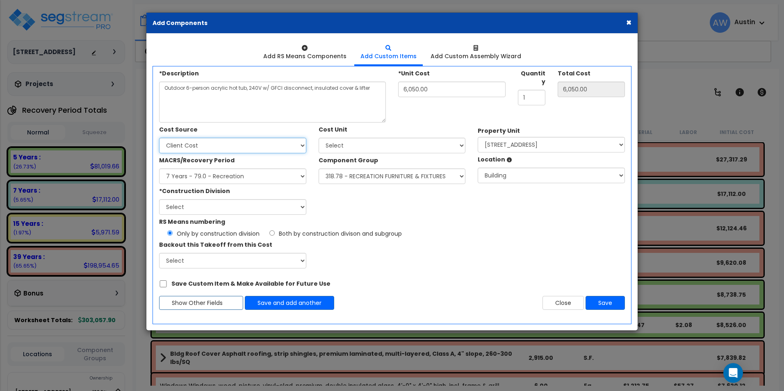
click at [159, 138] on select "Select Client Cost Client Cost - Expense Contractor Cost Contractor Cost - Equi…" at bounding box center [232, 146] width 147 height 16
click at [256, 208] on select "Select 1. General Requirements 2. Existing Conditions 3. Concrete 4. Masonry 5.…" at bounding box center [232, 207] width 147 height 16
click at [257, 208] on select "Select 1. General Requirements 2. Existing Conditions 3. Concrete 4. Masonry 5.…" at bounding box center [232, 207] width 147 height 16
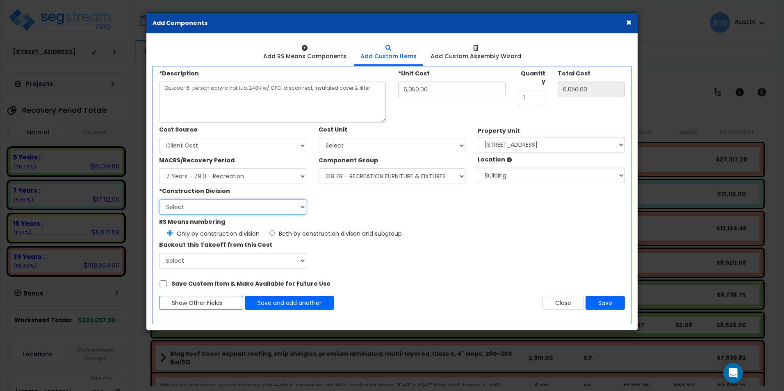
click at [273, 205] on select "Select 1. General Requirements 2. Existing Conditions 3. Concrete 4. Masonry 5.…" at bounding box center [232, 207] width 147 height 16
click at [271, 206] on select "Select 1. General Requirements 2. Existing Conditions 3. Concrete 4. Masonry 5.…" at bounding box center [232, 207] width 147 height 16
click at [272, 206] on select "Select 1. General Requirements 2. Existing Conditions 3. Concrete 4. Masonry 5.…" at bounding box center [232, 207] width 147 height 16
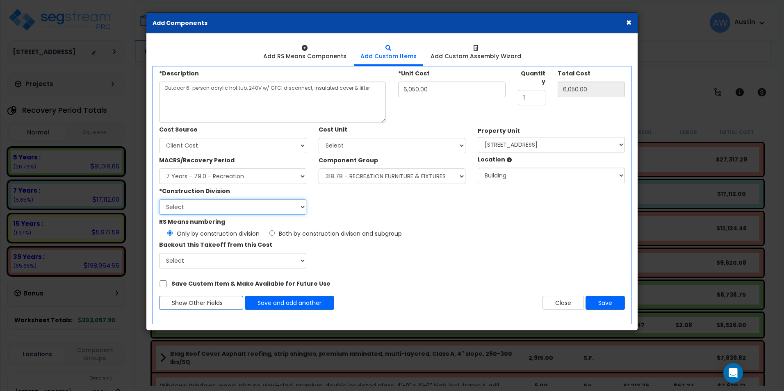
click at [272, 206] on select "Select 1. General Requirements 2. Existing Conditions 3. Concrete 4. Masonry 5.…" at bounding box center [232, 207] width 147 height 16
click at [460, 221] on div "RS Means numbering Only by construction division Both by construction divison a…" at bounding box center [392, 226] width 478 height 23
click at [224, 207] on select "Select 1. General Requirements 2. Existing Conditions 3. Concrete 4. Masonry 5.…" at bounding box center [232, 207] width 147 height 16
select select "13"
click at [159, 199] on select "Select 1. General Requirements 2. Existing Conditions 3. Concrete 4. Masonry 5.…" at bounding box center [232, 207] width 147 height 16
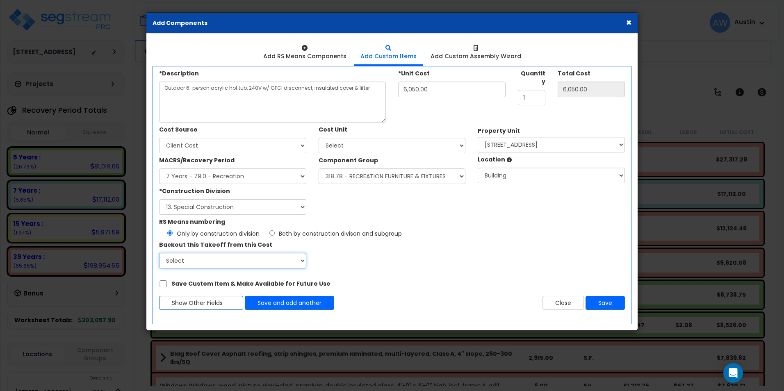
click at [261, 265] on select "Select" at bounding box center [232, 261] width 147 height 16
click at [263, 265] on select "Select" at bounding box center [232, 261] width 147 height 16
click at [434, 253] on div "RS Means numbering Only by construction division Both by construction divison a…" at bounding box center [392, 242] width 478 height 54
click at [602, 301] on button "Save" at bounding box center [604, 303] width 39 height 14
type input "6050"
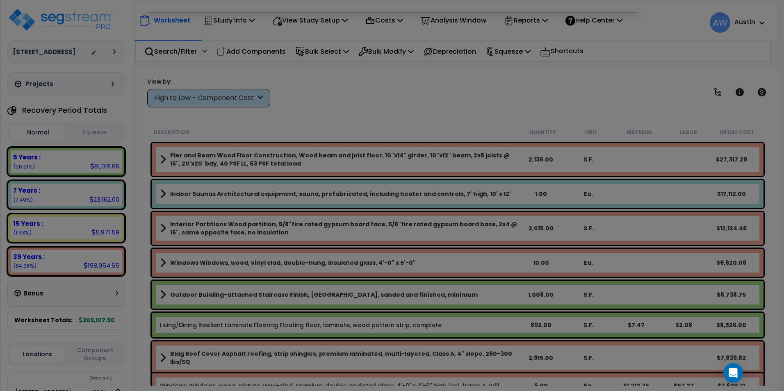
scroll to position [36, 0]
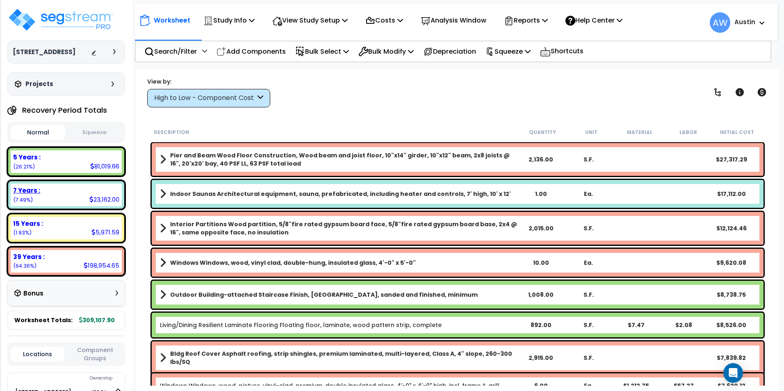
click at [59, 193] on div "7 Years :" at bounding box center [66, 190] width 106 height 9
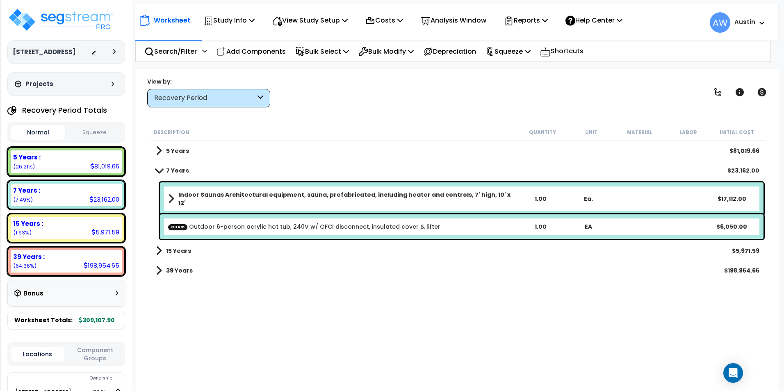
click at [170, 199] on span at bounding box center [171, 198] width 6 height 11
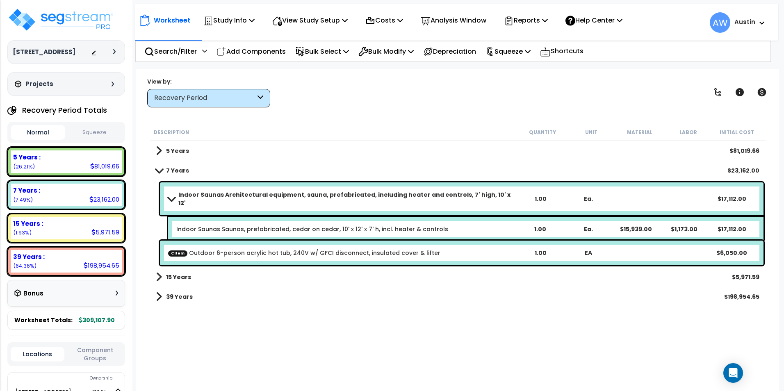
click at [169, 200] on link "Indoor Saunas Architectural equipment, sauna, prefabricated, including heater a…" at bounding box center [342, 199] width 348 height 16
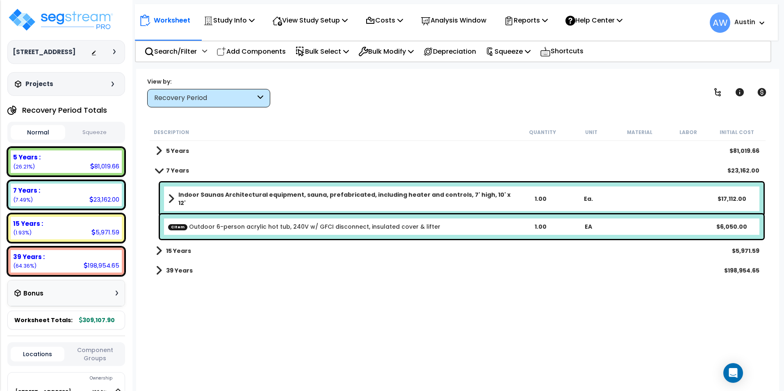
click at [494, 327] on div "Description Quantity Unit Material Labor Initial Cost 5 Years $81,019.66 7 Year…" at bounding box center [457, 255] width 618 height 262
click at [159, 152] on span at bounding box center [159, 150] width 6 height 11
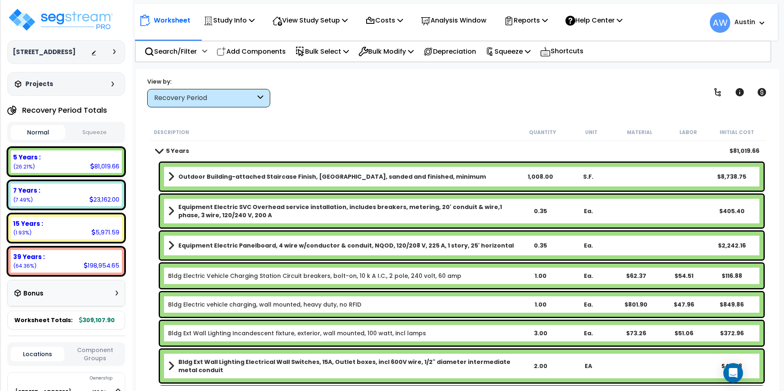
click at [159, 152] on span at bounding box center [158, 151] width 11 height 6
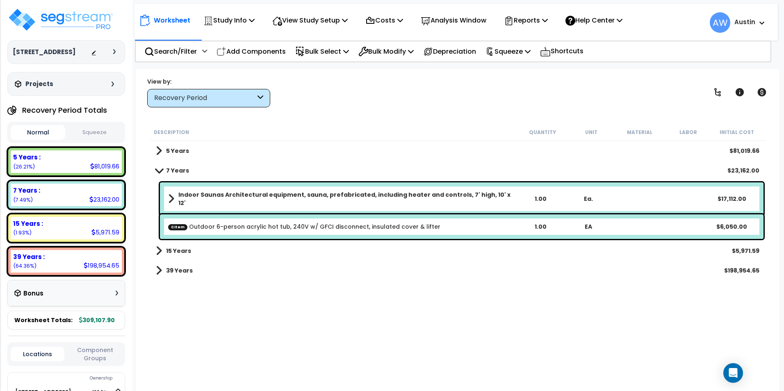
click at [159, 270] on span at bounding box center [159, 270] width 6 height 11
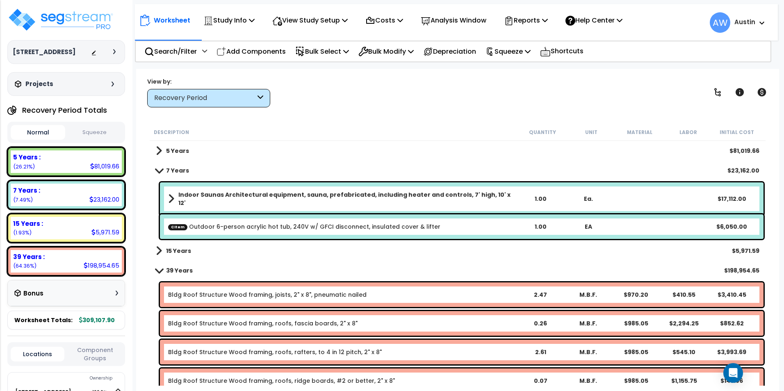
click at [159, 254] on span at bounding box center [159, 250] width 6 height 11
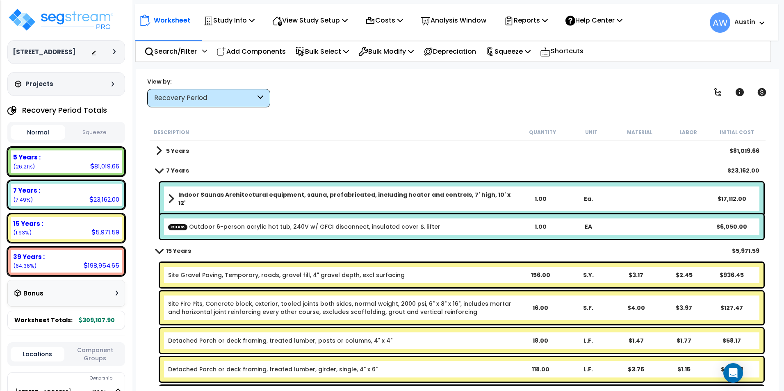
click at [159, 148] on span at bounding box center [159, 150] width 6 height 11
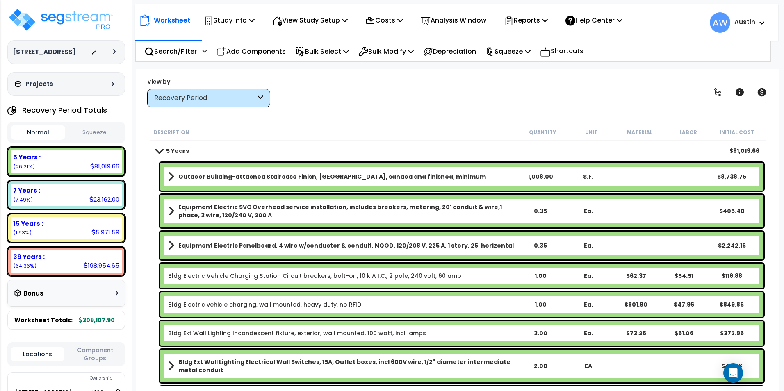
click at [89, 132] on button "Squeeze" at bounding box center [94, 132] width 55 height 14
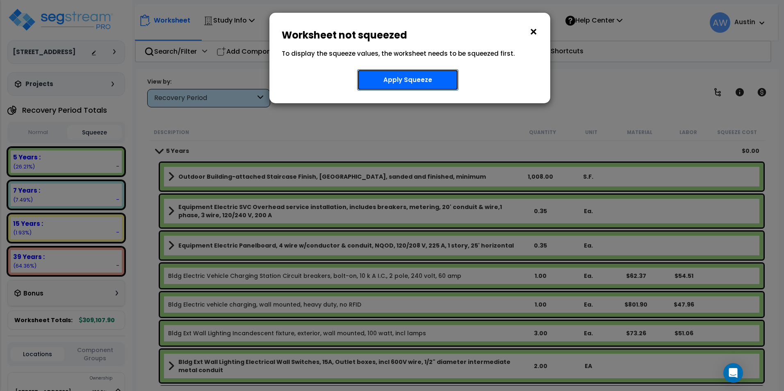
click at [400, 72] on button "Apply Squeeze" at bounding box center [407, 79] width 101 height 21
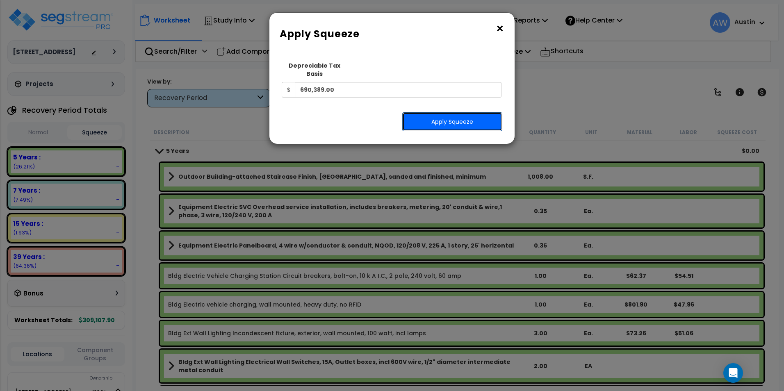
click at [443, 112] on button "Apply Squeeze" at bounding box center [452, 121] width 100 height 19
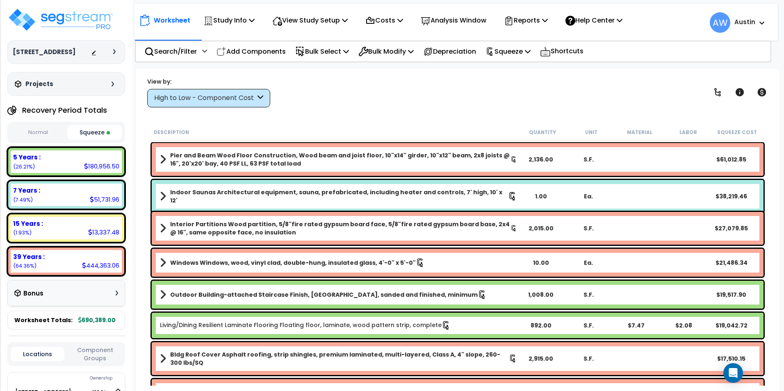
click at [36, 131] on button "Normal" at bounding box center [38, 132] width 55 height 14
click at [101, 132] on button "Squeeze" at bounding box center [94, 132] width 55 height 14
click at [39, 134] on button "Normal" at bounding box center [38, 132] width 55 height 14
click at [102, 131] on button "Squeeze" at bounding box center [94, 132] width 55 height 14
click at [109, 133] on span at bounding box center [108, 132] width 3 height 3
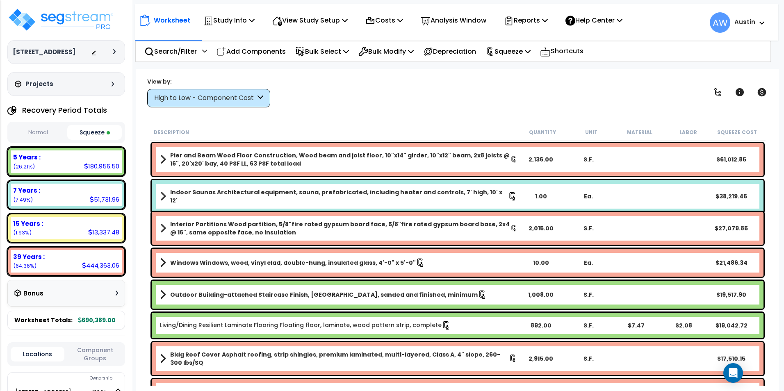
click at [34, 137] on button "Normal" at bounding box center [38, 132] width 55 height 14
click at [526, 17] on p "Reports" at bounding box center [526, 20] width 44 height 11
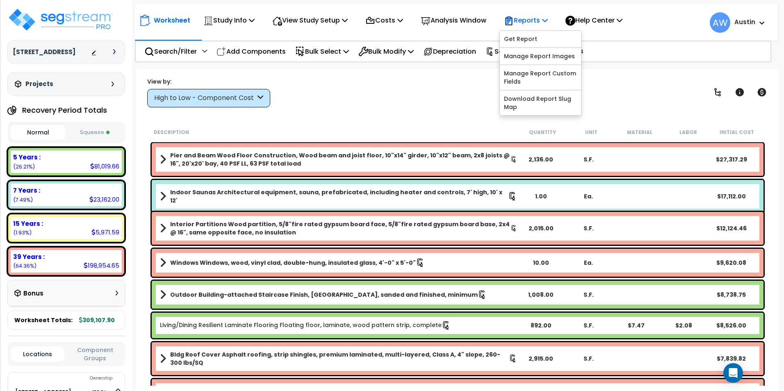
click at [526, 17] on p "Reports" at bounding box center [526, 20] width 44 height 11
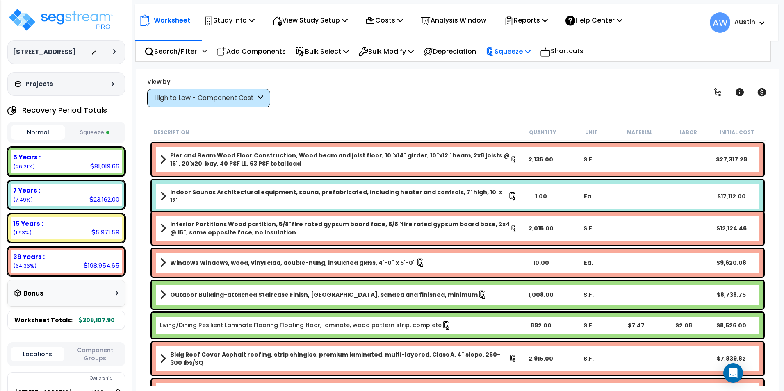
click at [528, 47] on p "Squeeze" at bounding box center [507, 51] width 45 height 11
click at [517, 102] on link "Show Advanced" at bounding box center [521, 104] width 81 height 16
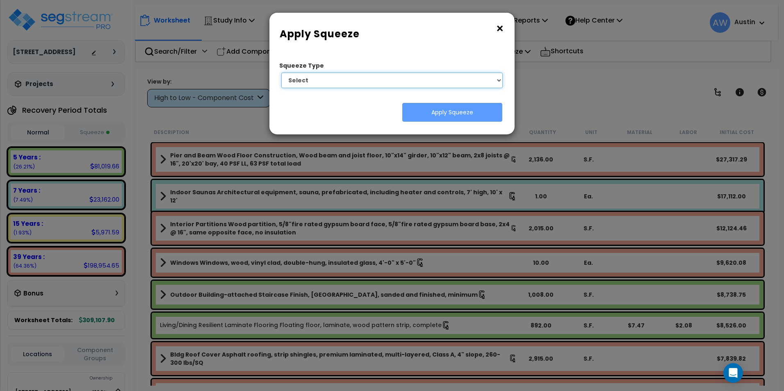
click at [467, 80] on select "Select 1. Squeeze Entire Worksheet 2. Squeeze by [PERSON_NAME] Cost 3. Squeeze …" at bounding box center [391, 81] width 221 height 16
click at [281, 73] on select "Select 1. Squeeze Entire Worksheet 2. Squeeze by [PERSON_NAME] Cost 3. Squeeze …" at bounding box center [391, 81] width 221 height 16
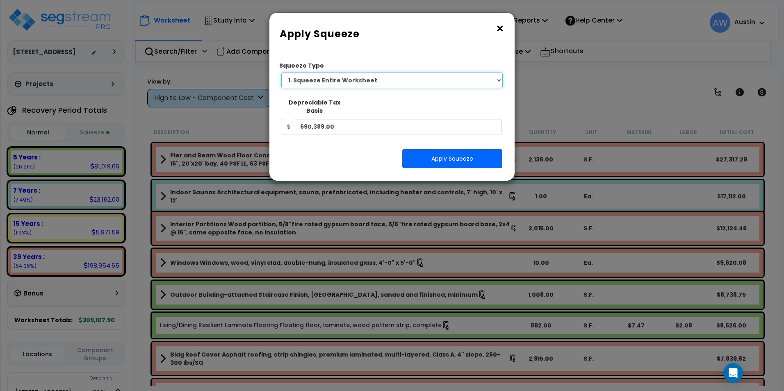
click at [436, 82] on select "Select 1. Squeeze Entire Worksheet 2. Squeeze by [PERSON_NAME] Cost 3. Squeeze …" at bounding box center [391, 81] width 221 height 16
click at [281, 73] on select "Select 1. Squeeze Entire Worksheet 2. Squeeze by [PERSON_NAME] Cost 3. Squeeze …" at bounding box center [391, 81] width 221 height 16
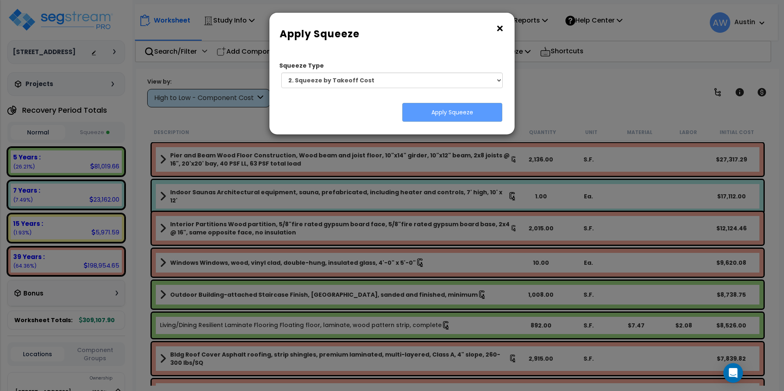
click at [288, 102] on div "Squeeze Type Select 1. Squeeze Entire Worksheet 2. Squeeze by Takeoff Cost 3. S…" at bounding box center [391, 92] width 233 height 71
click at [489, 76] on select "Select 1. Squeeze Entire Worksheet 2. Squeeze by Takeoff Cost 3. Squeeze by Uni…" at bounding box center [391, 81] width 221 height 16
select select "squeeze_by_uniformat"
click at [281, 73] on select "Select 1. Squeeze Entire Worksheet 2. Squeeze by Takeoff Cost 3. Squeeze by Uni…" at bounding box center [391, 81] width 221 height 16
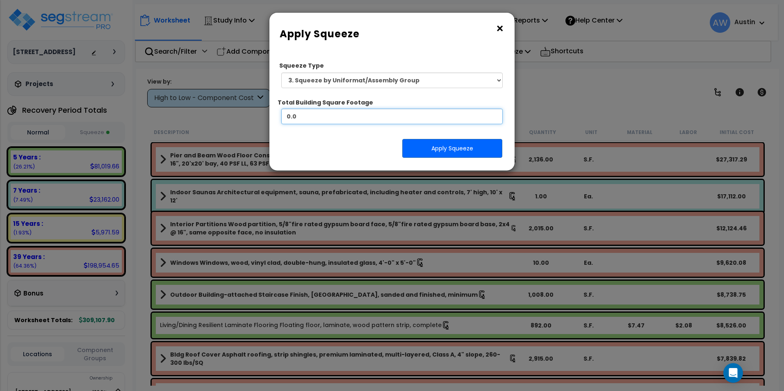
click at [387, 122] on input "0.0" at bounding box center [391, 117] width 221 height 16
click at [362, 140] on div "Apply Squeeze" at bounding box center [391, 148] width 233 height 19
click at [498, 28] on button "×" at bounding box center [499, 28] width 9 height 13
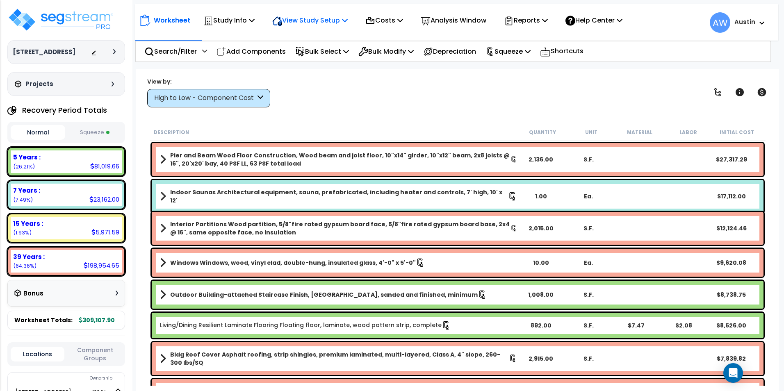
click at [324, 22] on p "View Study Setup" at bounding box center [309, 20] width 75 height 11
click at [266, 21] on div "Worksheet Study Info Study Setup Add Property Unit Template study Clone study B…" at bounding box center [383, 20] width 488 height 19
click at [253, 23] on icon at bounding box center [252, 20] width 6 height 7
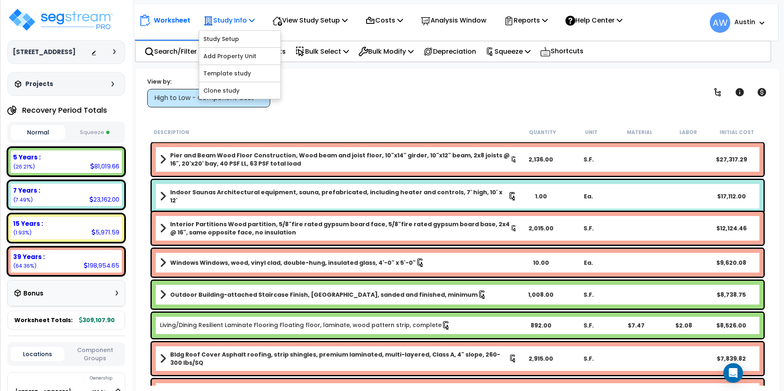
click at [253, 23] on icon at bounding box center [252, 20] width 6 height 7
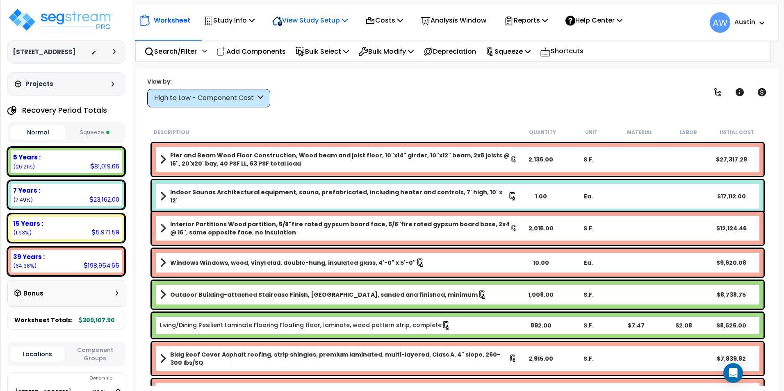
click at [316, 20] on p "View Study Setup" at bounding box center [309, 20] width 75 height 11
click at [310, 39] on link "Building Setup" at bounding box center [308, 39] width 81 height 16
click at [390, 23] on p "Costs" at bounding box center [384, 20] width 38 height 11
click at [315, 22] on p "View Study Setup" at bounding box center [309, 20] width 75 height 11
click at [247, 23] on p "Study Info" at bounding box center [228, 20] width 51 height 11
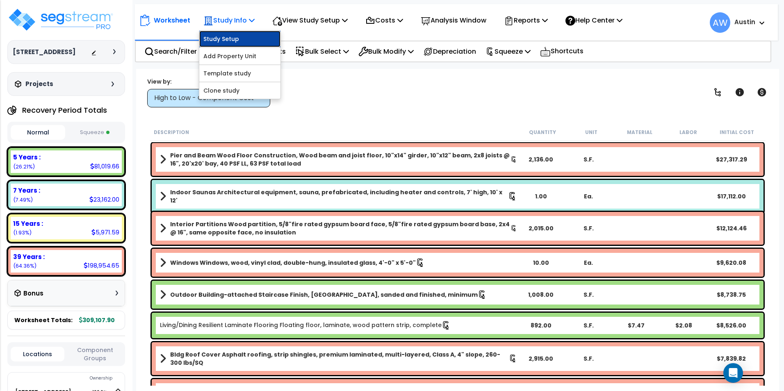
click at [238, 35] on link "Study Setup" at bounding box center [239, 39] width 81 height 16
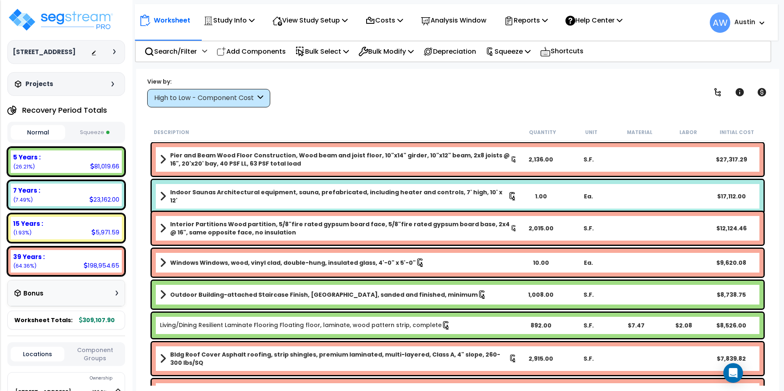
click at [206, 102] on div "High to Low - Component Cost" at bounding box center [204, 97] width 101 height 9
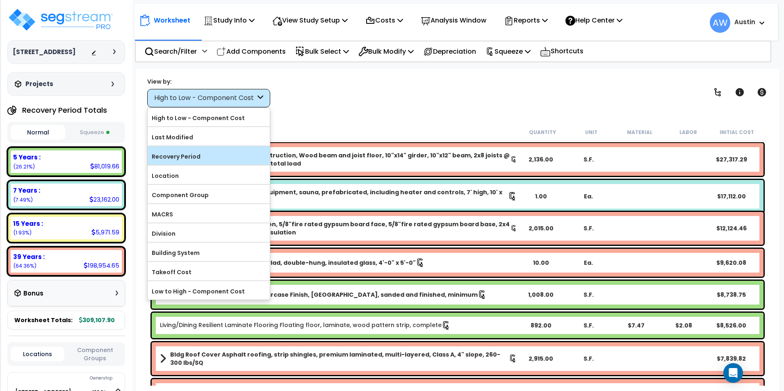
click at [189, 158] on label "Recovery Period" at bounding box center [209, 156] width 122 height 12
click at [0, 0] on input "Recovery Period" at bounding box center [0, 0] width 0 height 0
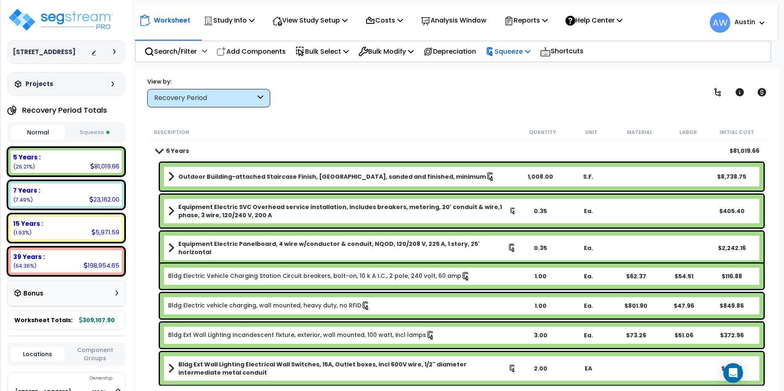
click at [494, 50] on icon at bounding box center [489, 51] width 9 height 9
click at [513, 73] on link "Re-squeeze" at bounding box center [521, 69] width 81 height 16
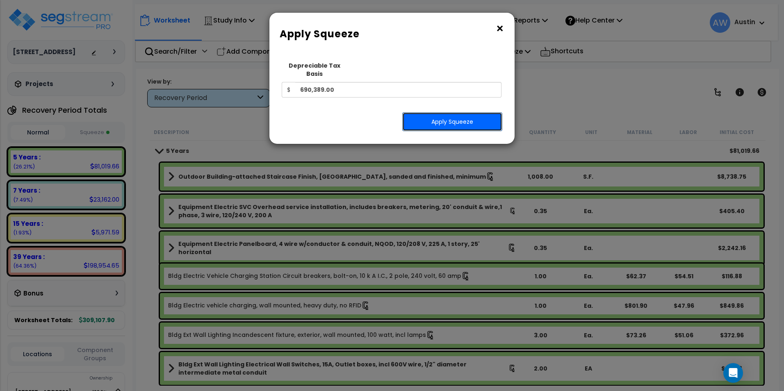
click at [461, 112] on button "Apply Squeeze" at bounding box center [452, 121] width 100 height 19
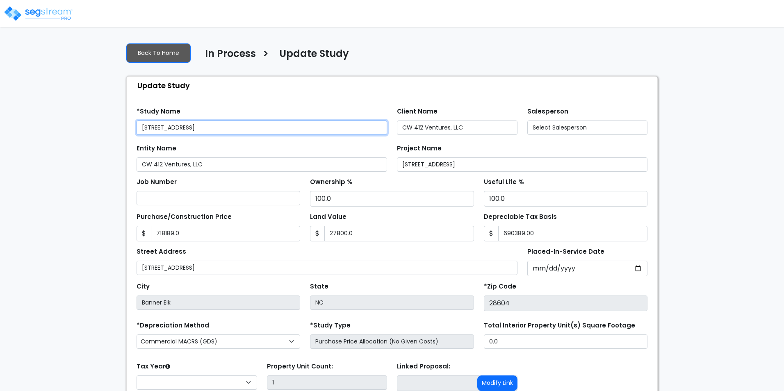
type input "718,189.0"
type input "27,800.0"
type input "690,389.00"
select select "2025"
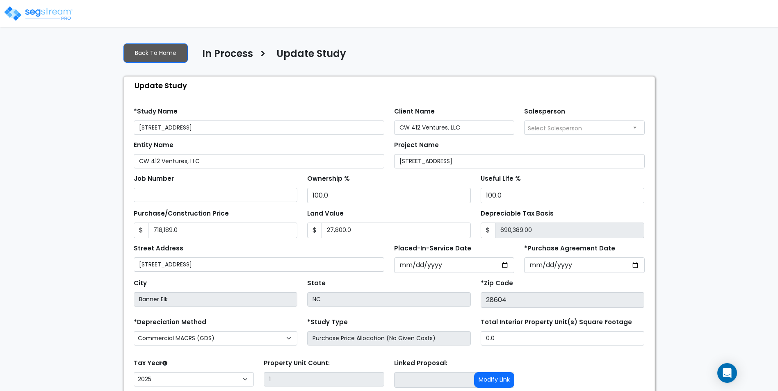
click at [44, 16] on img at bounding box center [38, 13] width 70 height 16
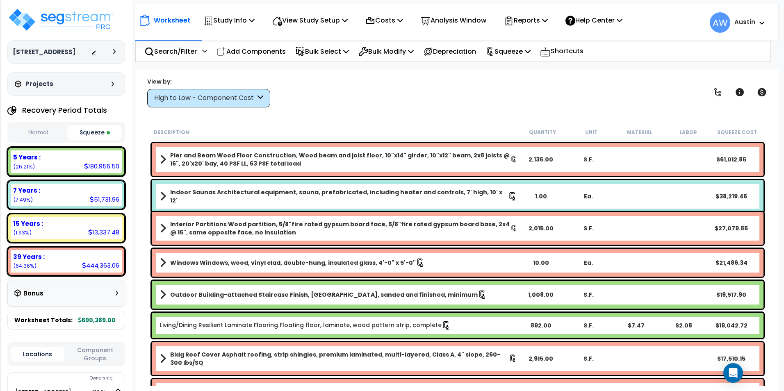
click at [74, 196] on div "7 Years : 51,731.96 (7.49%)" at bounding box center [66, 195] width 111 height 23
click at [215, 101] on div "High to Low - Component Cost" at bounding box center [204, 97] width 101 height 9
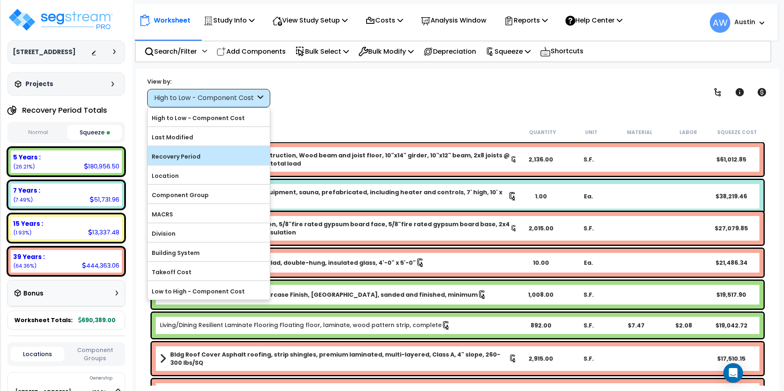
click at [184, 157] on label "Recovery Period" at bounding box center [209, 156] width 122 height 12
click at [0, 0] on input "Recovery Period" at bounding box center [0, 0] width 0 height 0
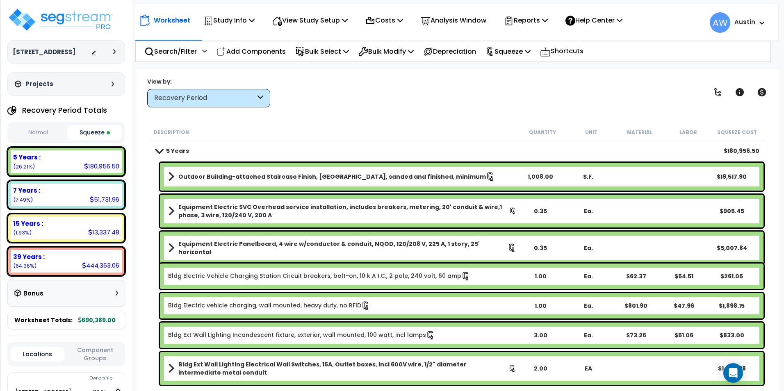
click at [79, 198] on div "7 Years : 51,731.96 (7.49%)" at bounding box center [66, 195] width 111 height 23
click at [62, 232] on div "15 Years : 13,337.48 (1.93%)" at bounding box center [66, 228] width 111 height 23
click at [160, 150] on span at bounding box center [158, 151] width 11 height 6
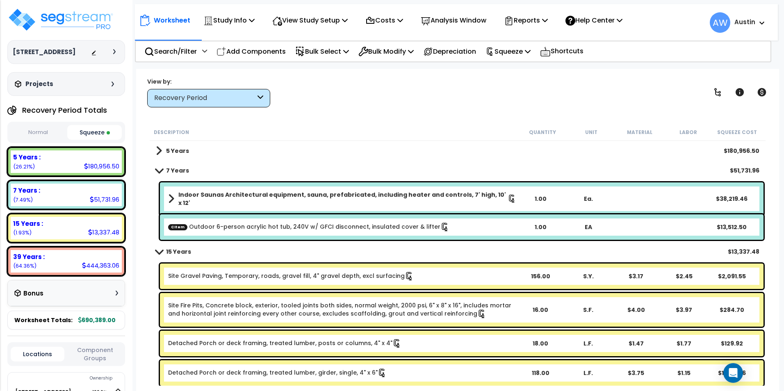
click at [159, 169] on span at bounding box center [158, 170] width 11 height 6
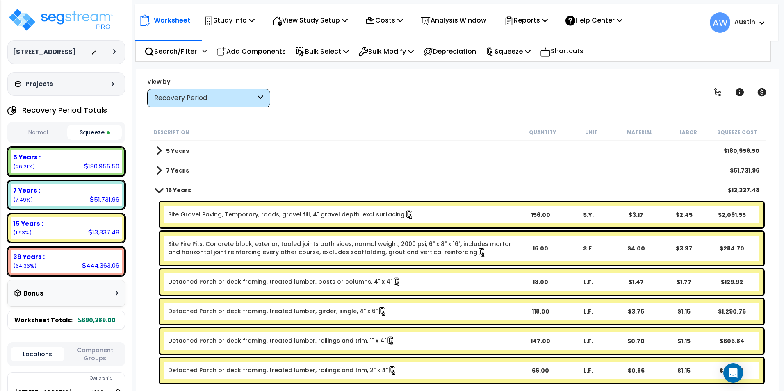
click at [157, 170] on span at bounding box center [159, 170] width 6 height 11
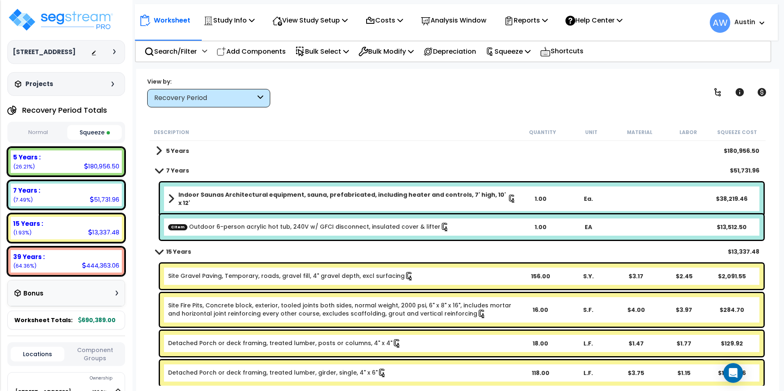
click at [159, 153] on span at bounding box center [159, 150] width 6 height 11
